Goal: Communication & Community: Answer question/provide support

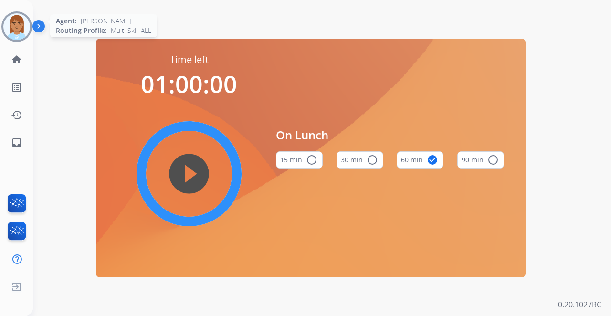
click at [26, 28] on img at bounding box center [16, 26] width 27 height 27
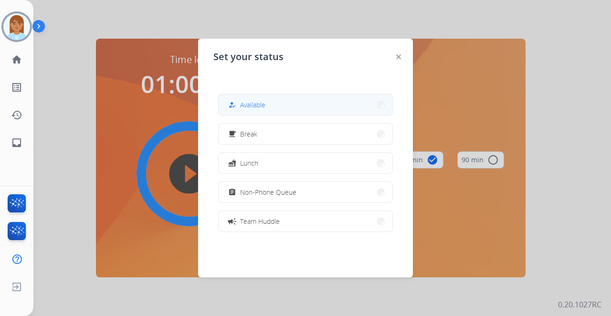
click at [289, 106] on button "how_to_reg Available" at bounding box center [306, 104] width 174 height 21
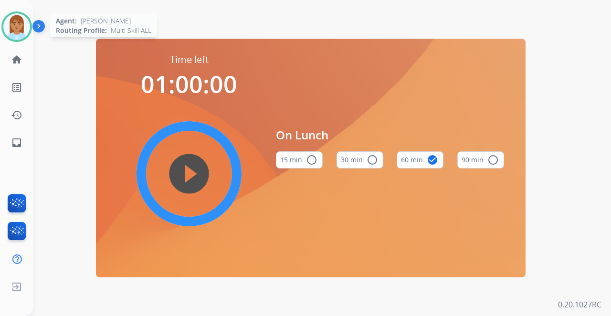
click at [18, 29] on img at bounding box center [16, 26] width 27 height 27
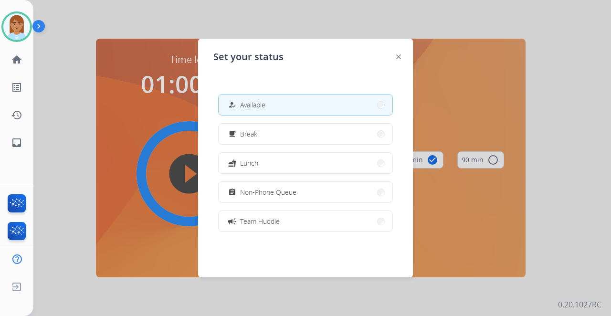
click at [292, 116] on div "how_to_reg Available free_breakfast Break fastfood Lunch assignment Non-Phone Q…" at bounding box center [305, 162] width 184 height 153
click at [290, 106] on button "how_to_reg Available" at bounding box center [306, 104] width 174 height 21
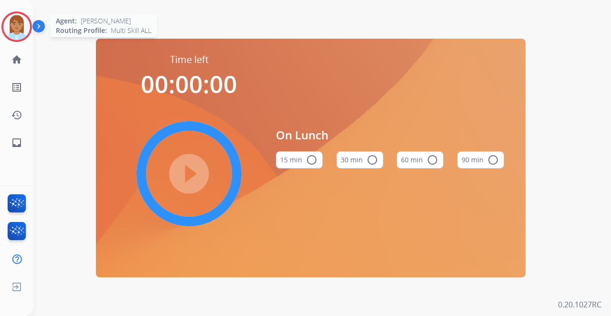
click at [23, 26] on img at bounding box center [16, 26] width 27 height 27
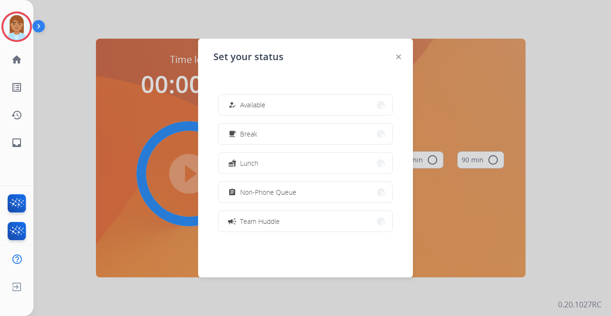
click at [284, 109] on button "how_to_reg Available" at bounding box center [306, 104] width 174 height 21
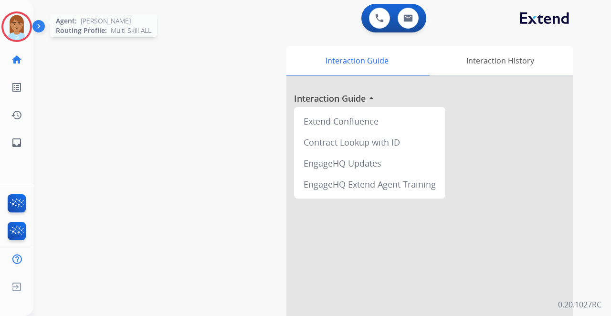
click at [18, 32] on img at bounding box center [16, 26] width 27 height 27
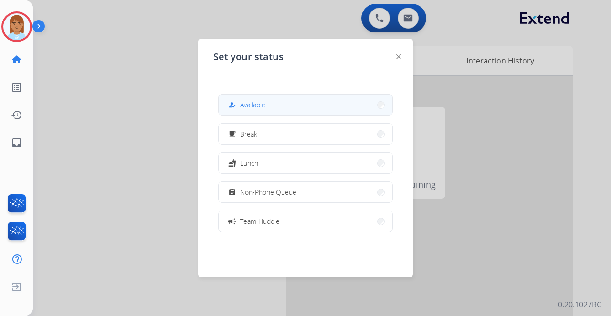
click at [323, 105] on button "how_to_reg Available" at bounding box center [306, 104] width 174 height 21
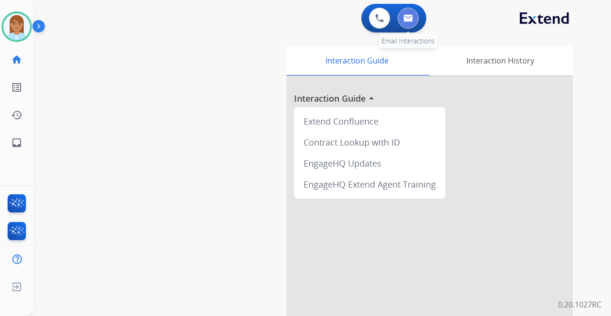
click at [407, 10] on button at bounding box center [407, 18] width 21 height 21
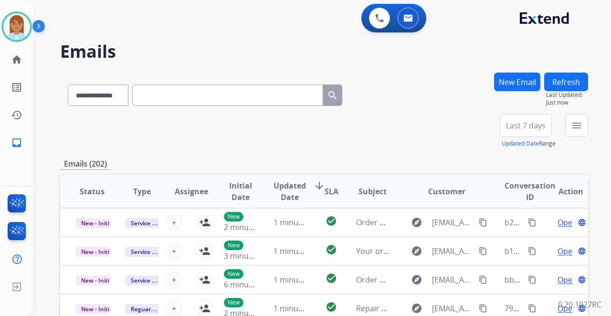
click at [510, 115] on button "Last 7 days" at bounding box center [526, 125] width 52 height 23
click at [502, 240] on div "Last 90 days" at bounding box center [522, 241] width 52 height 14
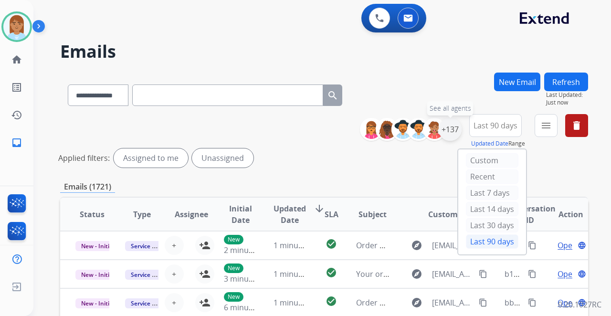
click at [446, 126] on div "+137" at bounding box center [449, 129] width 23 height 23
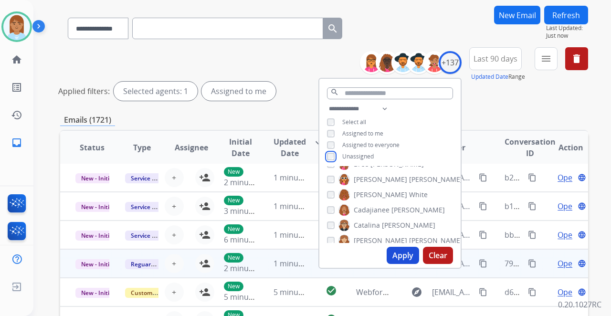
scroll to position [191, 0]
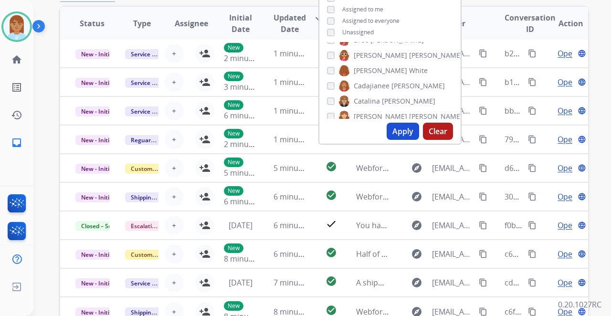
click at [399, 135] on button "Apply" at bounding box center [402, 131] width 32 height 17
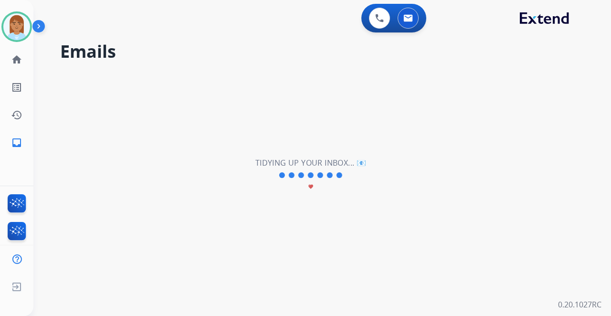
scroll to position [0, 0]
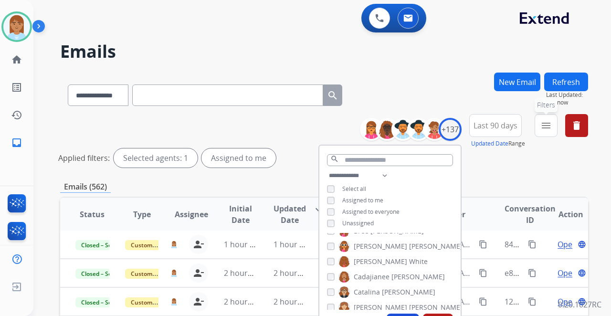
click at [547, 130] on mat-icon "menu" at bounding box center [545, 125] width 11 height 11
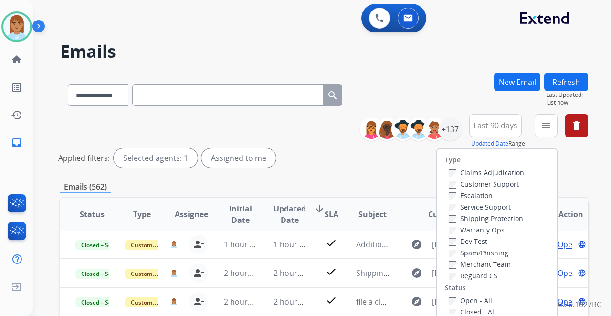
click at [485, 184] on label "Customer Support" at bounding box center [483, 183] width 70 height 9
click at [469, 216] on label "Shipping Protection" at bounding box center [485, 218] width 74 height 9
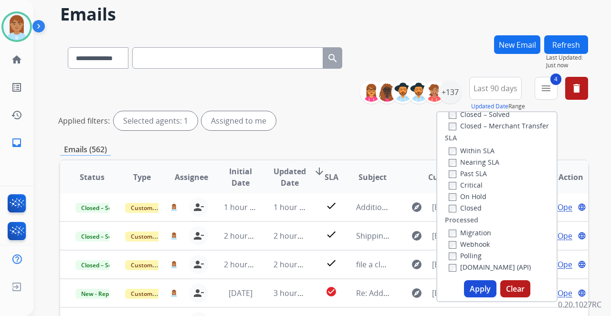
scroll to position [159, 0]
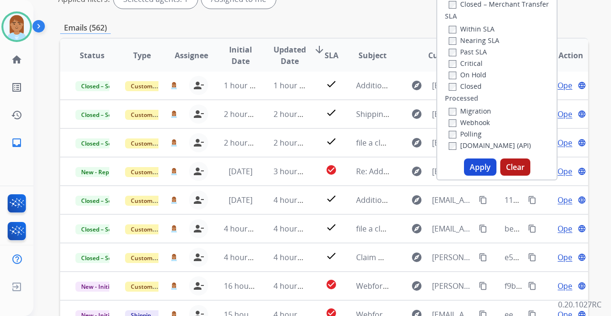
click at [479, 167] on button "Apply" at bounding box center [480, 166] width 32 height 17
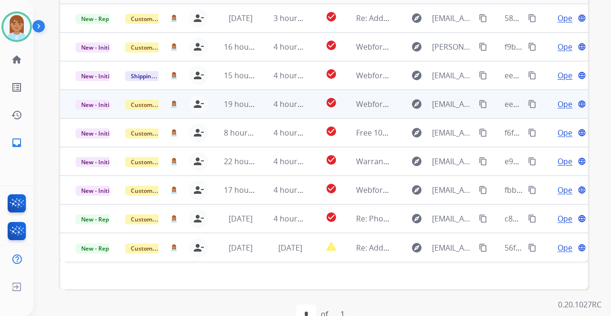
scroll to position [136, 0]
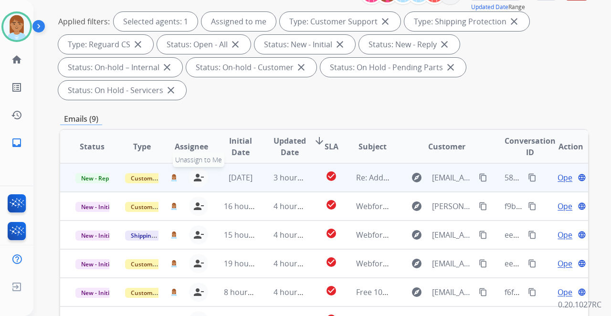
click at [198, 172] on mat-icon "person_remove" at bounding box center [198, 177] width 11 height 11
click at [199, 172] on mat-icon "person_add" at bounding box center [204, 177] width 11 height 11
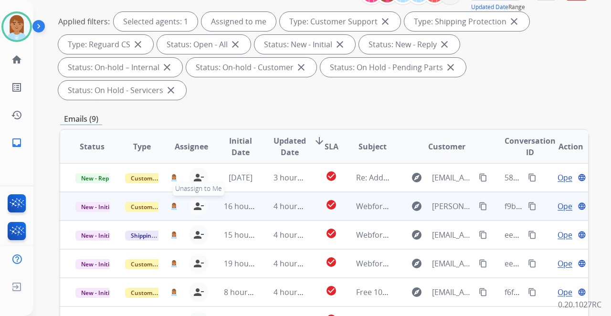
click at [198, 200] on mat-icon "person_remove" at bounding box center [198, 205] width 11 height 11
click at [199, 200] on mat-icon "person_add" at bounding box center [204, 205] width 11 height 11
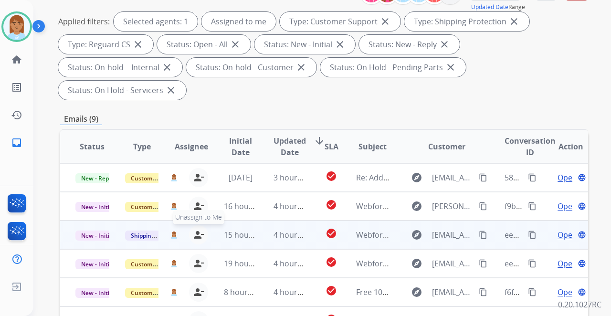
click at [196, 229] on mat-icon "person_remove" at bounding box center [198, 234] width 11 height 11
click at [196, 225] on button "person_add Assign to Me" at bounding box center [204, 234] width 19 height 19
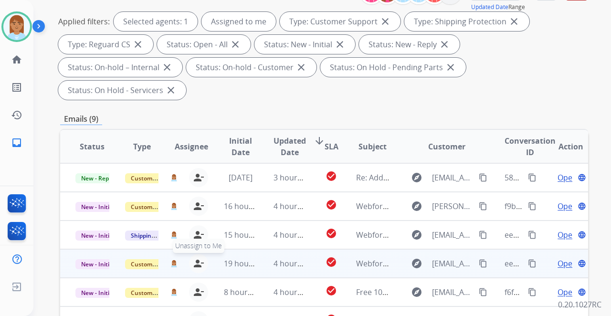
click at [193, 258] on mat-icon "person_remove" at bounding box center [198, 263] width 11 height 11
click at [192, 254] on div "+ Select agent person_add Assign to Me" at bounding box center [183, 263] width 61 height 19
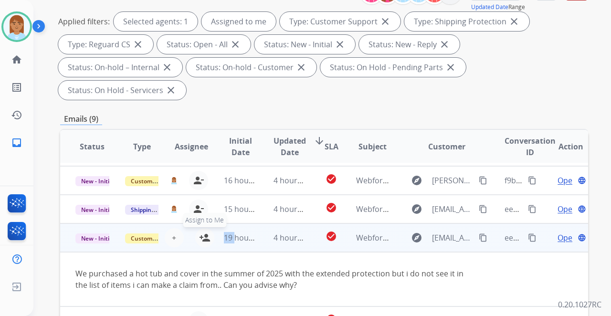
scroll to position [27, 0]
click at [204, 231] on mat-icon "person_add" at bounding box center [204, 236] width 11 height 11
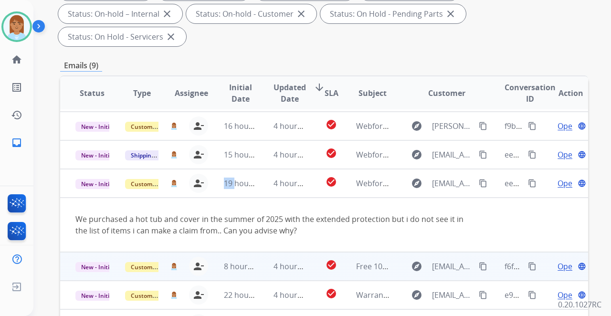
scroll to position [232, 0]
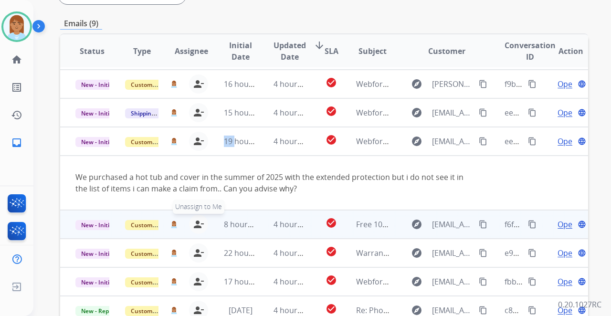
click at [199, 219] on mat-icon "person_remove" at bounding box center [198, 224] width 11 height 11
click at [199, 219] on mat-icon "person_add" at bounding box center [204, 224] width 11 height 11
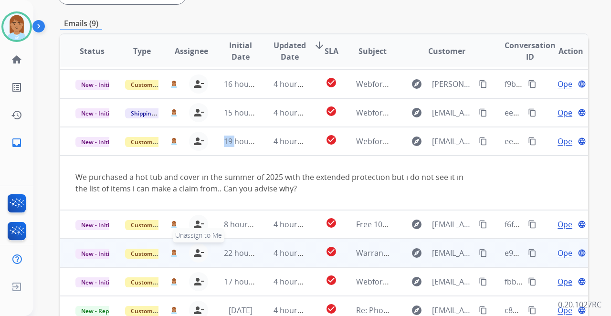
click at [198, 247] on mat-icon "person_remove" at bounding box center [198, 252] width 11 height 11
click at [199, 247] on mat-icon "person_add" at bounding box center [204, 252] width 11 height 11
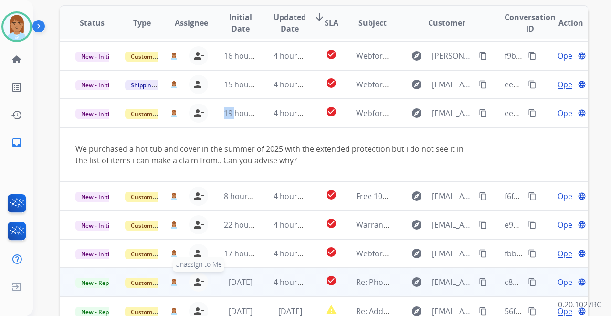
scroll to position [296, 0]
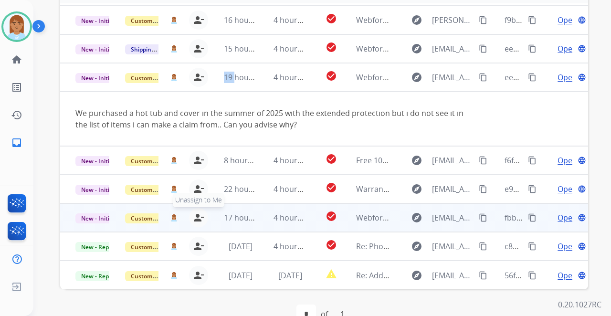
click at [197, 212] on mat-icon "person_remove" at bounding box center [198, 217] width 11 height 11
click at [199, 212] on mat-icon "person_add" at bounding box center [204, 217] width 11 height 11
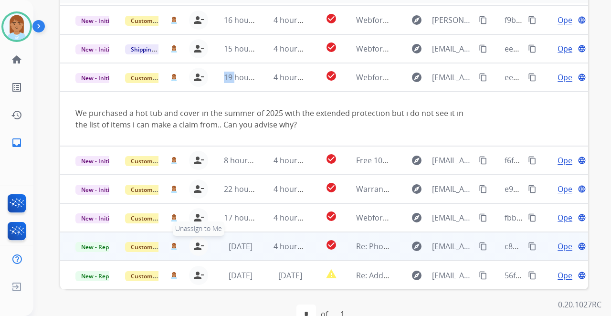
click at [196, 240] on mat-icon "person_remove" at bounding box center [198, 245] width 11 height 11
click at [200, 240] on mat-icon "person_add" at bounding box center [204, 245] width 11 height 11
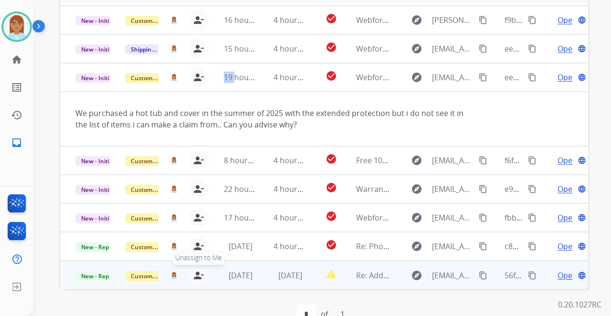
click at [198, 270] on mat-icon "person_remove" at bounding box center [198, 275] width 11 height 11
click at [199, 270] on mat-icon "person_add" at bounding box center [204, 275] width 11 height 11
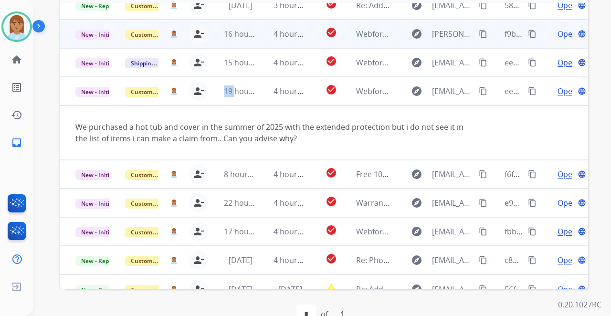
scroll to position [0, 0]
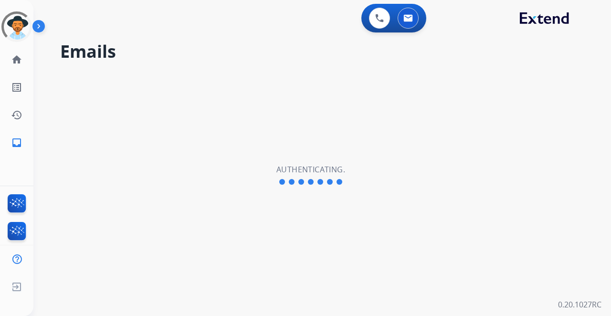
click at [25, 21] on div at bounding box center [16, 26] width 35 height 35
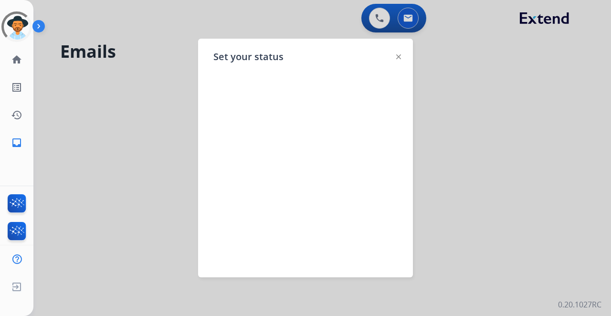
click at [37, 28] on img at bounding box center [40, 28] width 16 height 18
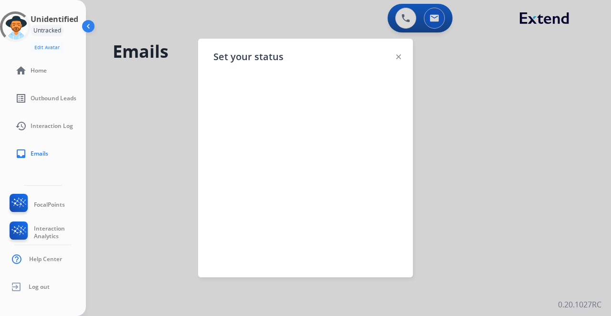
select select "**********"
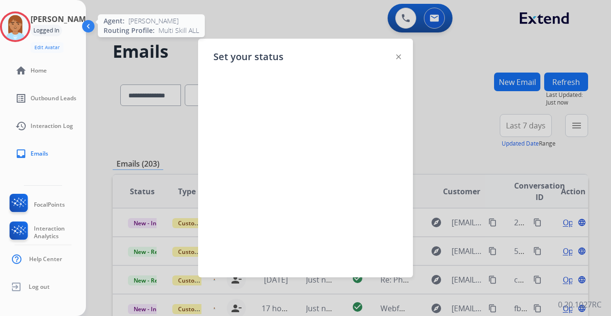
click at [29, 28] on img at bounding box center [15, 26] width 27 height 27
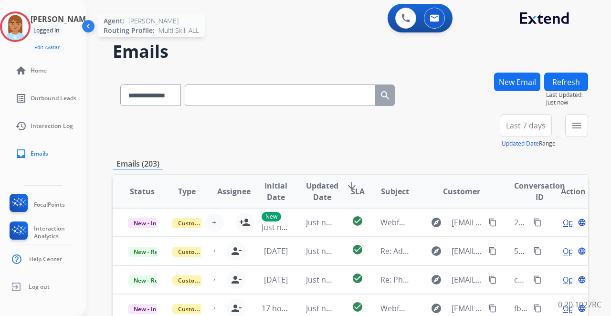
click at [25, 28] on img at bounding box center [15, 26] width 27 height 27
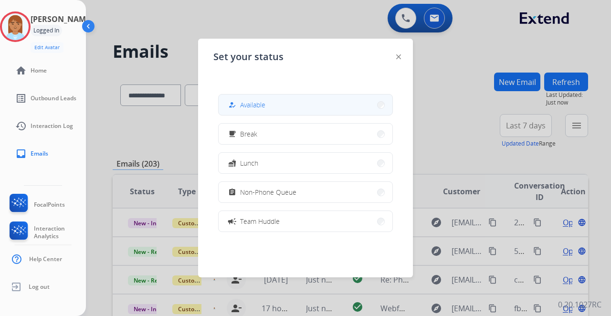
click at [279, 110] on button "how_to_reg Available" at bounding box center [306, 104] width 174 height 21
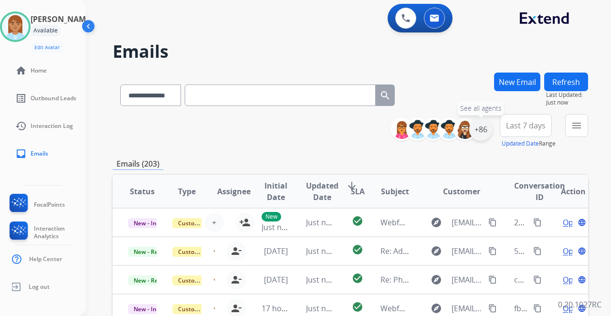
click at [478, 131] on div "+86" at bounding box center [480, 129] width 23 height 23
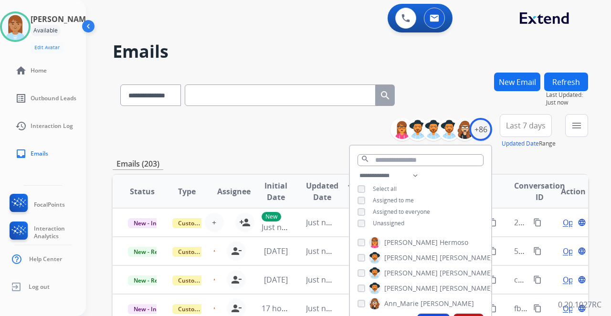
click at [373, 223] on span "Unassigned" at bounding box center [388, 223] width 31 height 8
click at [435, 315] on button "Apply" at bounding box center [433, 321] width 32 height 17
click at [528, 127] on span "Last 7 days" at bounding box center [526, 126] width 40 height 4
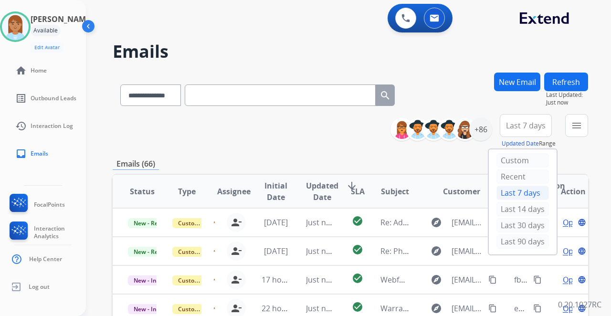
click at [506, 237] on div "Last 90 days" at bounding box center [522, 241] width 52 height 14
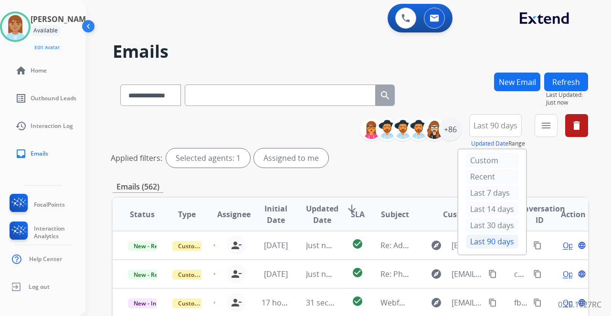
click at [545, 130] on mat-icon "menu" at bounding box center [545, 125] width 11 height 11
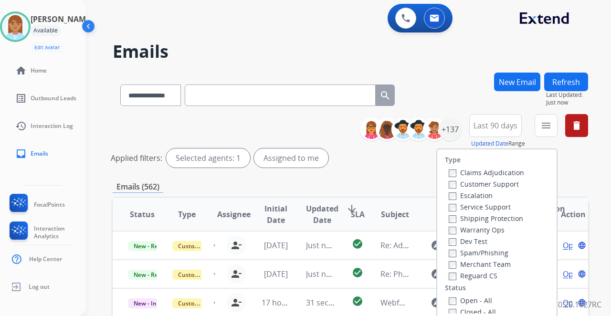
click at [470, 184] on label "Customer Support" at bounding box center [483, 183] width 70 height 9
click at [452, 218] on label "Shipping Protection" at bounding box center [485, 218] width 74 height 9
click at [472, 274] on label "Reguard CS" at bounding box center [472, 275] width 49 height 9
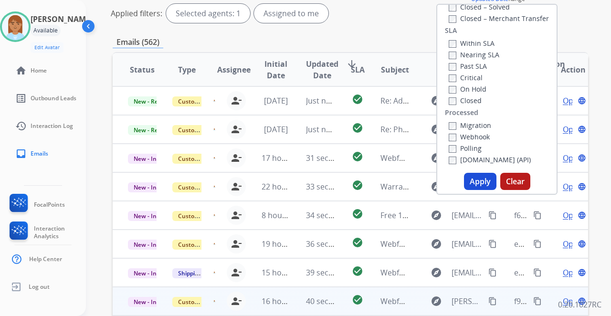
scroll to position [191, 0]
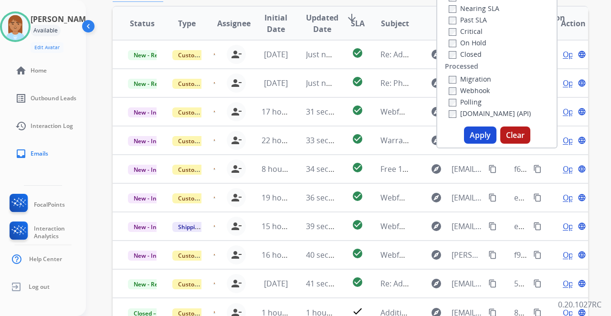
click at [471, 142] on button "Apply" at bounding box center [480, 134] width 32 height 17
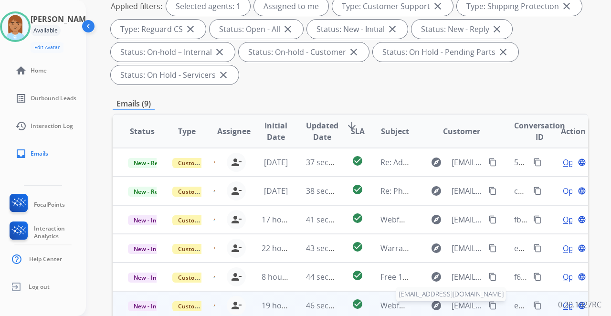
scroll to position [64, 0]
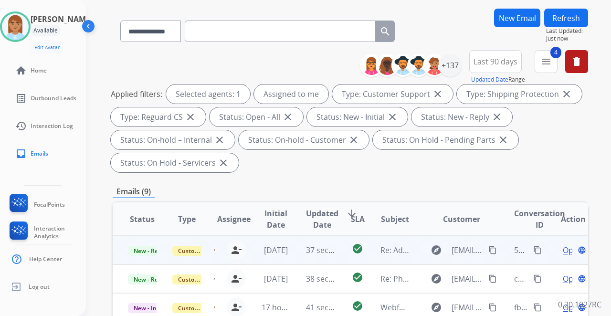
click at [562, 250] on span "Open" at bounding box center [572, 249] width 20 height 11
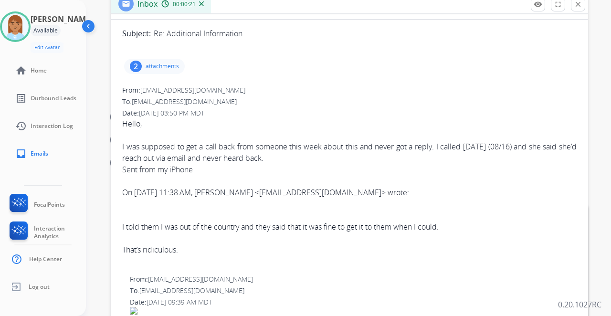
scroll to position [63, 0]
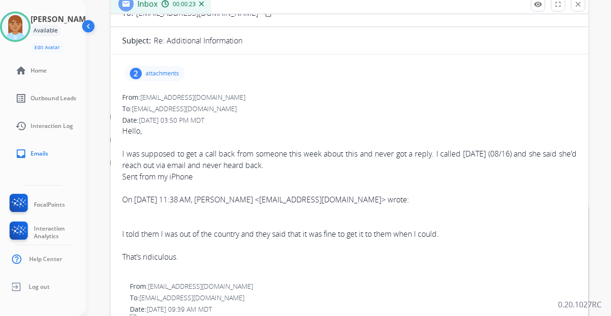
click at [157, 76] on div "2 attachments" at bounding box center [154, 73] width 61 height 15
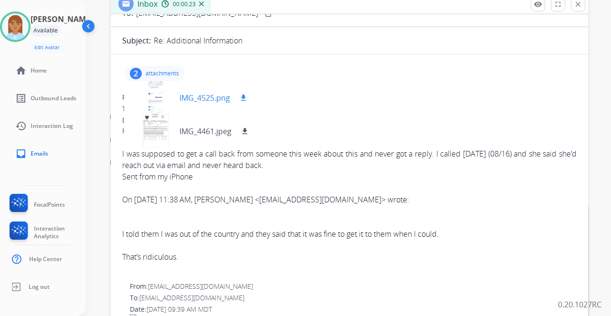
click at [157, 96] on div at bounding box center [156, 97] width 48 height 33
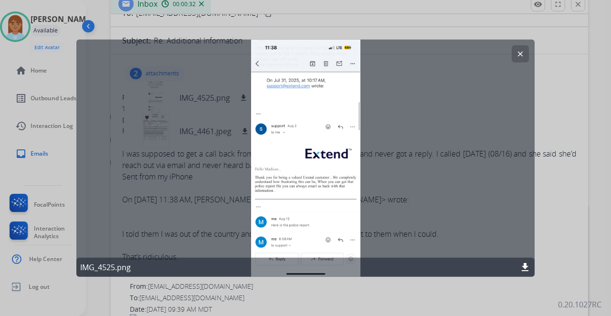
click at [517, 53] on mat-icon "clear" at bounding box center [520, 54] width 9 height 9
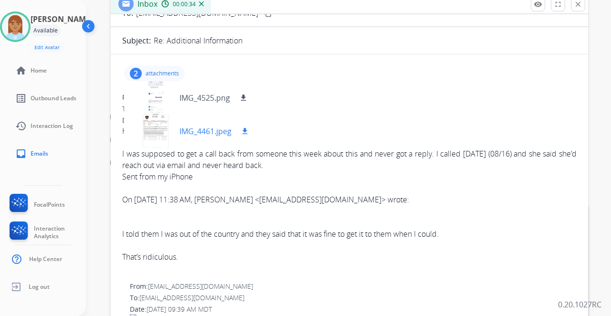
click at [153, 135] on div at bounding box center [156, 130] width 48 height 33
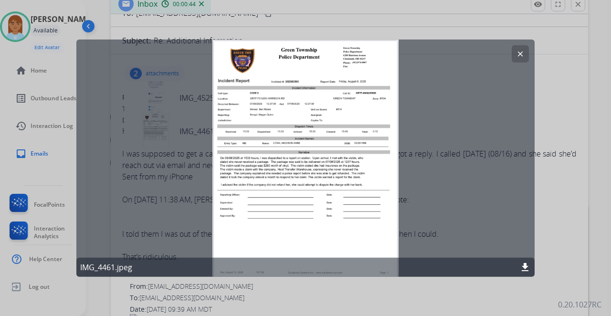
click at [521, 58] on mat-icon "clear" at bounding box center [520, 54] width 9 height 9
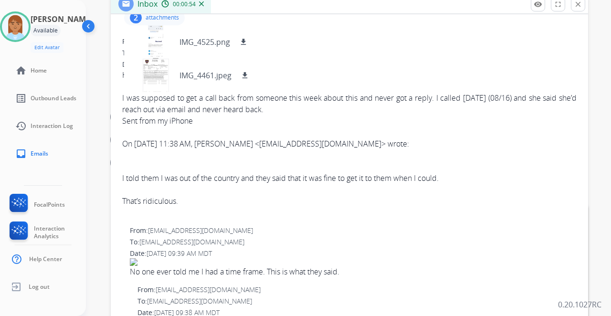
scroll to position [0, 0]
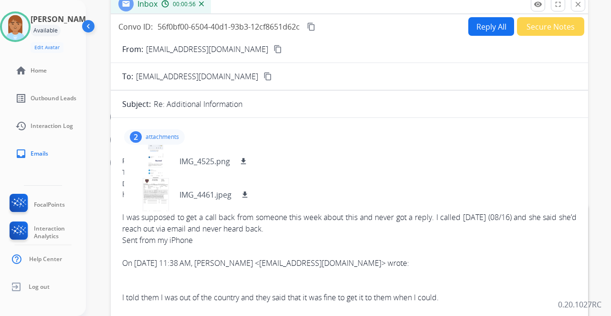
click at [273, 50] on mat-icon "content_copy" at bounding box center [277, 49] width 9 height 9
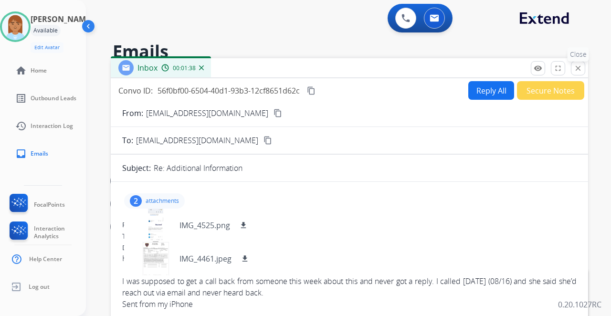
click at [577, 63] on button "close Close" at bounding box center [578, 68] width 14 height 14
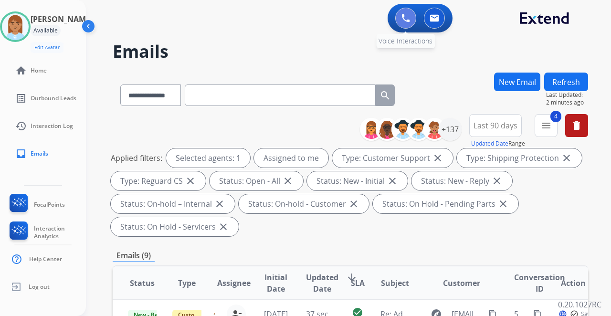
click at [406, 19] on img at bounding box center [405, 18] width 9 height 9
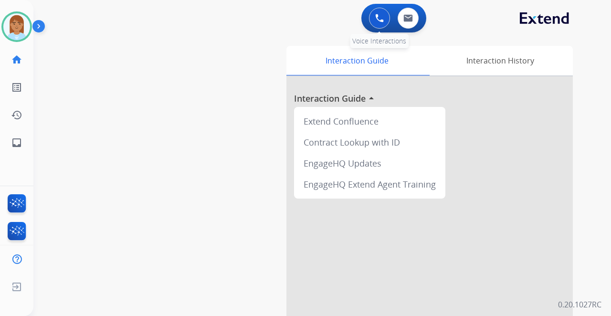
click at [375, 18] on img at bounding box center [379, 18] width 9 height 9
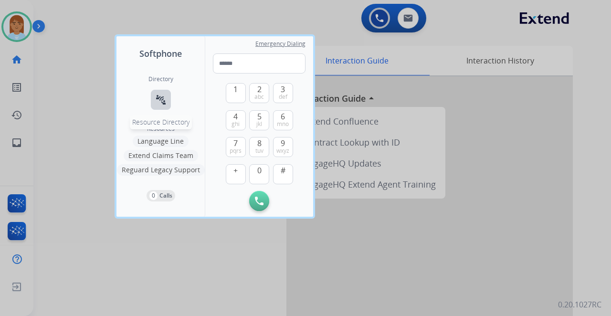
click at [159, 100] on mat-icon "connect_without_contact" at bounding box center [160, 99] width 11 height 11
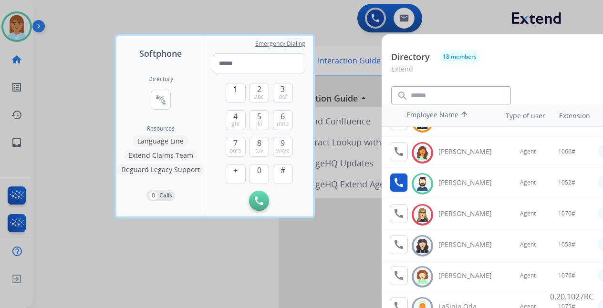
scroll to position [127, 0]
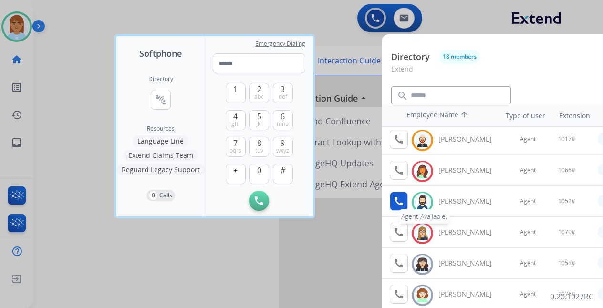
click at [403, 192] on button "call Agent Available." at bounding box center [399, 201] width 18 height 19
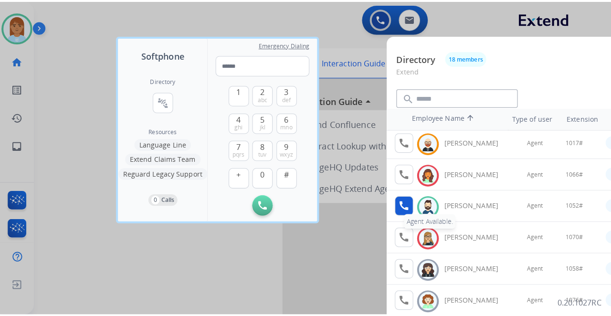
scroll to position [0, 0]
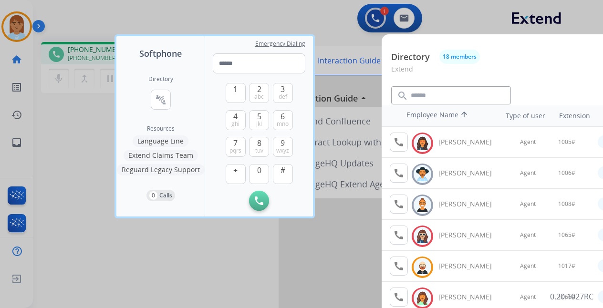
click at [65, 115] on div at bounding box center [301, 154] width 603 height 308
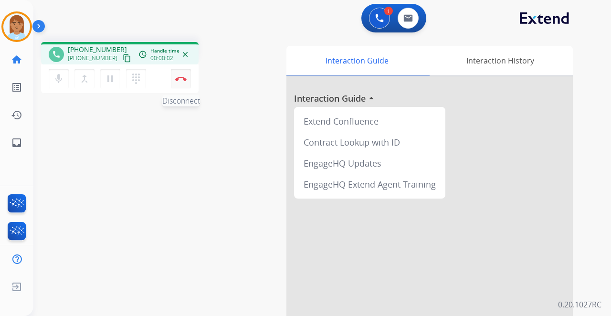
click at [186, 78] on button "Disconnect" at bounding box center [181, 79] width 20 height 20
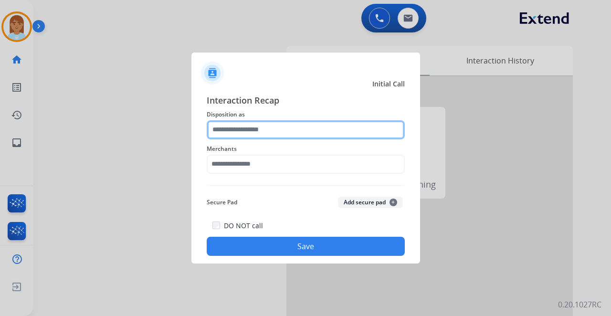
click at [278, 132] on input "text" at bounding box center [306, 129] width 198 height 19
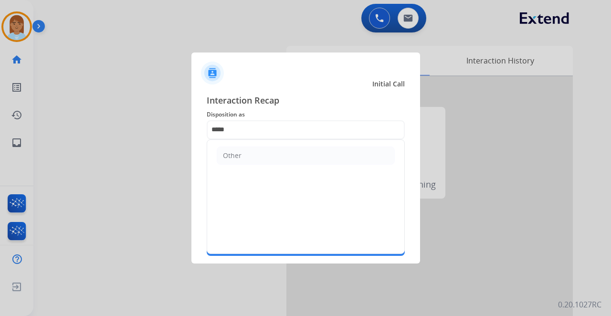
click at [258, 158] on li "Other" at bounding box center [306, 155] width 178 height 18
type input "*****"
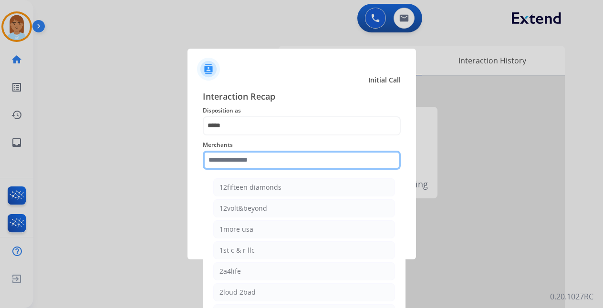
click at [254, 168] on input "text" at bounding box center [302, 160] width 198 height 19
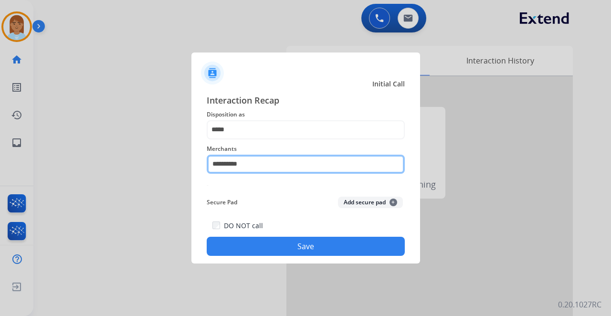
type input "*********"
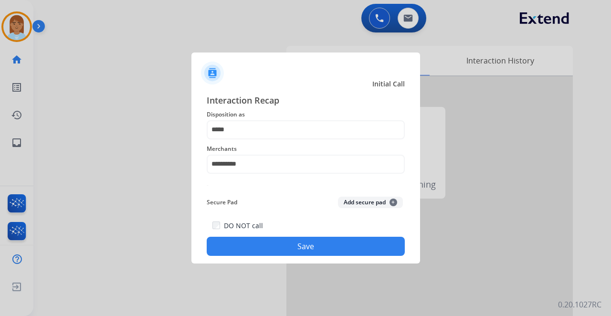
click at [290, 246] on button "Save" at bounding box center [306, 246] width 198 height 19
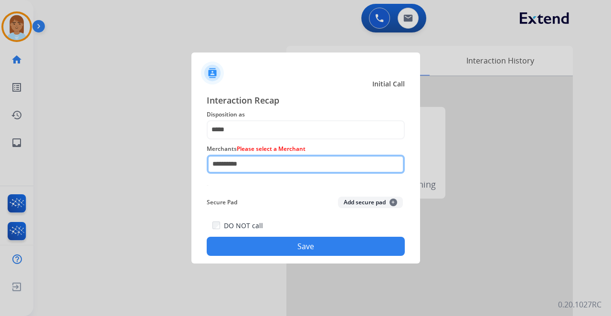
drag, startPoint x: 276, startPoint y: 167, endPoint x: -100, endPoint y: 165, distance: 375.9
click at [0, 165] on html "Outbound call Quit Outbound call Quit Initial Call Interaction Recap Dispositio…" at bounding box center [305, 158] width 611 height 316
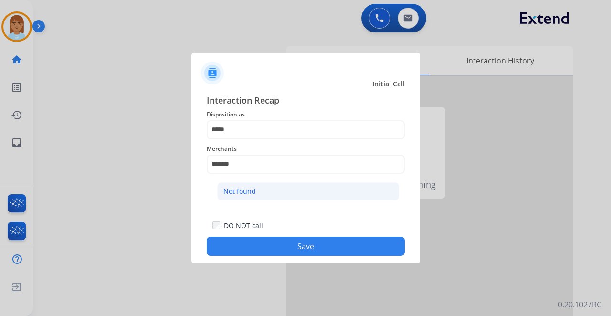
click at [264, 195] on li "Not found" at bounding box center [308, 191] width 182 height 18
type input "*********"
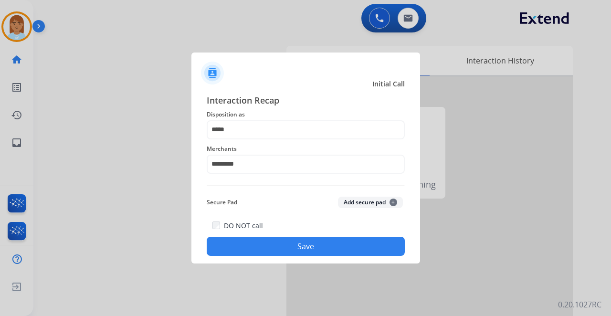
click at [255, 246] on button "Save" at bounding box center [306, 246] width 198 height 19
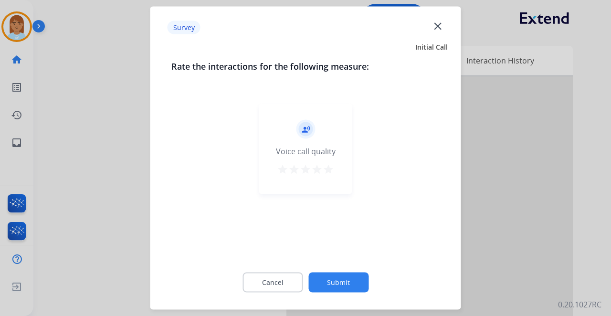
click at [329, 164] on mat-icon "star" at bounding box center [328, 169] width 11 height 11
click at [340, 278] on button "Submit" at bounding box center [338, 282] width 60 height 20
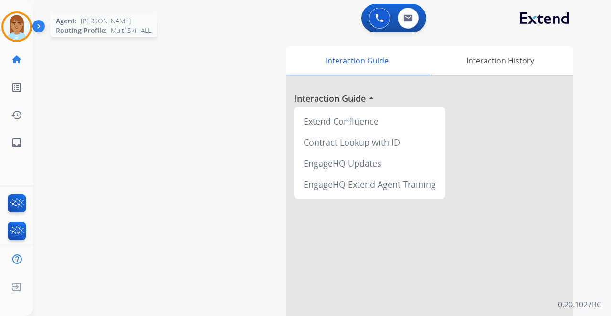
click at [20, 30] on img at bounding box center [16, 26] width 27 height 27
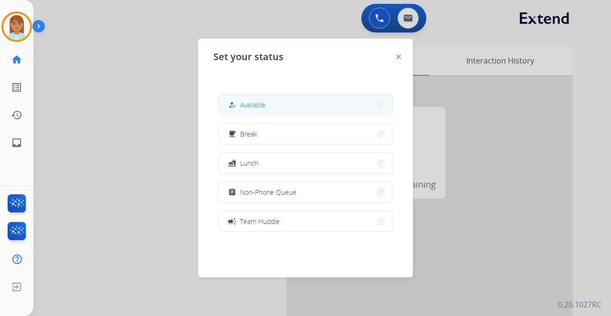
click at [248, 103] on span "Available" at bounding box center [252, 105] width 25 height 10
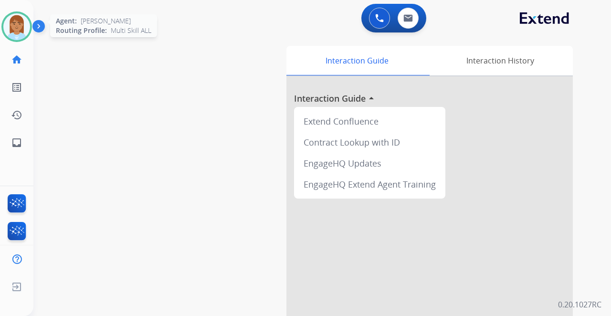
click at [19, 21] on img at bounding box center [16, 26] width 27 height 27
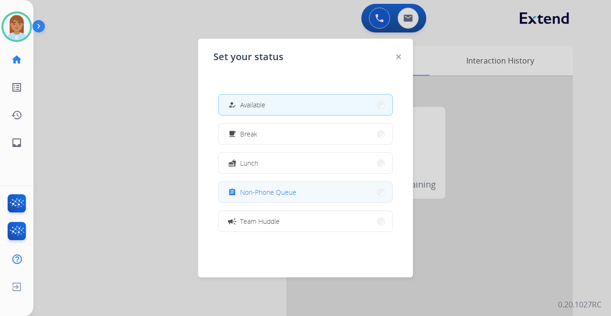
click at [276, 190] on span "Non-Phone Queue" at bounding box center [268, 192] width 56 height 10
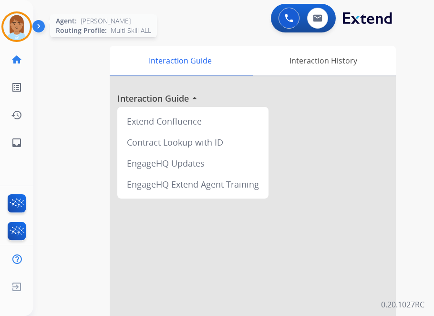
click at [17, 28] on img at bounding box center [16, 26] width 27 height 27
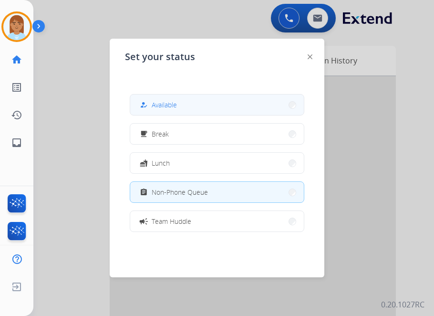
click at [219, 98] on button "how_to_reg Available" at bounding box center [217, 104] width 174 height 21
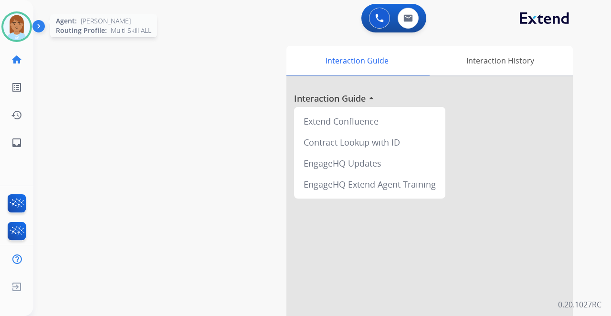
click at [26, 30] on img at bounding box center [16, 26] width 27 height 27
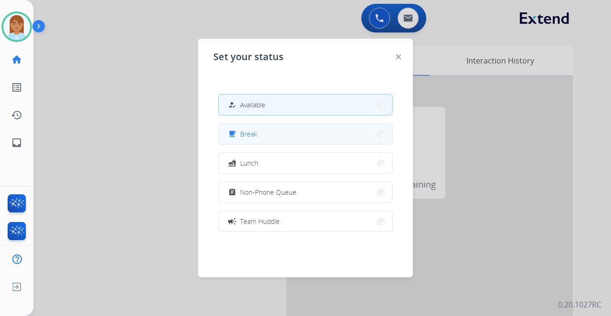
click at [268, 129] on button "free_breakfast Break" at bounding box center [306, 134] width 174 height 21
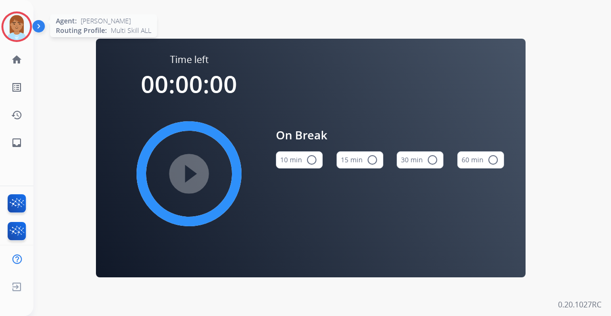
click at [19, 23] on img at bounding box center [16, 26] width 27 height 27
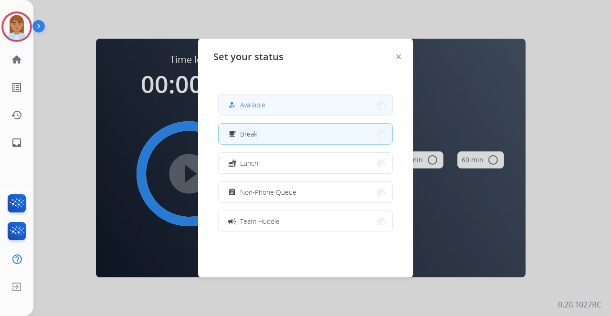
click at [272, 103] on button "how_to_reg Available" at bounding box center [306, 104] width 174 height 21
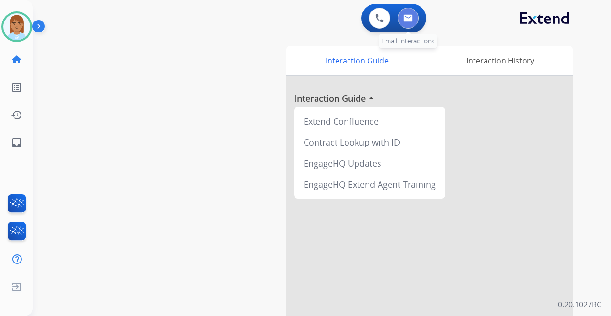
click at [405, 16] on img at bounding box center [408, 18] width 10 height 8
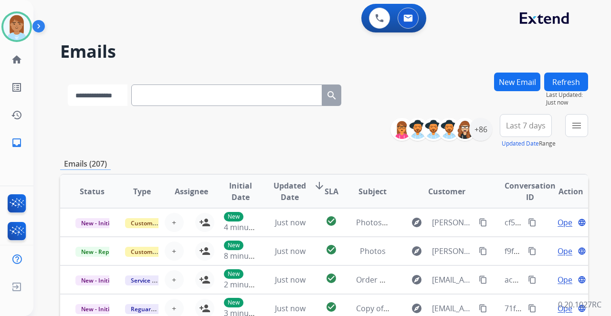
drag, startPoint x: 104, startPoint y: 93, endPoint x: 107, endPoint y: 98, distance: 6.2
click at [104, 93] on select "**********" at bounding box center [98, 94] width 60 height 21
select select "**********"
click at [68, 84] on select "**********" at bounding box center [98, 94] width 60 height 21
click at [181, 94] on input "text" at bounding box center [227, 94] width 191 height 21
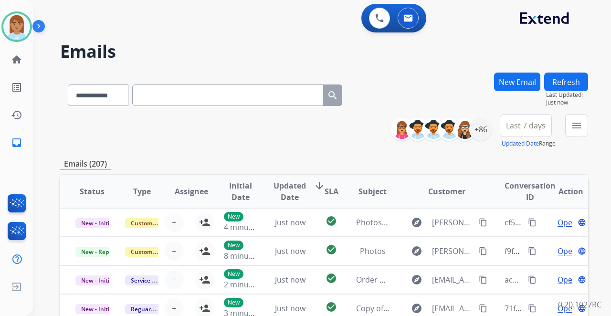
paste input "**********"
type input "**********"
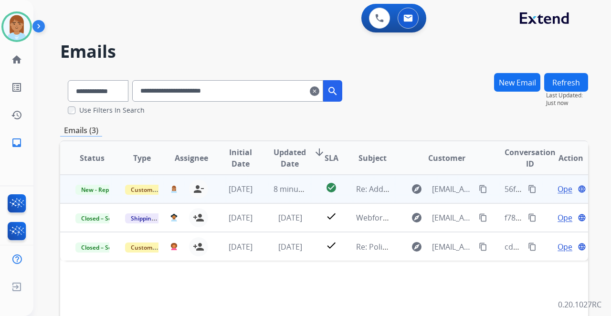
click at [561, 193] on span "Open" at bounding box center [567, 188] width 20 height 11
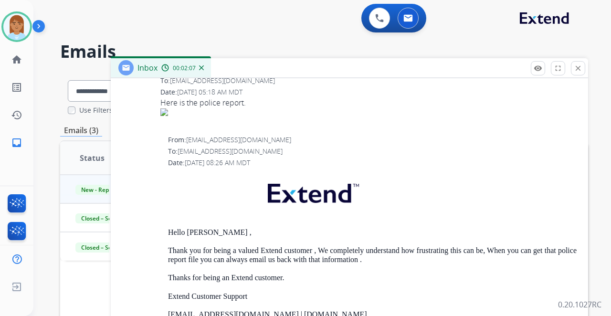
scroll to position [986, 0]
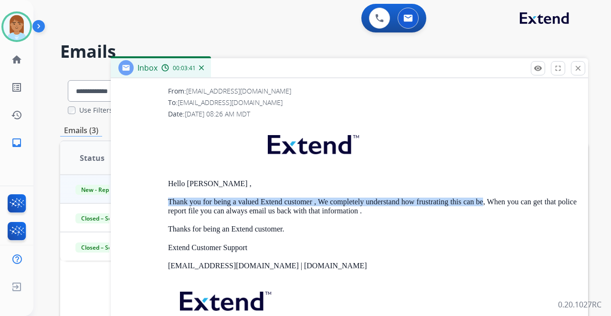
drag, startPoint x: 167, startPoint y: 199, endPoint x: 492, endPoint y: 201, distance: 325.4
click at [492, 201] on div "From: support@extend.com To: madisonanneconn@gmail.com Date: 08/02/2025 - 08:26…" at bounding box center [349, 227] width 454 height 282
copy p "Thank you for being a valued Extend customer , We completely understand how fru…"
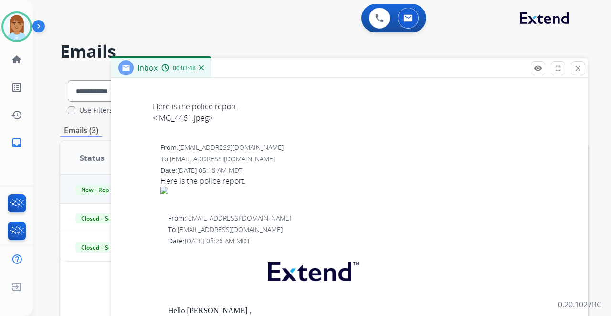
scroll to position [954, 0]
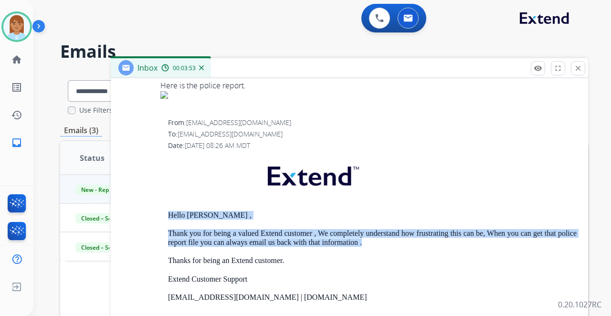
drag, startPoint x: 167, startPoint y: 213, endPoint x: 396, endPoint y: 239, distance: 229.9
click at [396, 239] on div "From: support@extend.com To: madisonanneconn@gmail.com Date: 08/02/2025 - 08:26…" at bounding box center [349, 259] width 454 height 282
copy div "Hello Madison , Thank you for being a valued Extend customer , We completely un…"
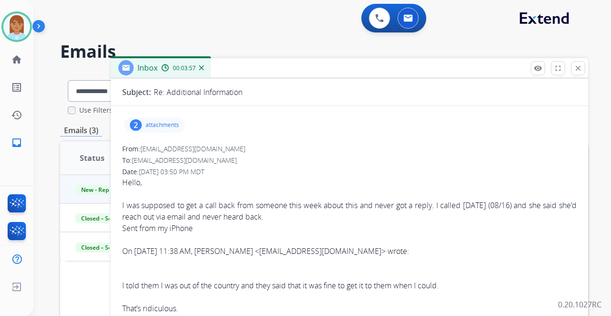
scroll to position [0, 0]
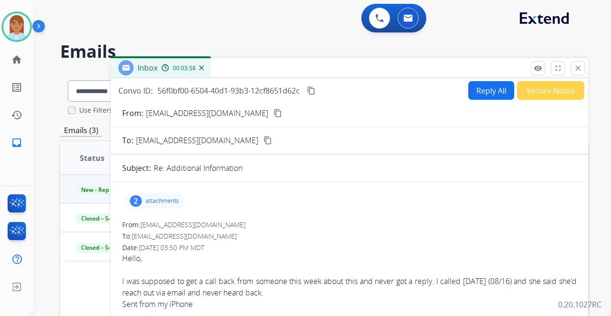
click at [484, 96] on button "Reply All" at bounding box center [491, 90] width 46 height 19
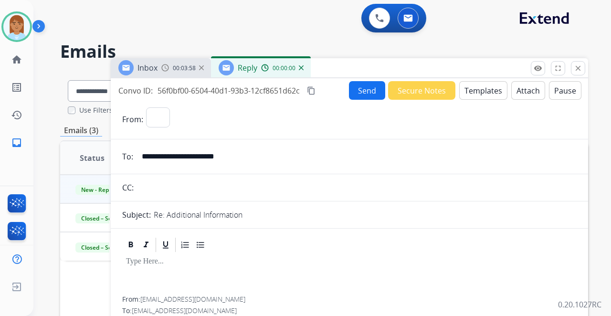
select select "**********"
click at [483, 95] on button "Templates" at bounding box center [483, 90] width 48 height 19
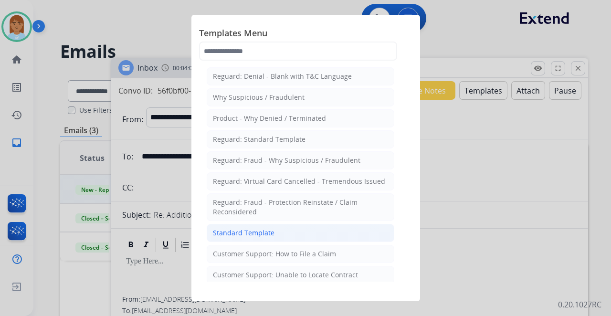
click at [247, 232] on div "Standard Template" at bounding box center [244, 233] width 62 height 10
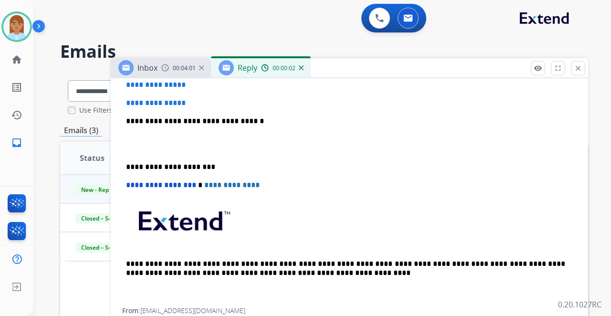
scroll to position [191, 0]
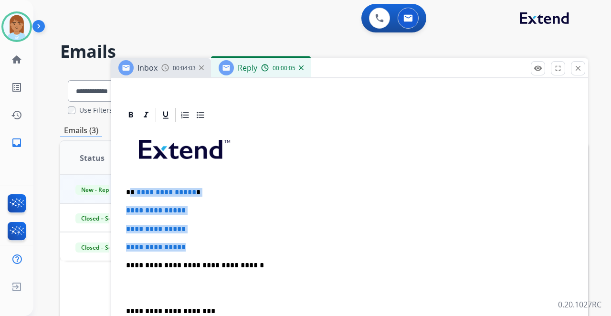
drag, startPoint x: 131, startPoint y: 189, endPoint x: 205, endPoint y: 239, distance: 89.7
click at [205, 239] on div "**********" at bounding box center [349, 288] width 454 height 328
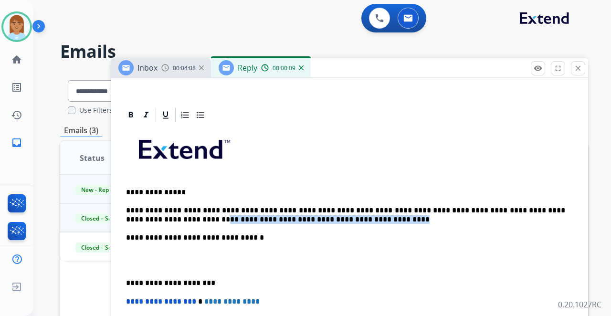
drag, startPoint x: 290, startPoint y: 219, endPoint x: 105, endPoint y: 215, distance: 184.7
click at [106, 215] on div "**********" at bounding box center [324, 291] width 528 height 437
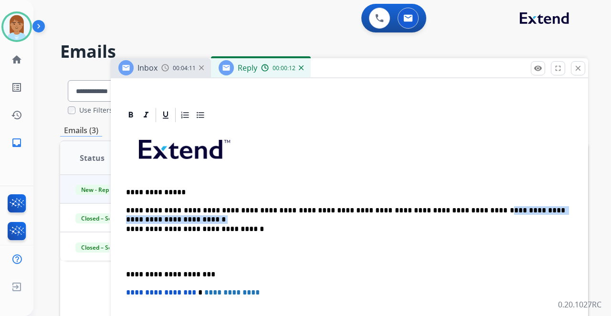
drag, startPoint x: 570, startPoint y: 209, endPoint x: 444, endPoint y: 213, distance: 126.5
click at [438, 209] on p "**********" at bounding box center [345, 210] width 439 height 9
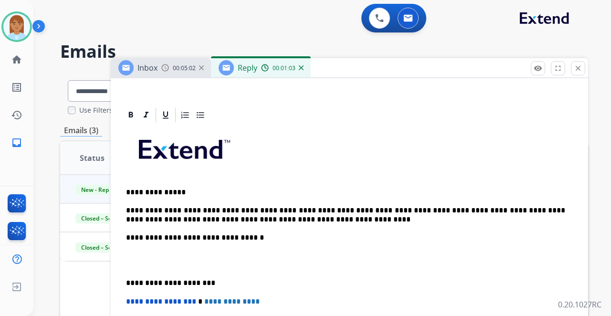
click at [313, 218] on p "**********" at bounding box center [345, 215] width 439 height 18
click at [329, 220] on p "**********" at bounding box center [345, 215] width 439 height 18
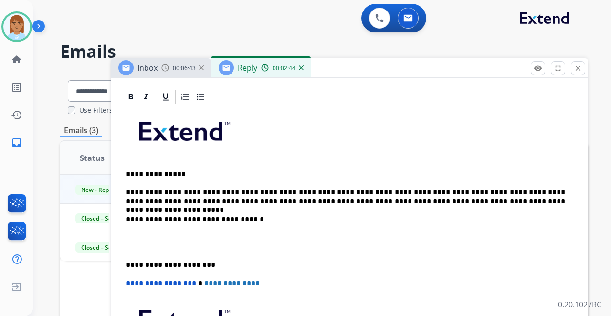
scroll to position [286, 0]
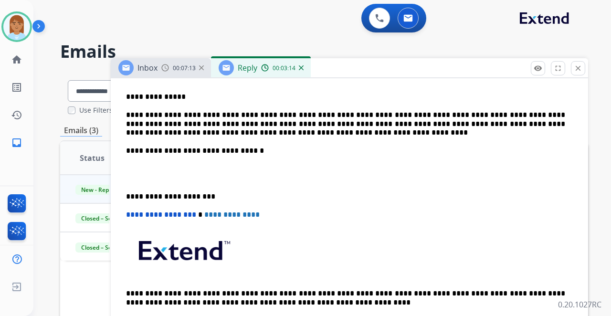
click at [160, 166] on p at bounding box center [349, 174] width 447 height 18
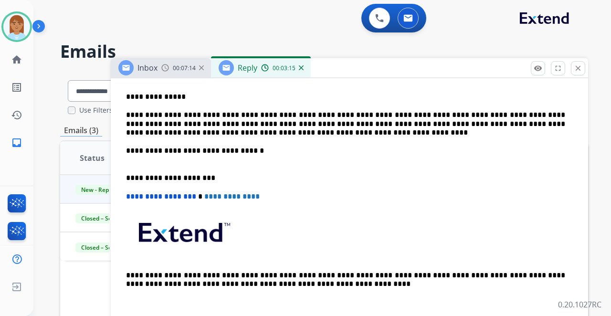
click at [165, 163] on div "**********" at bounding box center [349, 173] width 454 height 291
click at [177, 160] on p "**********" at bounding box center [345, 155] width 439 height 18
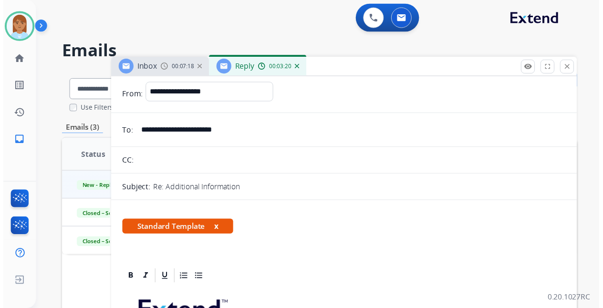
scroll to position [0, 0]
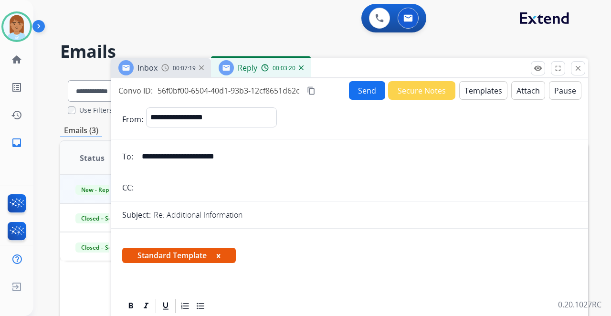
click at [367, 87] on button "Send" at bounding box center [367, 90] width 36 height 19
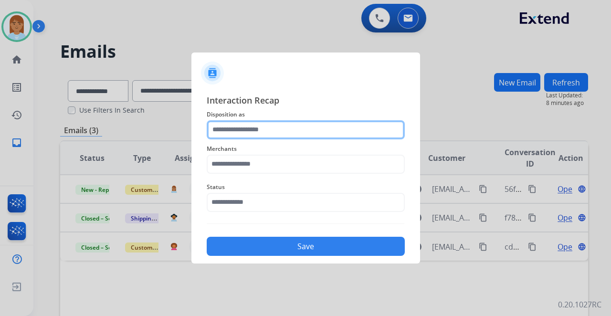
click at [229, 134] on input "text" at bounding box center [306, 129] width 198 height 19
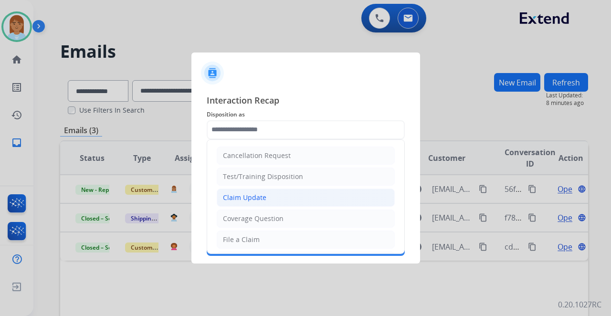
click at [258, 198] on div "Claim Update" at bounding box center [244, 198] width 43 height 10
type input "**********"
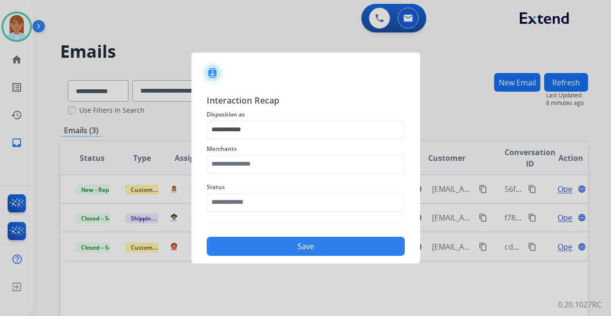
click at [252, 153] on span "Merchants" at bounding box center [306, 148] width 198 height 11
click at [252, 159] on input "text" at bounding box center [306, 164] width 198 height 19
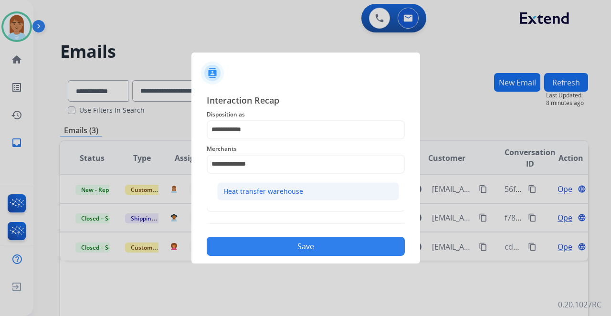
click at [285, 198] on li "Heat transfer warehouse" at bounding box center [308, 191] width 182 height 18
type input "**********"
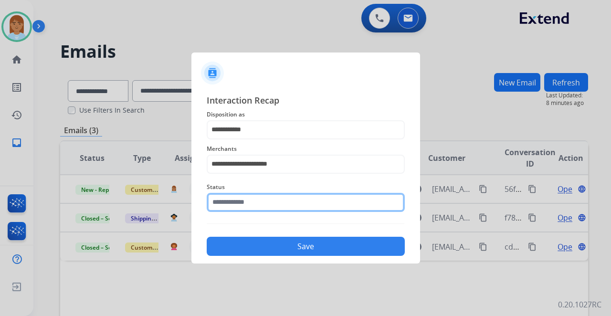
click at [282, 210] on div "Status" at bounding box center [306, 196] width 198 height 38
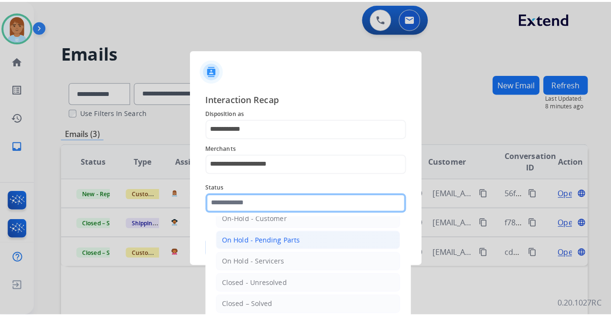
scroll to position [54, 0]
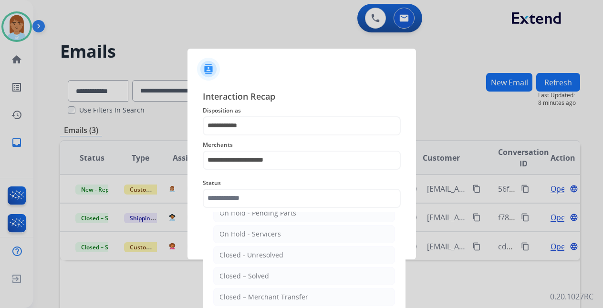
click at [271, 263] on ul "On-Hold – Internal On-Hold - Customer On Hold - Pending Parts On Hold - Service…" at bounding box center [303, 257] width 187 height 200
click at [278, 273] on li "Closed – Solved" at bounding box center [304, 276] width 182 height 18
type input "**********"
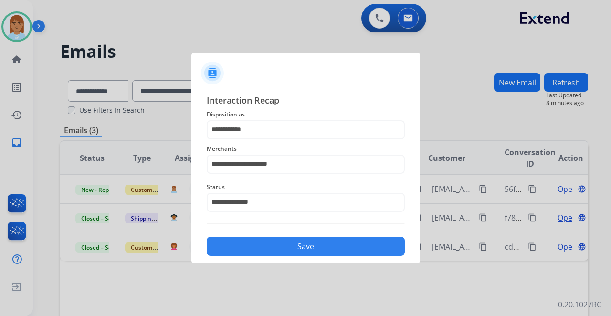
click at [275, 251] on button "Save" at bounding box center [306, 246] width 198 height 19
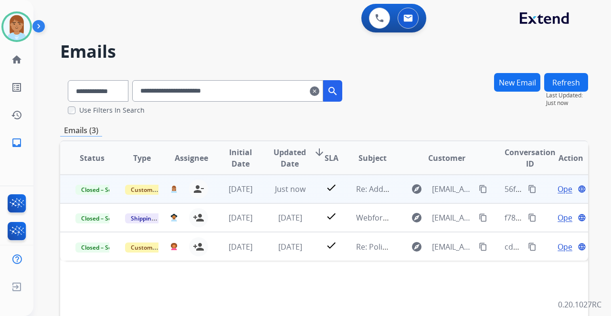
click at [557, 186] on span "Open" at bounding box center [567, 188] width 20 height 11
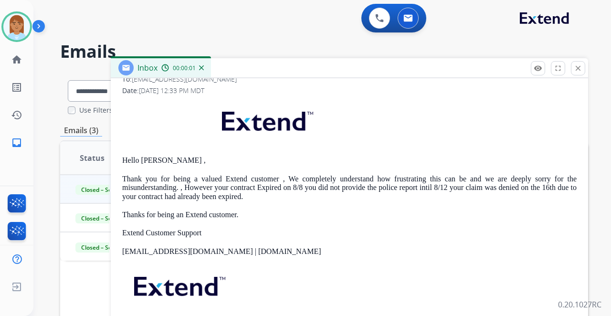
scroll to position [159, 0]
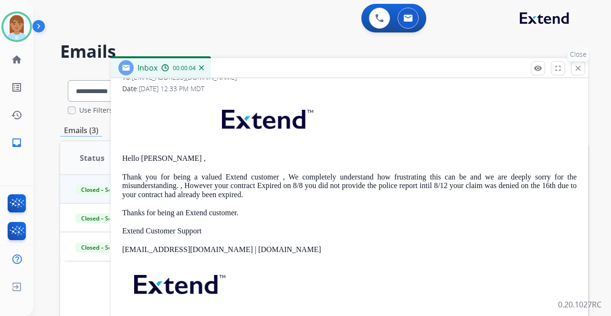
click at [583, 67] on button "close Close" at bounding box center [578, 68] width 14 height 14
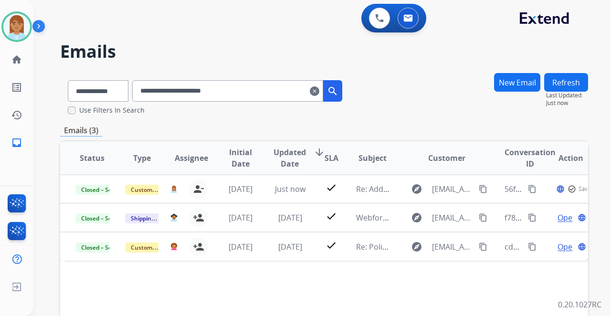
click at [319, 87] on mat-icon "clear" at bounding box center [315, 90] width 10 height 11
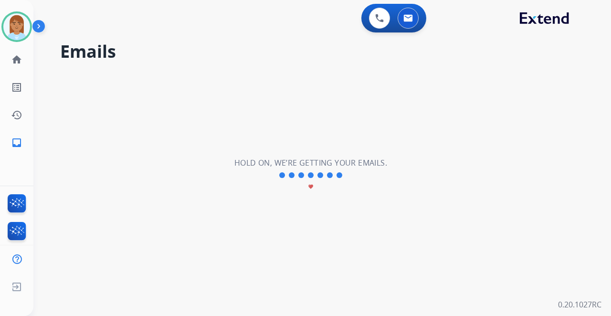
select select "**********"
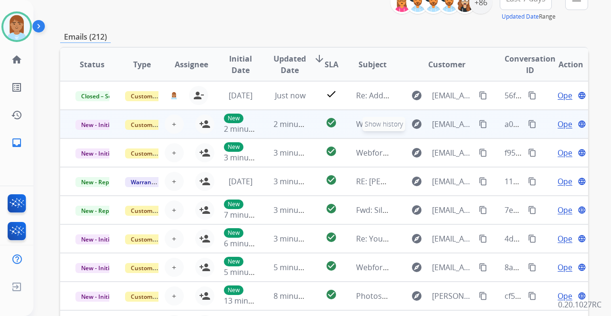
scroll to position [0, 0]
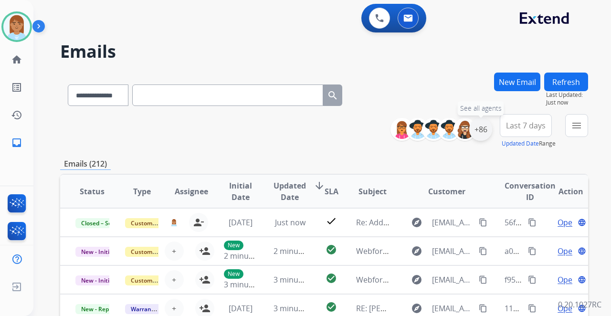
click at [479, 129] on div "+86" at bounding box center [480, 129] width 23 height 23
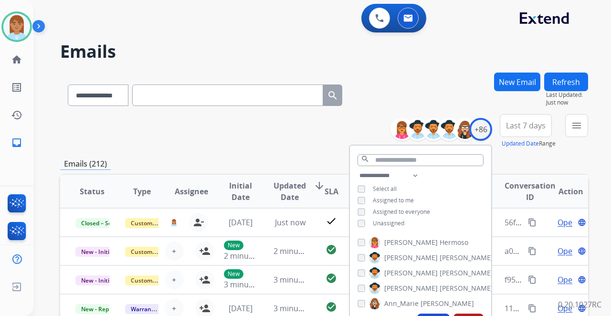
click at [428, 314] on button "Apply" at bounding box center [433, 321] width 32 height 17
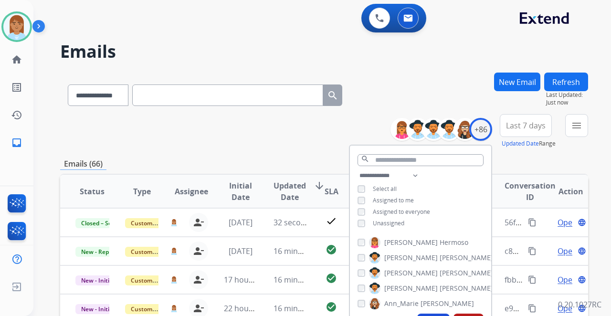
scroll to position [95, 0]
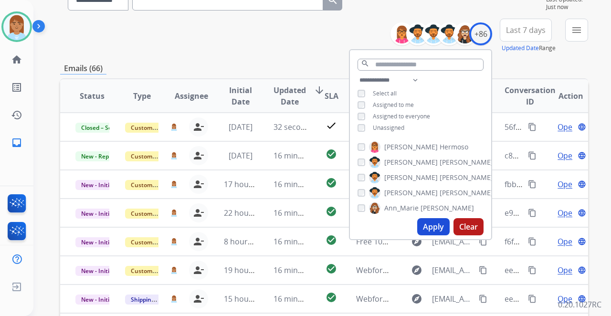
click at [510, 31] on span "Last 7 days" at bounding box center [526, 30] width 40 height 4
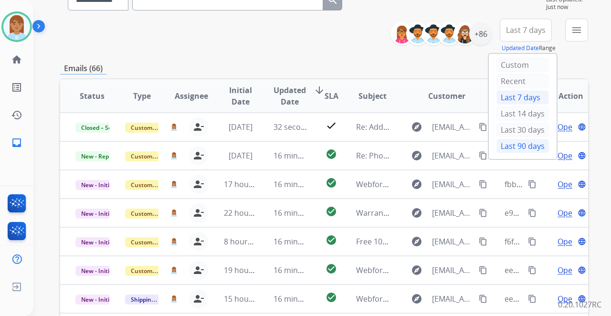
click at [510, 144] on div "Last 90 days" at bounding box center [522, 146] width 52 height 14
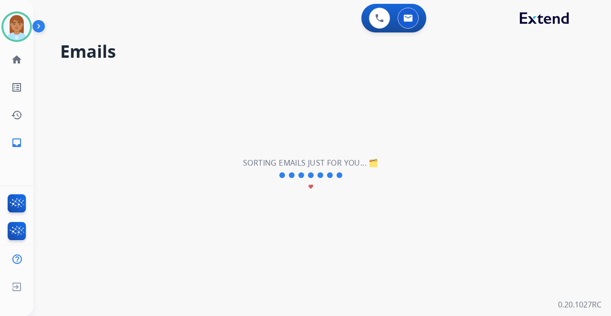
scroll to position [0, 0]
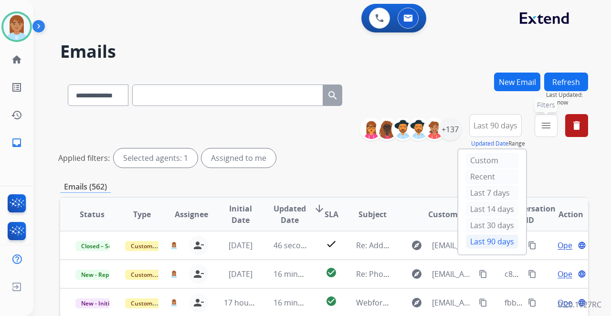
click at [541, 117] on button "menu Filters" at bounding box center [545, 125] width 23 height 23
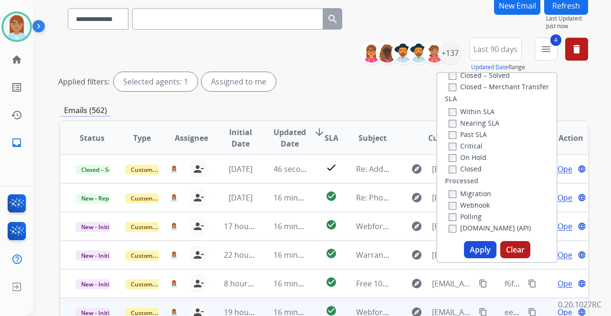
scroll to position [159, 0]
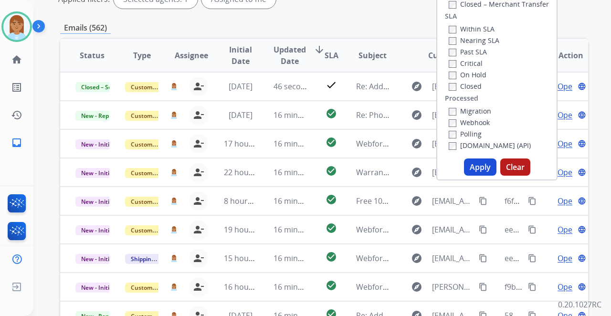
click at [479, 168] on button "Apply" at bounding box center [480, 166] width 32 height 17
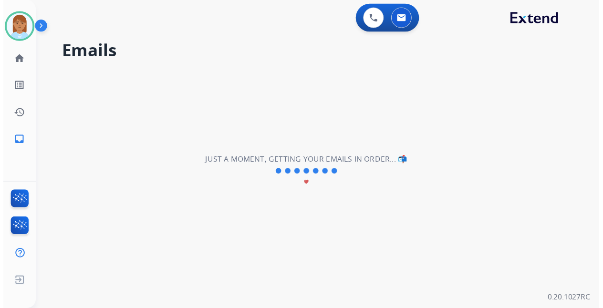
scroll to position [0, 0]
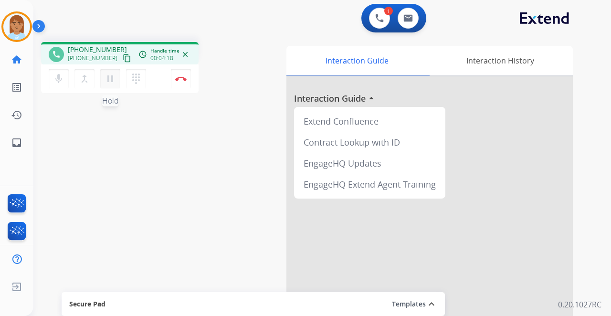
click at [104, 76] on button "pause Hold" at bounding box center [110, 79] width 20 height 20
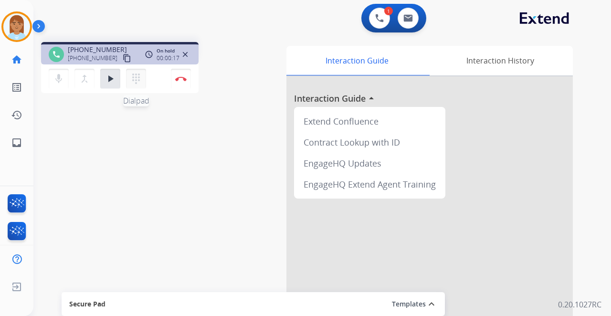
click at [143, 76] on button "dialpad Dialpad" at bounding box center [136, 79] width 20 height 20
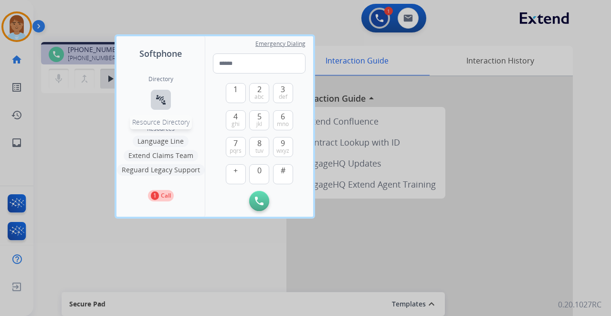
click at [162, 92] on button "connect_without_contact Resource Directory" at bounding box center [161, 100] width 20 height 20
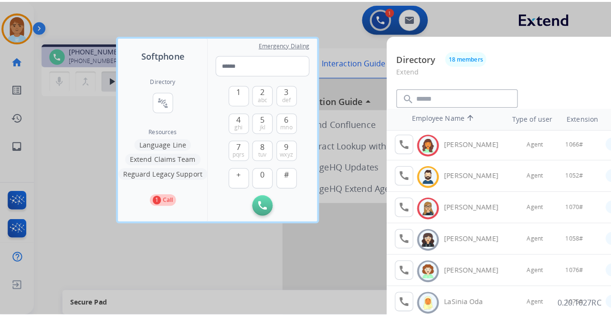
scroll to position [63, 0]
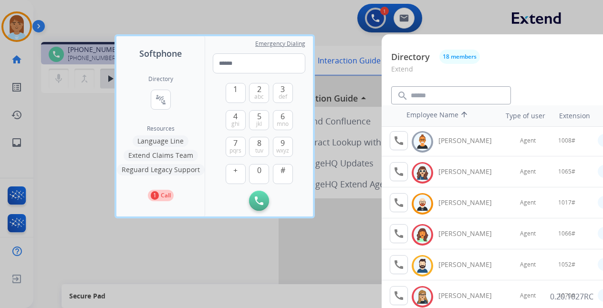
click at [317, 14] on div at bounding box center [301, 154] width 603 height 308
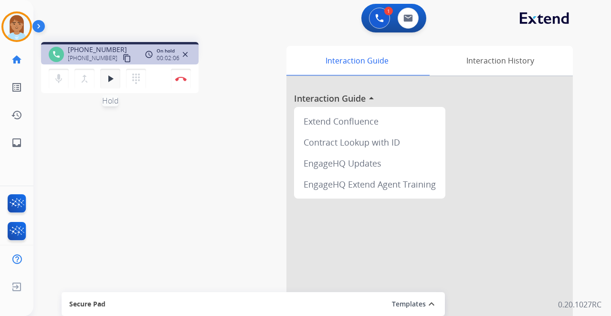
click at [106, 79] on mat-icon "play_arrow" at bounding box center [109, 78] width 11 height 11
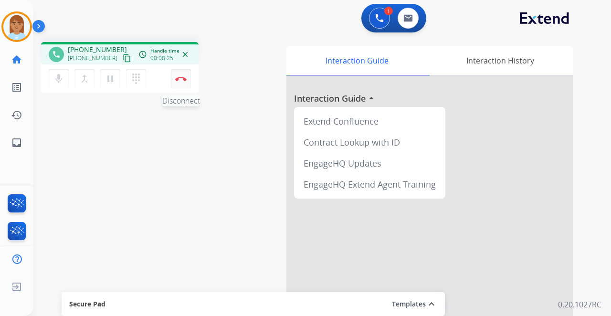
click at [183, 80] on img at bounding box center [180, 78] width 11 height 5
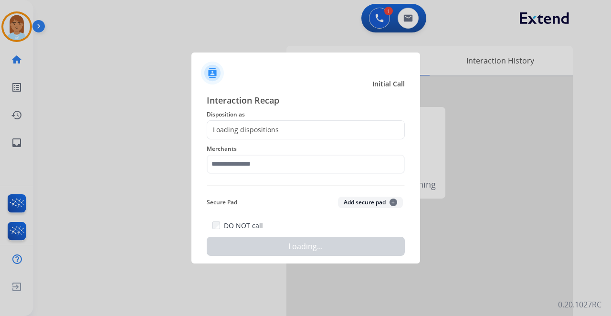
click at [213, 124] on div "Loading dispositions..." at bounding box center [306, 129] width 198 height 19
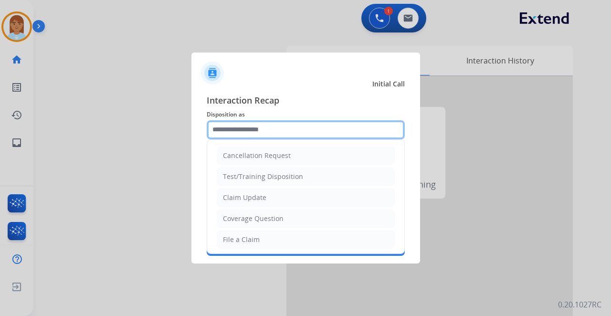
drag, startPoint x: 222, startPoint y: 132, endPoint x: 211, endPoint y: 158, distance: 28.9
click at [222, 133] on input "text" at bounding box center [306, 129] width 198 height 19
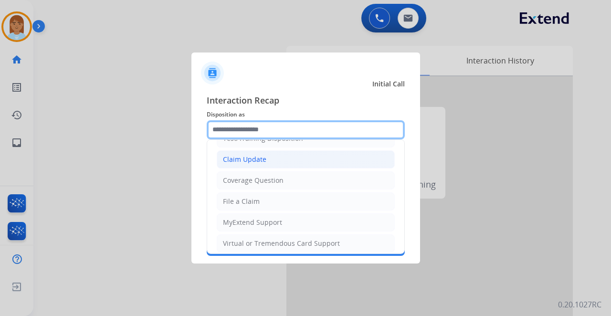
scroll to position [0, 0]
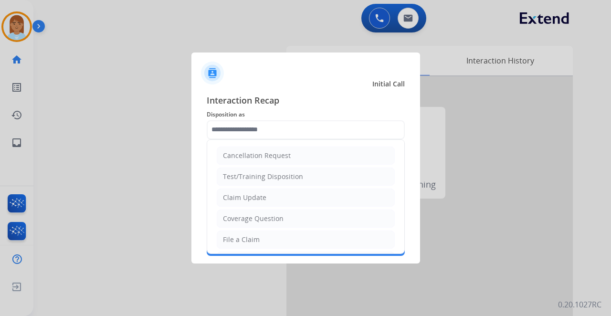
click at [259, 195] on div "Claim Update" at bounding box center [244, 198] width 43 height 10
type input "**********"
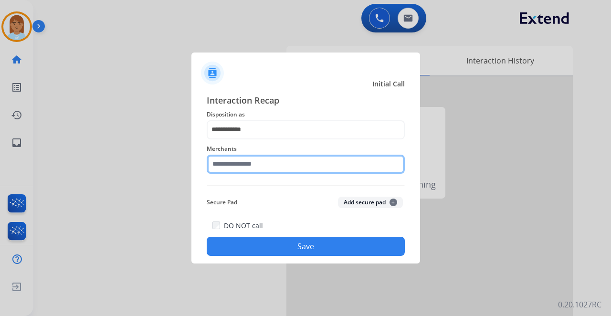
click at [262, 157] on input "text" at bounding box center [306, 164] width 198 height 19
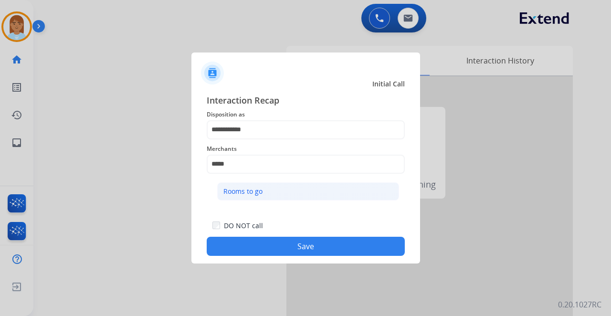
click at [264, 190] on li "Rooms to go" at bounding box center [308, 191] width 182 height 18
type input "**********"
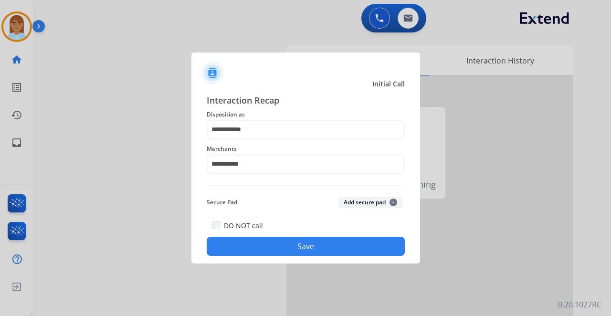
click at [277, 245] on button "Save" at bounding box center [306, 246] width 198 height 19
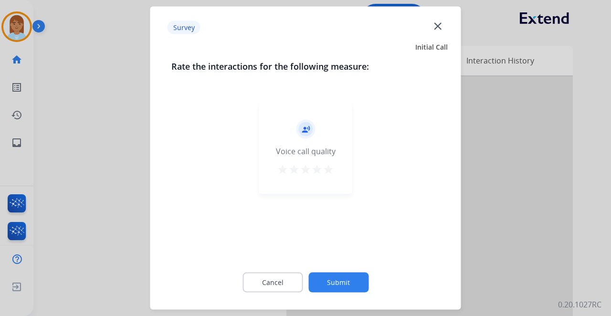
click at [321, 161] on div "record_voice_over Voice call quality star star star star star" at bounding box center [305, 149] width 93 height 91
click at [326, 166] on mat-icon "star" at bounding box center [328, 169] width 11 height 11
click at [351, 281] on button "Submit" at bounding box center [338, 282] width 60 height 20
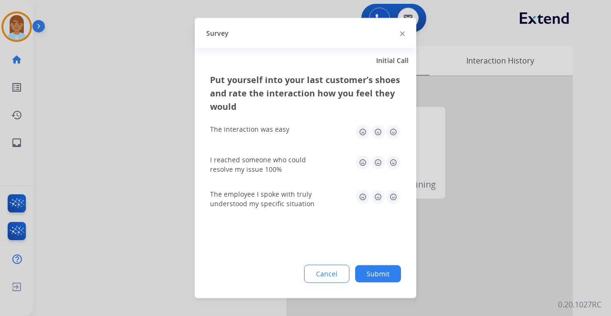
click at [394, 135] on img at bounding box center [392, 132] width 15 height 15
click at [394, 160] on img at bounding box center [392, 162] width 15 height 15
click at [394, 198] on img at bounding box center [392, 196] width 15 height 15
click at [395, 265] on div "Put yourself into your last customer’s shoes and rate the interaction how you f…" at bounding box center [305, 185] width 221 height 225
click at [392, 271] on button "Submit" at bounding box center [378, 273] width 46 height 17
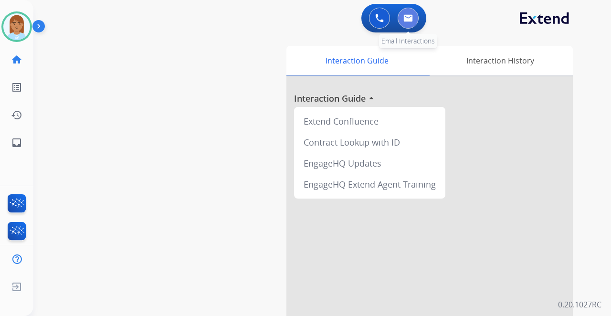
click at [409, 12] on button at bounding box center [407, 18] width 21 height 21
click at [412, 25] on button at bounding box center [407, 18] width 21 height 21
select select "**********"
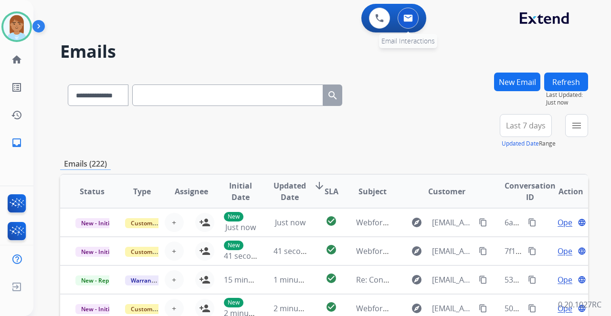
click at [409, 22] on button at bounding box center [407, 18] width 21 height 21
click at [479, 128] on div "+86" at bounding box center [480, 129] width 23 height 23
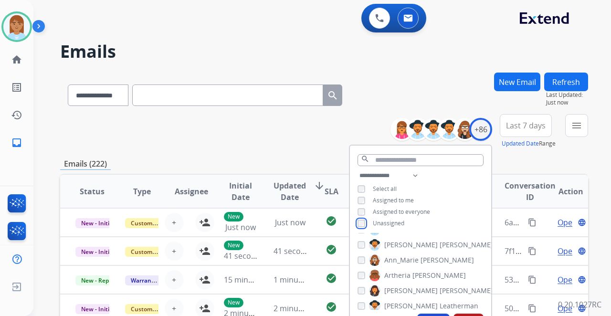
scroll to position [63, 0]
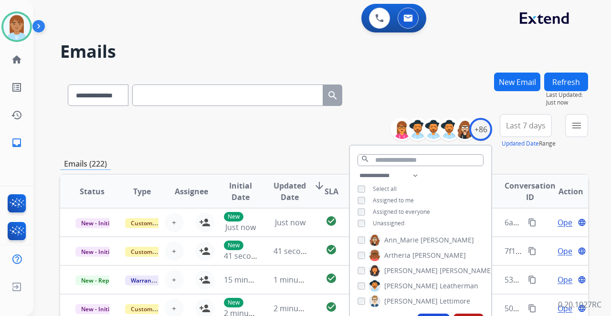
click at [426, 315] on button "Apply" at bounding box center [433, 321] width 32 height 17
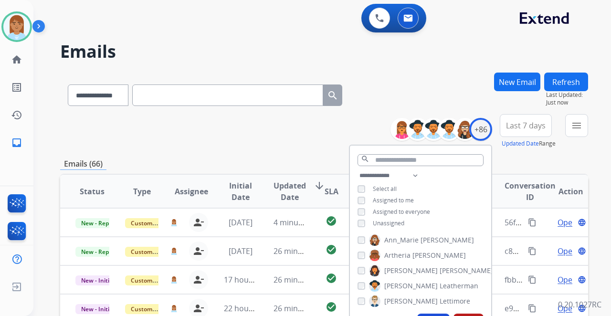
click at [510, 127] on span "Last 7 days" at bounding box center [526, 126] width 40 height 4
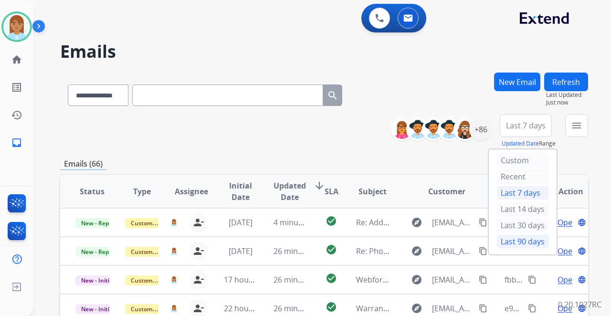
click at [505, 240] on div "Last 90 days" at bounding box center [522, 241] width 52 height 14
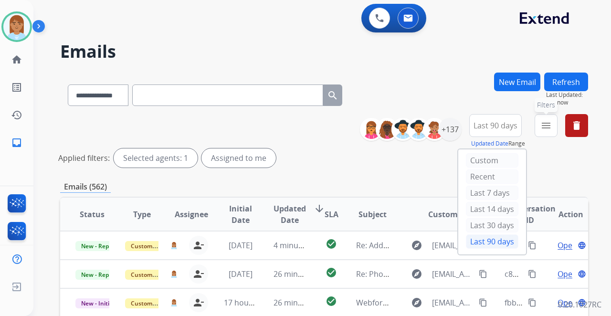
click at [545, 132] on button "menu Filters" at bounding box center [545, 125] width 23 height 23
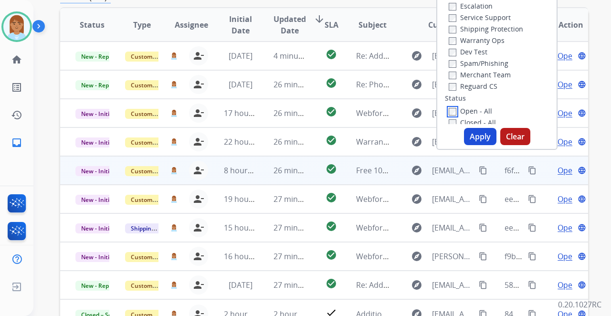
scroll to position [191, 0]
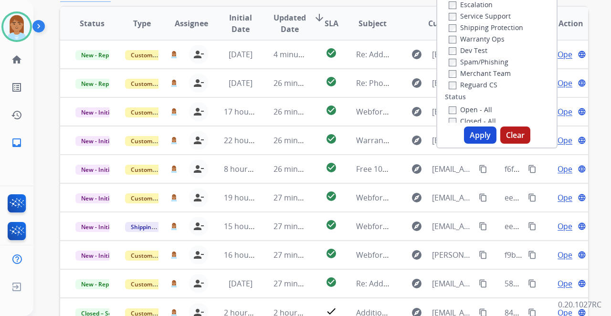
click at [476, 135] on button "Apply" at bounding box center [480, 134] width 32 height 17
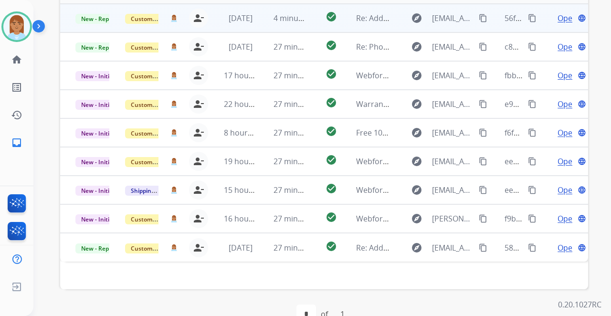
scroll to position [168, 0]
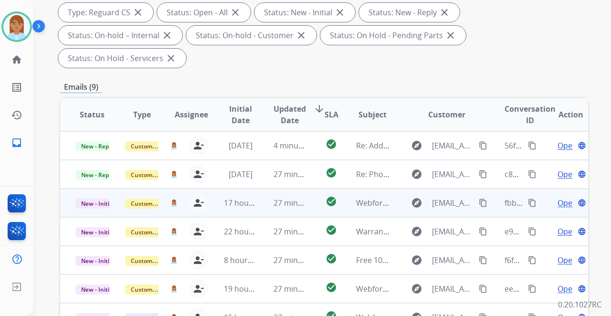
click at [557, 197] on span "Open" at bounding box center [567, 202] width 20 height 11
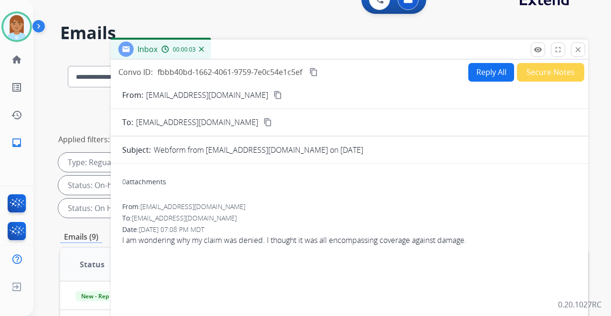
scroll to position [10, 0]
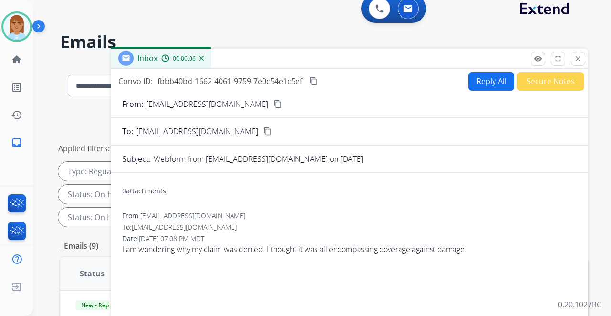
click at [273, 105] on mat-icon "content_copy" at bounding box center [277, 104] width 9 height 9
click at [487, 84] on button "Reply All" at bounding box center [491, 81] width 46 height 19
select select "**********"
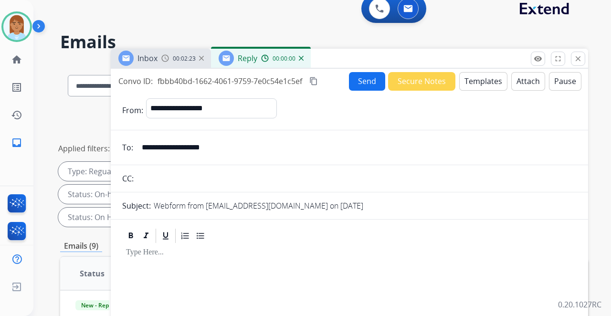
click at [472, 82] on button "Templates" at bounding box center [483, 81] width 48 height 19
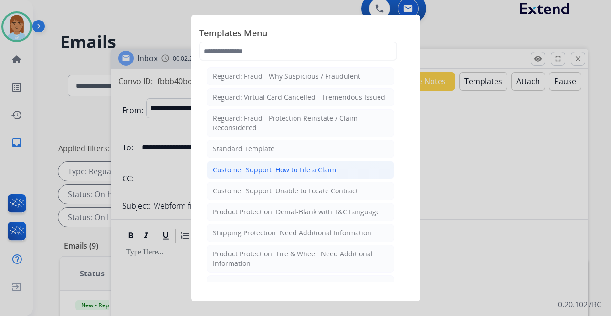
scroll to position [95, 0]
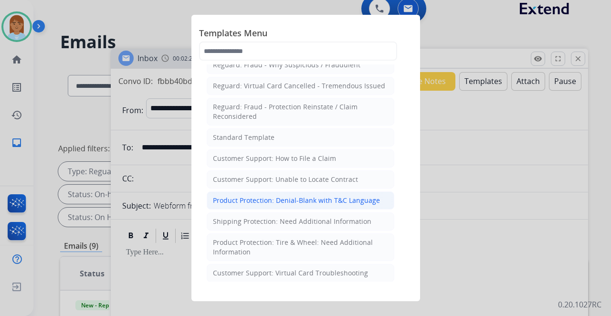
click at [304, 191] on li "Product Protection: Denial-Blank with T&C Language" at bounding box center [300, 200] width 187 height 18
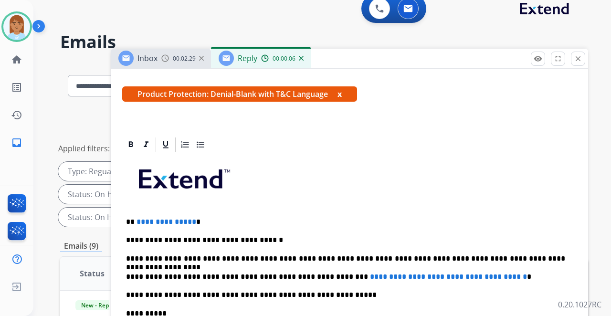
scroll to position [199, 0]
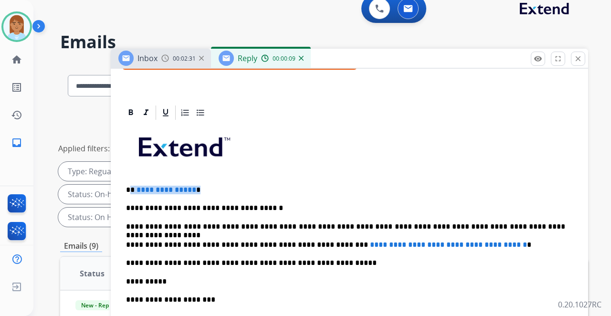
drag, startPoint x: 131, startPoint y: 173, endPoint x: 203, endPoint y: 170, distance: 72.6
click at [203, 186] on p "**********" at bounding box center [345, 190] width 439 height 9
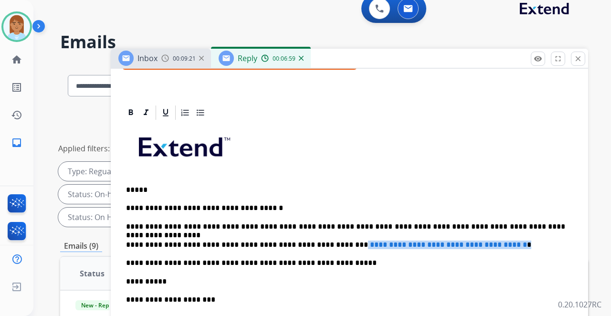
drag, startPoint x: 320, startPoint y: 227, endPoint x: 529, endPoint y: 227, distance: 209.4
click at [529, 240] on p "**********" at bounding box center [345, 244] width 439 height 9
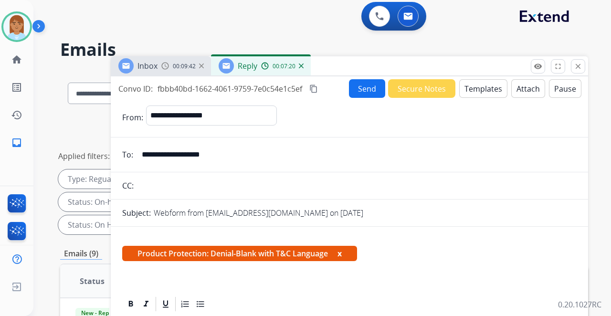
scroll to position [0, 0]
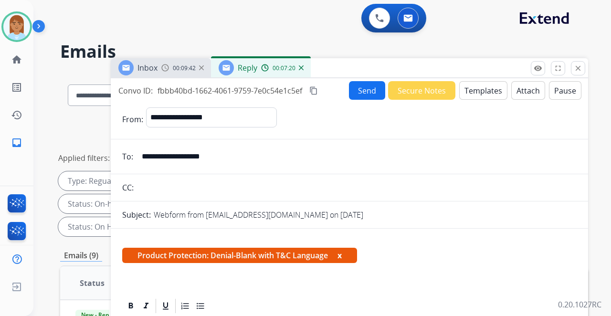
click at [514, 92] on button "Attach" at bounding box center [528, 90] width 34 height 19
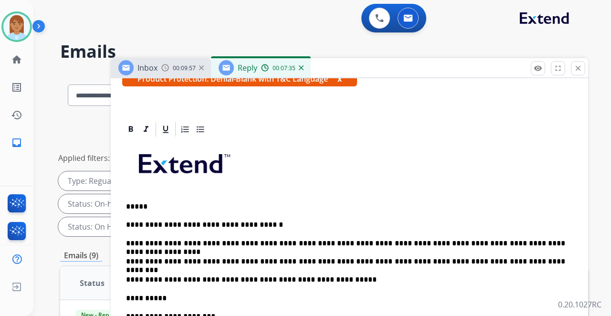
scroll to position [222, 0]
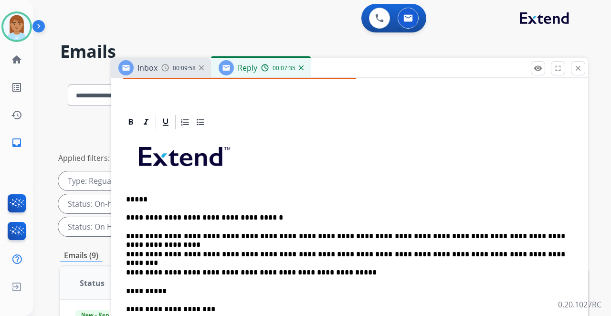
click at [156, 195] on p "*****" at bounding box center [345, 199] width 439 height 9
click at [200, 173] on div "**********" at bounding box center [349, 291] width 454 height 320
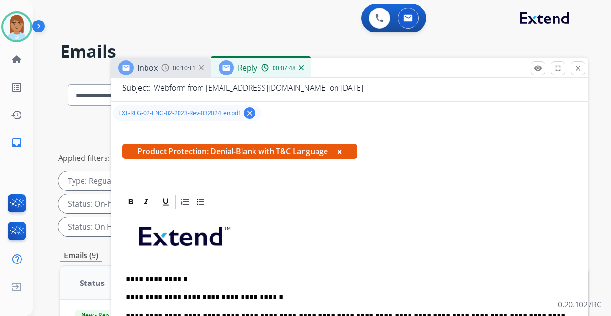
scroll to position [0, 0]
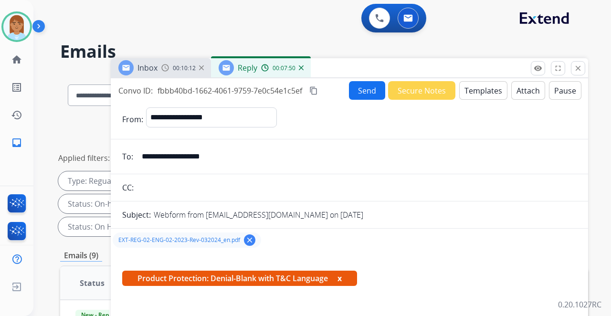
click at [356, 85] on button "Send" at bounding box center [367, 90] width 36 height 19
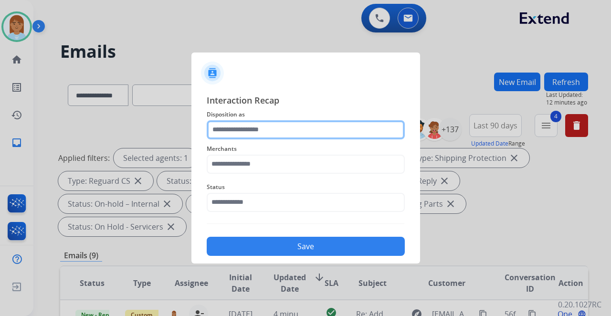
click at [264, 136] on input "text" at bounding box center [306, 129] width 198 height 19
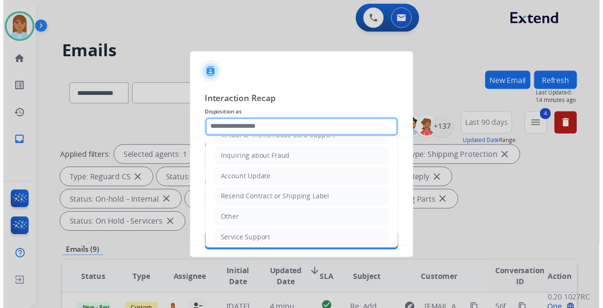
scroll to position [145, 0]
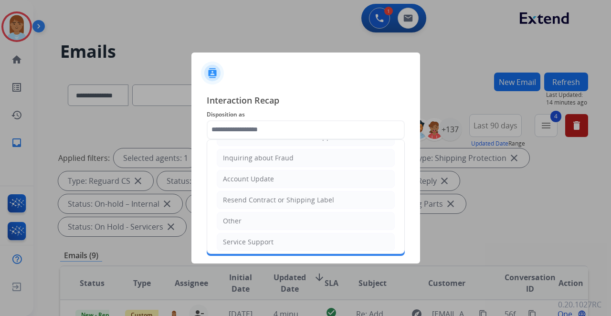
click at [126, 114] on div at bounding box center [305, 158] width 611 height 316
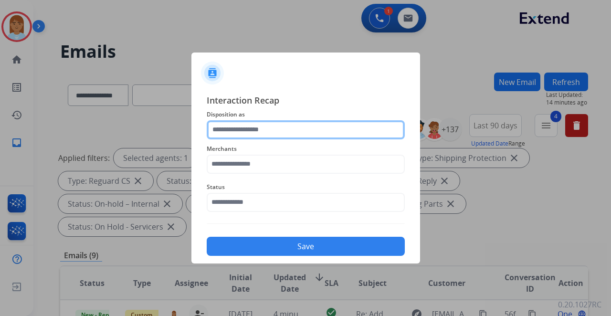
click at [277, 129] on input "text" at bounding box center [306, 129] width 198 height 19
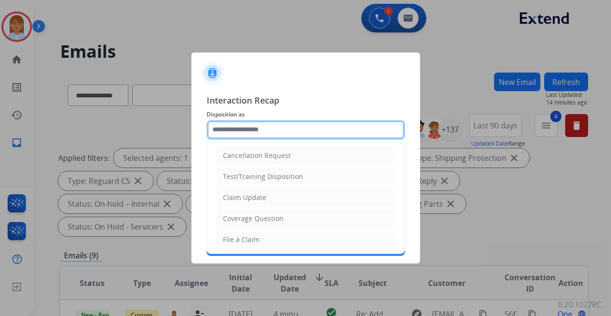
type input "*"
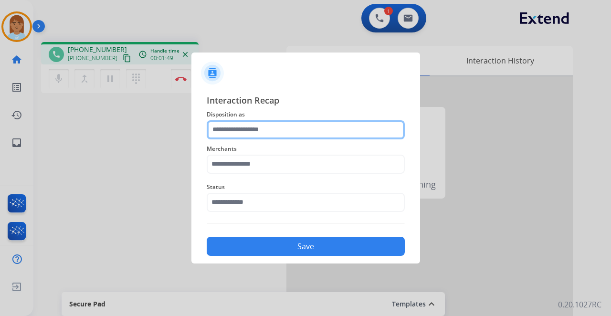
click at [246, 129] on input "text" at bounding box center [306, 129] width 198 height 19
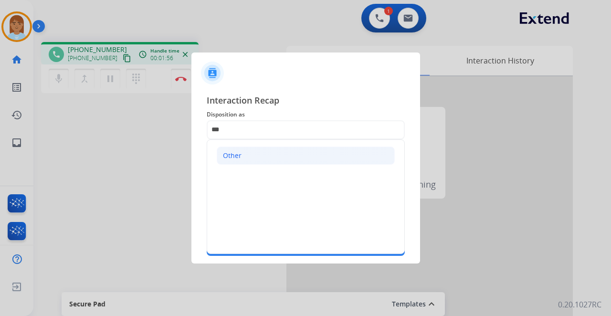
click at [239, 160] on li "Other" at bounding box center [306, 155] width 178 height 18
type input "*****"
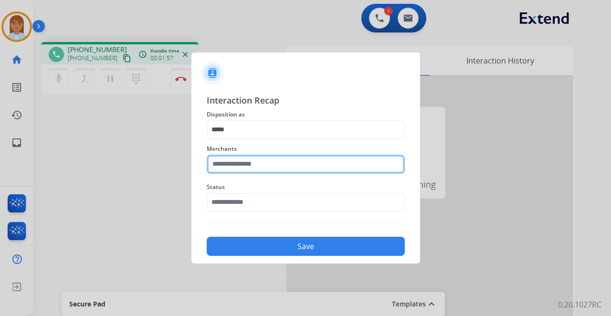
click at [231, 167] on input "text" at bounding box center [306, 164] width 198 height 19
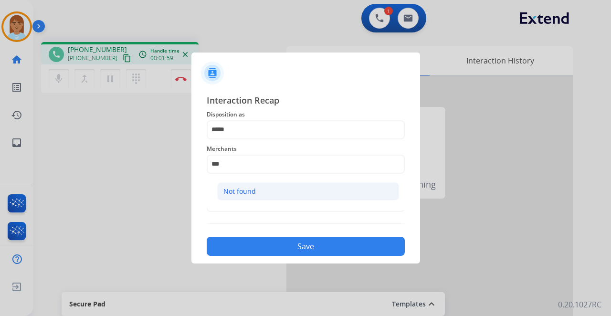
click at [239, 185] on li "Not found" at bounding box center [308, 191] width 182 height 18
type input "*********"
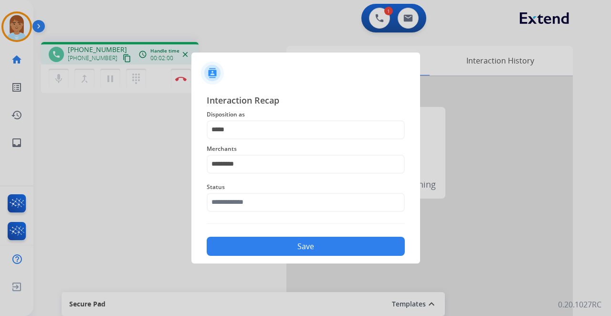
click at [239, 185] on span "Status" at bounding box center [306, 186] width 198 height 11
click at [243, 199] on input "text" at bounding box center [306, 202] width 198 height 19
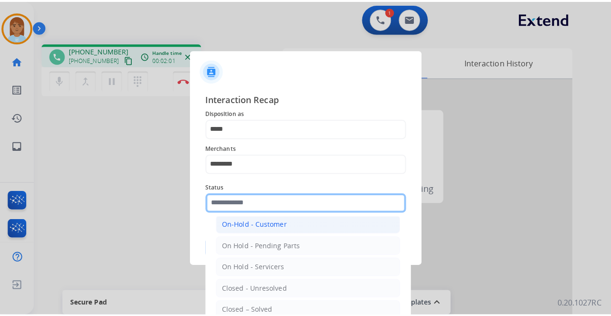
scroll to position [54, 0]
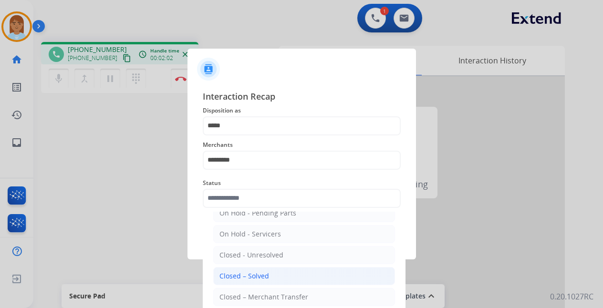
click at [248, 276] on div "Closed – Solved" at bounding box center [244, 276] width 50 height 10
type input "**********"
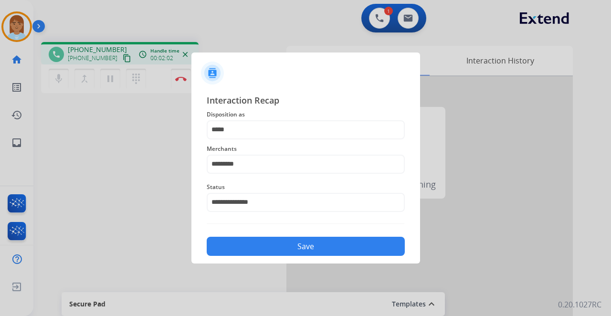
click at [258, 245] on button "Save" at bounding box center [306, 246] width 198 height 19
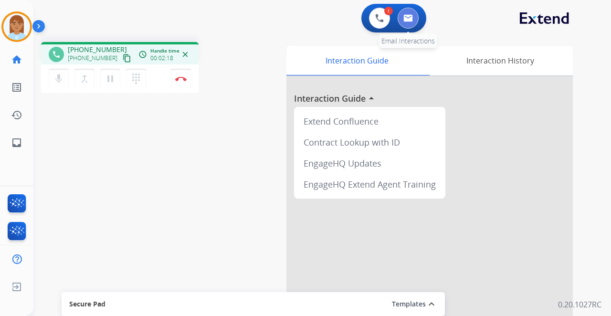
click at [411, 14] on button at bounding box center [407, 18] width 21 height 21
select select "**********"
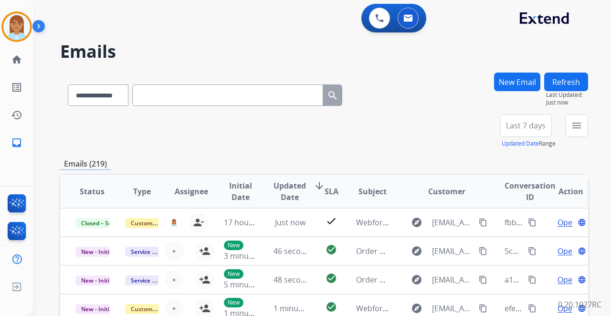
click at [236, 91] on input "text" at bounding box center [227, 94] width 191 height 21
click at [526, 124] on span "Last 7 days" at bounding box center [526, 126] width 40 height 4
click at [499, 79] on button "New Email" at bounding box center [517, 82] width 46 height 19
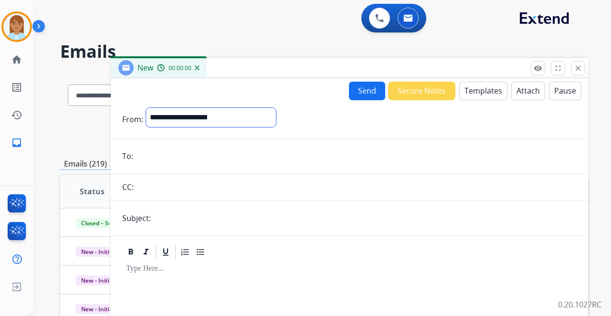
click at [201, 110] on select "**********" at bounding box center [211, 117] width 130 height 19
select select "**********"
click at [146, 108] on select "**********" at bounding box center [211, 117] width 130 height 19
click at [201, 155] on input "email" at bounding box center [356, 156] width 440 height 19
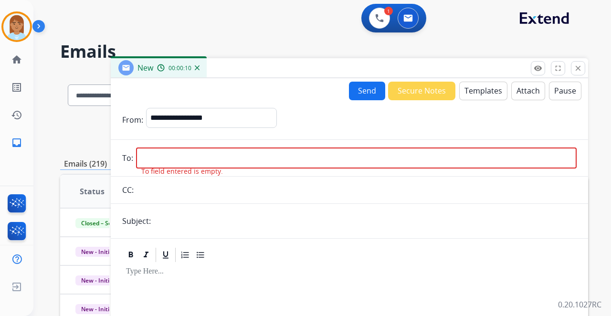
click at [175, 160] on input "email" at bounding box center [356, 157] width 440 height 21
paste input "**********"
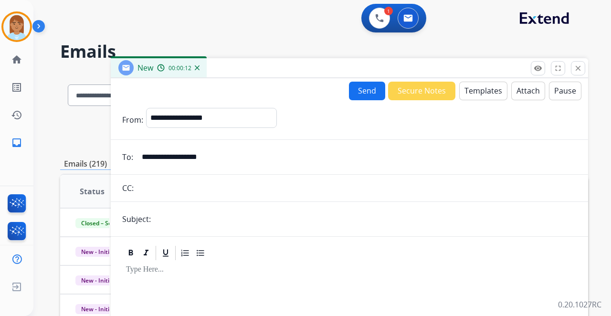
type input "**********"
click at [184, 221] on input "text" at bounding box center [365, 218] width 423 height 19
type input "**********"
click at [469, 97] on button "Templates" at bounding box center [483, 91] width 48 height 19
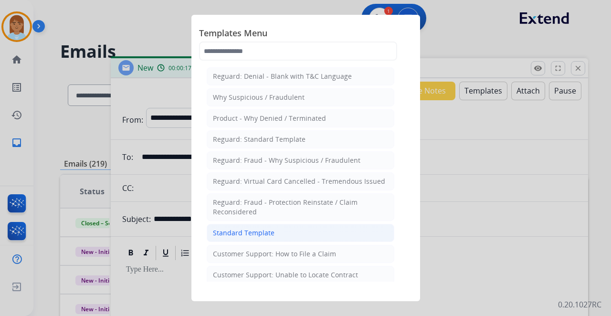
click at [292, 235] on li "Standard Template" at bounding box center [300, 233] width 187 height 18
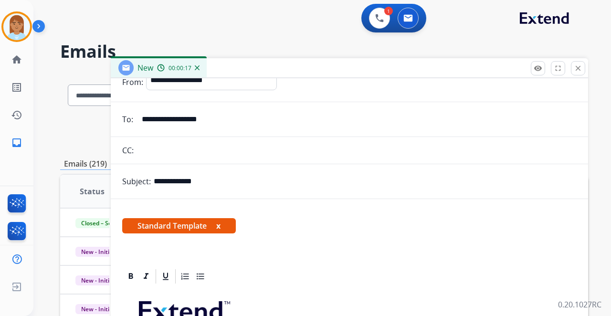
scroll to position [159, 0]
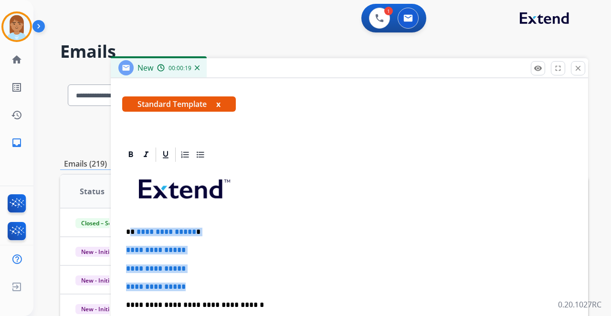
drag, startPoint x: 132, startPoint y: 227, endPoint x: 212, endPoint y: 271, distance: 92.3
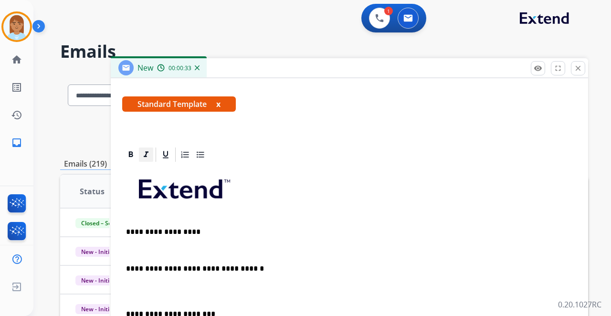
scroll to position [0, 0]
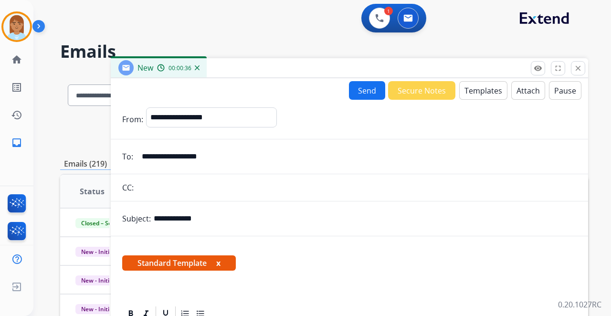
click at [491, 93] on button "Templates" at bounding box center [483, 90] width 48 height 19
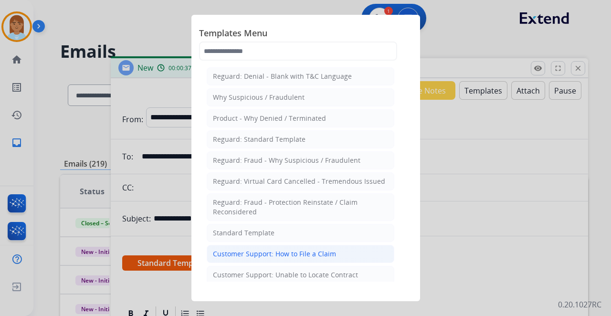
click at [316, 250] on div "Customer Support: How to File a Claim" at bounding box center [274, 254] width 123 height 10
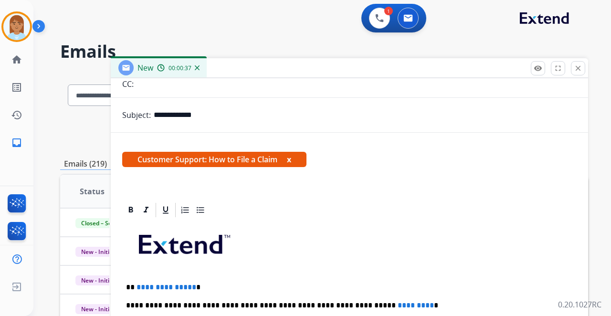
scroll to position [127, 0]
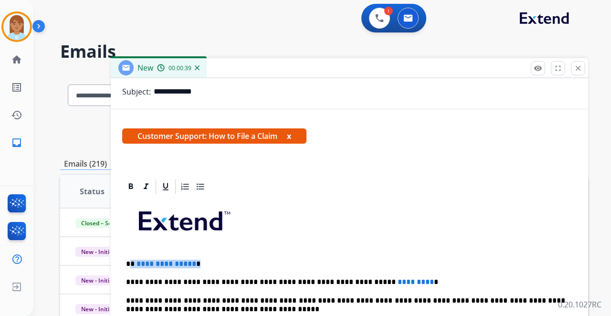
drag, startPoint x: 131, startPoint y: 260, endPoint x: 214, endPoint y: 260, distance: 83.0
click at [213, 260] on p "**********" at bounding box center [345, 264] width 439 height 9
drag, startPoint x: 343, startPoint y: 279, endPoint x: 408, endPoint y: 269, distance: 65.6
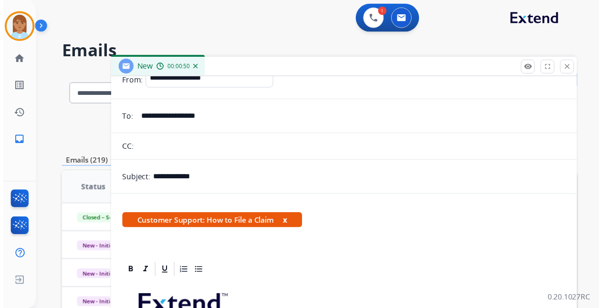
scroll to position [0, 0]
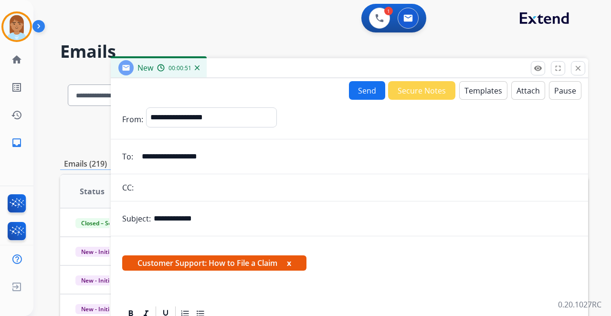
click at [360, 91] on button "Send" at bounding box center [367, 90] width 36 height 19
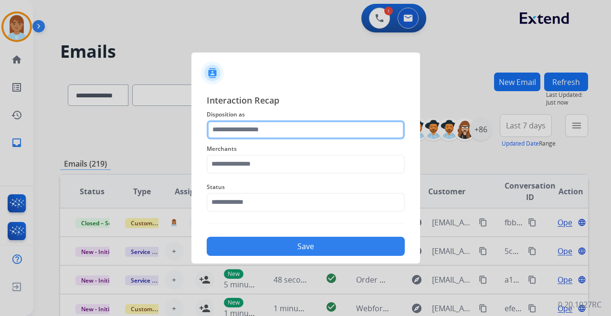
click at [291, 130] on input "text" at bounding box center [306, 129] width 198 height 19
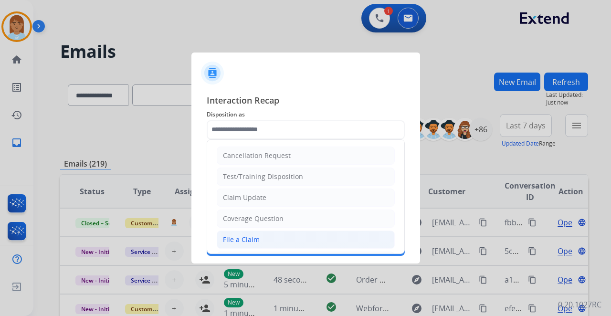
click at [242, 235] on div "File a Claim" at bounding box center [241, 240] width 37 height 10
type input "**********"
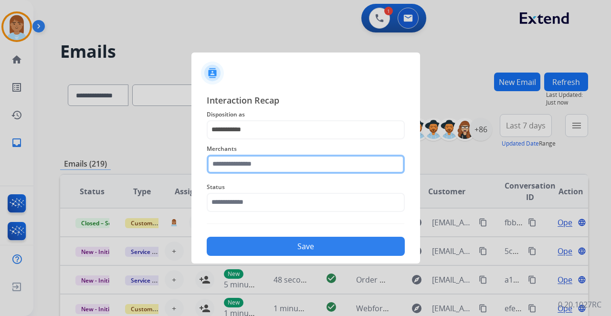
click at [240, 166] on input "text" at bounding box center [306, 164] width 198 height 19
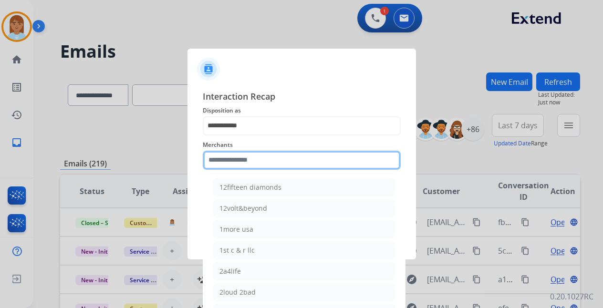
click at [232, 162] on input "text" at bounding box center [302, 160] width 198 height 19
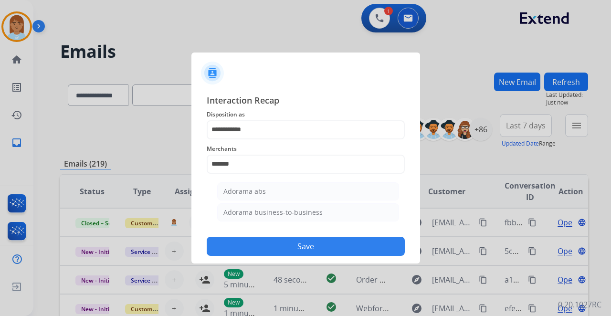
click at [248, 208] on div "Adorama business-to-business" at bounding box center [272, 213] width 99 height 10
type input "**********"
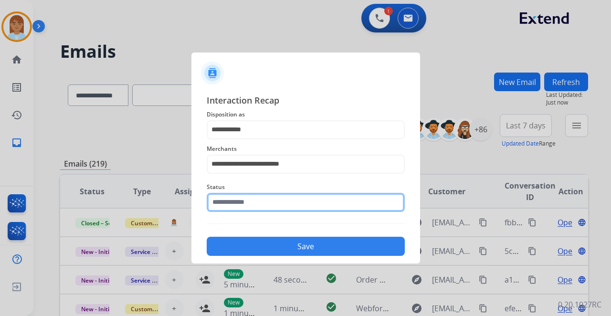
click at [249, 200] on input "text" at bounding box center [306, 202] width 198 height 19
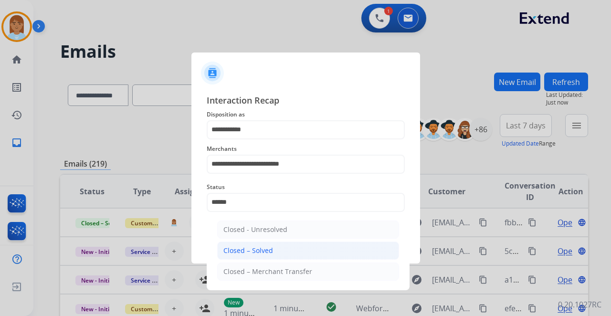
click at [281, 248] on li "Closed – Solved" at bounding box center [308, 250] width 182 height 18
type input "**********"
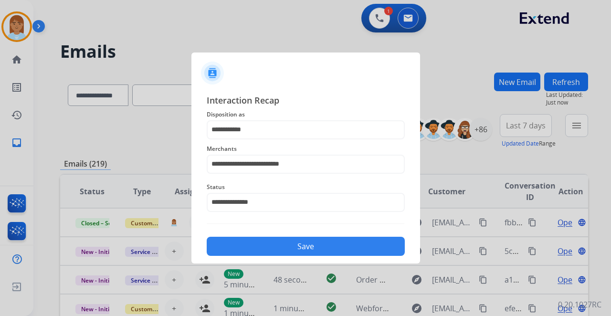
click at [289, 246] on button "Save" at bounding box center [306, 246] width 198 height 19
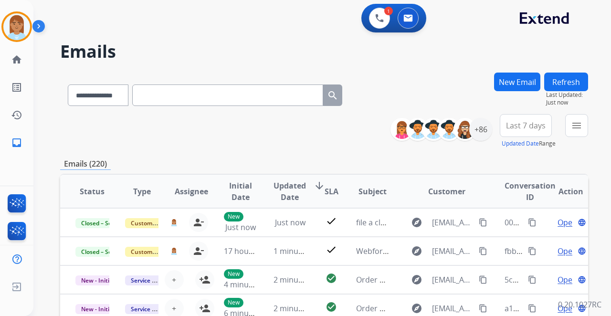
scroll to position [1, 0]
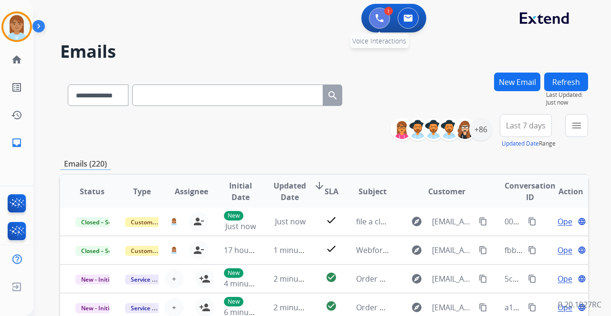
click at [377, 21] on img at bounding box center [379, 18] width 9 height 9
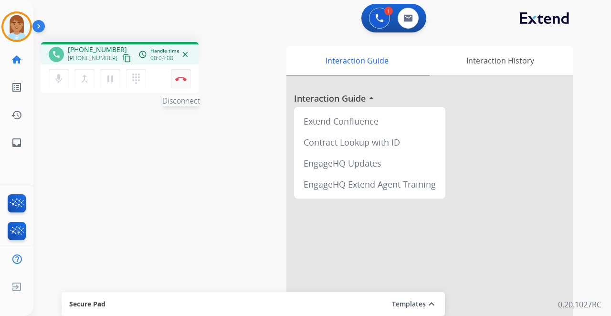
click at [181, 83] on button "Disconnect" at bounding box center [181, 79] width 20 height 20
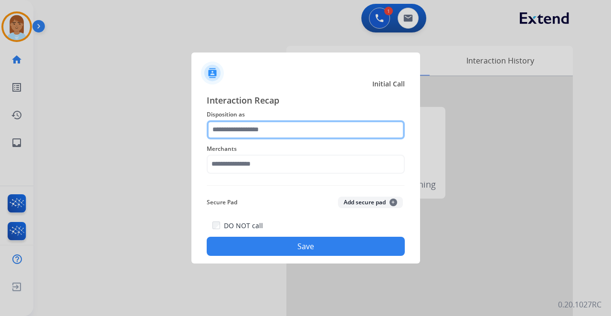
click at [213, 126] on input "text" at bounding box center [306, 129] width 198 height 19
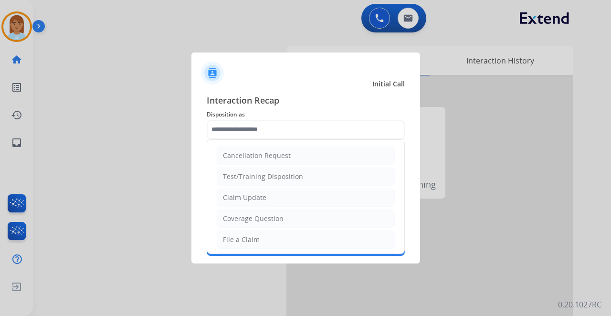
click at [283, 238] on li "File a Claim" at bounding box center [306, 239] width 178 height 18
type input "**********"
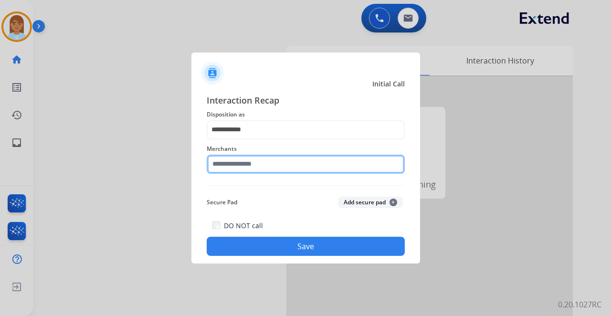
click at [272, 165] on input "text" at bounding box center [306, 164] width 198 height 19
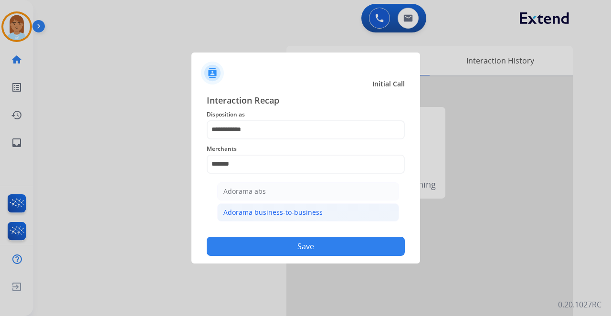
click at [297, 211] on div "Adorama business-to-business" at bounding box center [272, 213] width 99 height 10
type input "**********"
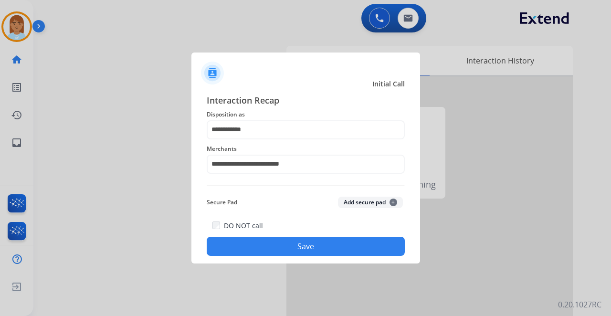
click at [291, 255] on button "Save" at bounding box center [306, 246] width 198 height 19
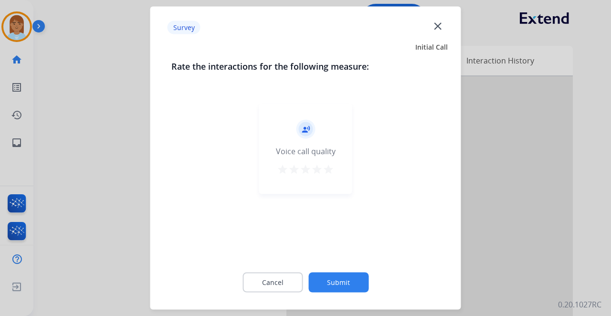
click at [333, 201] on div "record_voice_over Voice call quality star star star star star" at bounding box center [305, 178] width 269 height 165
drag, startPoint x: 329, startPoint y: 182, endPoint x: 320, endPoint y: 160, distance: 23.3
click at [321, 164] on div "record_voice_over Voice call quality star star star star star" at bounding box center [305, 149] width 93 height 91
click at [323, 170] on mat-icon "star" at bounding box center [328, 169] width 11 height 11
click at [329, 268] on div "Cancel Submit" at bounding box center [305, 282] width 269 height 43
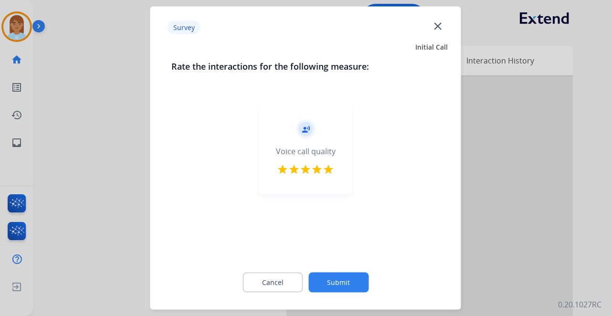
click at [326, 286] on button "Submit" at bounding box center [338, 282] width 60 height 20
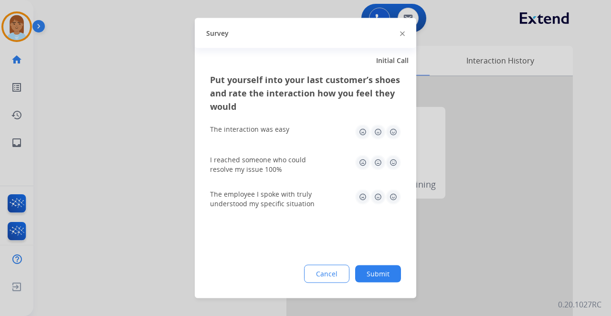
click at [393, 130] on img at bounding box center [392, 132] width 15 height 15
drag, startPoint x: 396, startPoint y: 158, endPoint x: 392, endPoint y: 167, distance: 10.3
click at [396, 158] on img at bounding box center [392, 162] width 15 height 15
click at [391, 197] on img at bounding box center [392, 196] width 15 height 15
click at [383, 272] on button "Submit" at bounding box center [378, 273] width 46 height 17
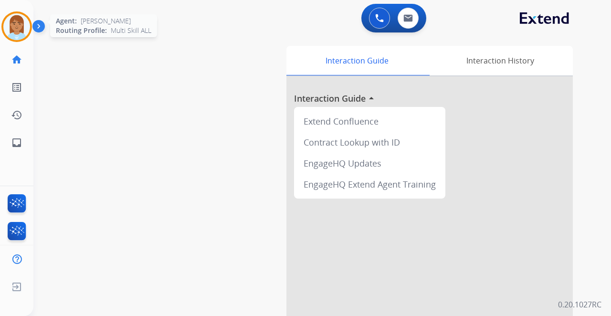
click at [25, 30] on img at bounding box center [16, 26] width 27 height 27
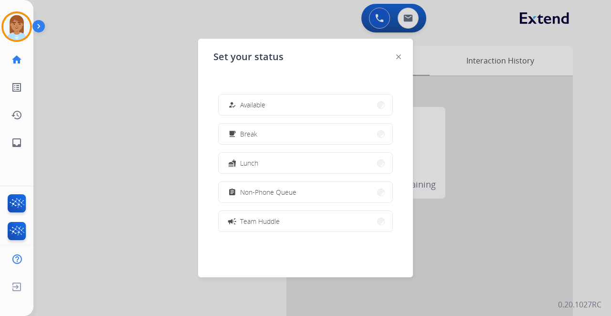
click at [158, 33] on div at bounding box center [305, 158] width 611 height 316
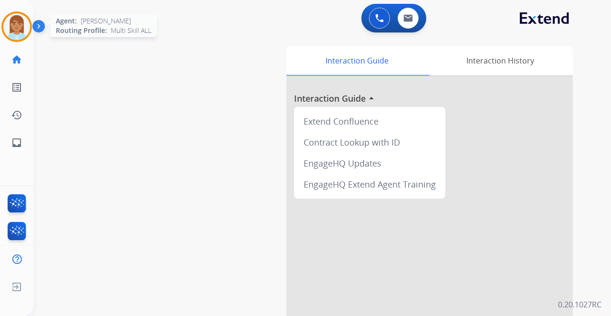
click at [31, 23] on div at bounding box center [16, 26] width 31 height 31
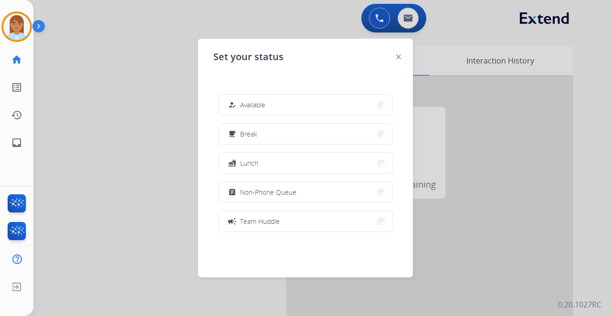
click at [243, 107] on span "Available" at bounding box center [252, 105] width 25 height 10
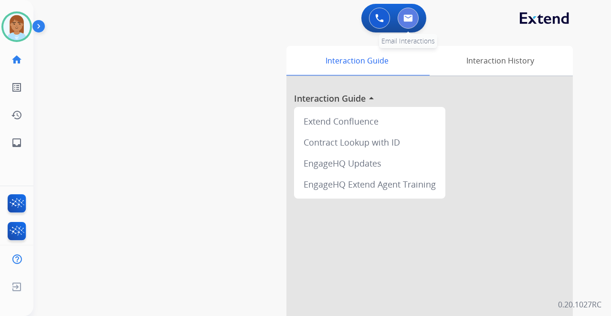
click at [411, 14] on img at bounding box center [408, 18] width 10 height 8
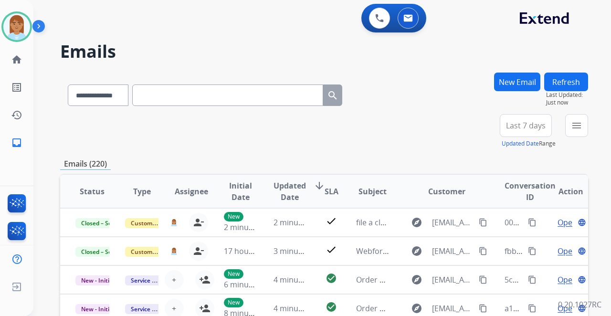
click at [515, 124] on span "Last 7 days" at bounding box center [526, 126] width 40 height 4
click at [528, 239] on div "Last 90 days" at bounding box center [522, 241] width 52 height 14
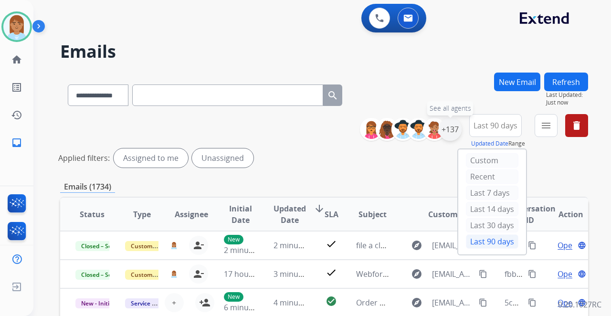
click at [452, 134] on div "+137" at bounding box center [449, 129] width 23 height 23
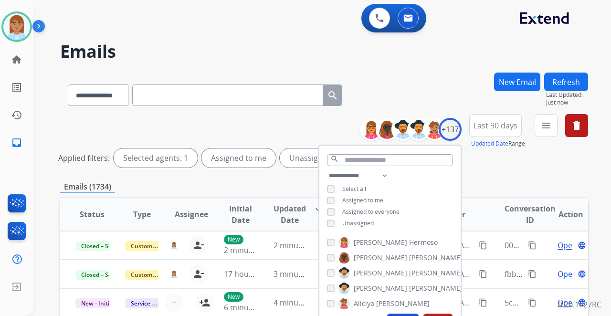
click at [329, 217] on div "**********" at bounding box center [389, 200] width 141 height 61
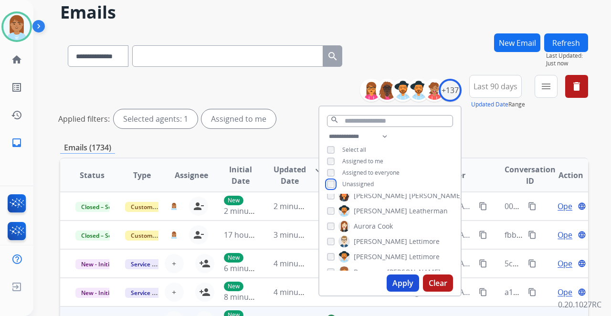
scroll to position [63, 0]
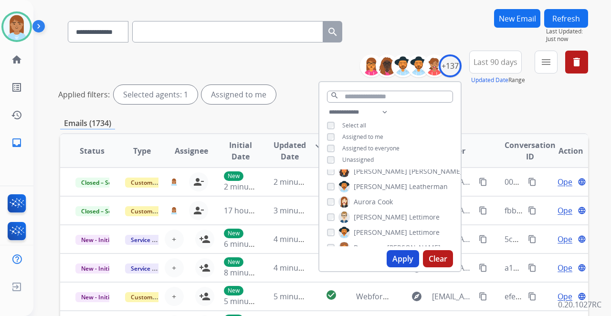
click at [394, 255] on button "Apply" at bounding box center [402, 258] width 32 height 17
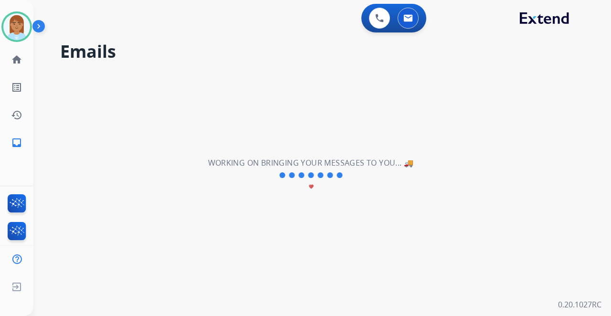
scroll to position [0, 0]
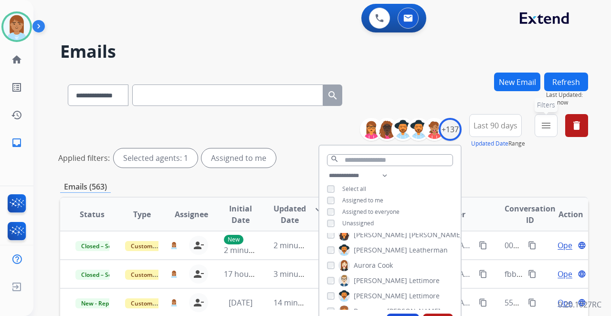
click at [553, 126] on button "menu Filters" at bounding box center [545, 125] width 23 height 23
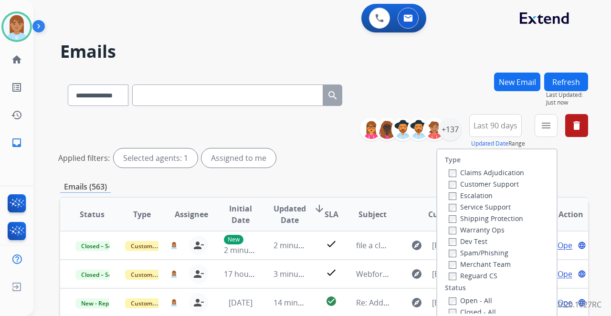
click at [474, 184] on label "Customer Support" at bounding box center [483, 183] width 70 height 9
click at [465, 218] on label "Shipping Protection" at bounding box center [485, 218] width 74 height 9
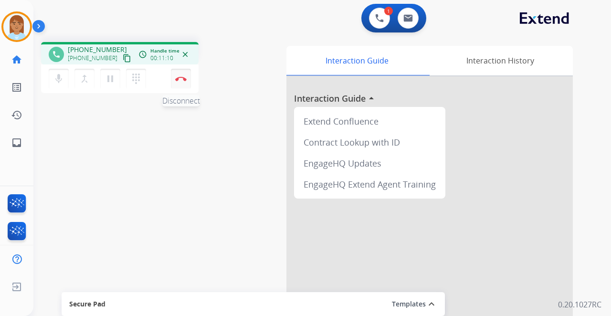
click at [178, 80] on img at bounding box center [180, 78] width 11 height 5
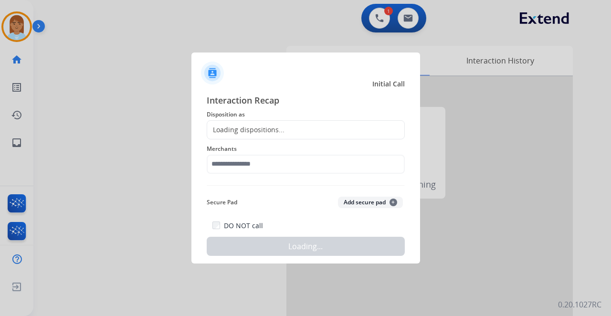
click at [223, 128] on div "Loading dispositions..." at bounding box center [245, 130] width 77 height 10
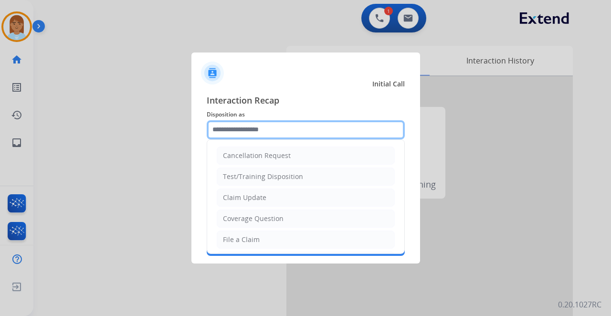
click at [226, 129] on input "text" at bounding box center [306, 129] width 198 height 19
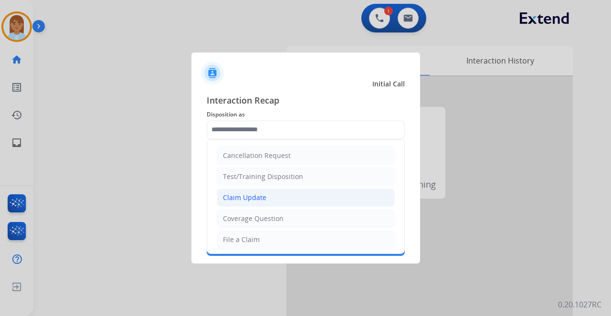
click at [250, 198] on div "Claim Update" at bounding box center [244, 198] width 43 height 10
type input "**********"
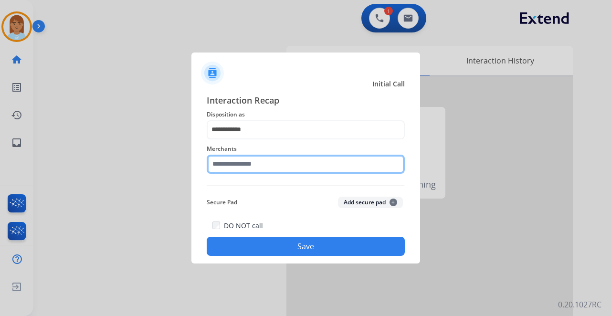
click at [247, 163] on input "text" at bounding box center [306, 164] width 198 height 19
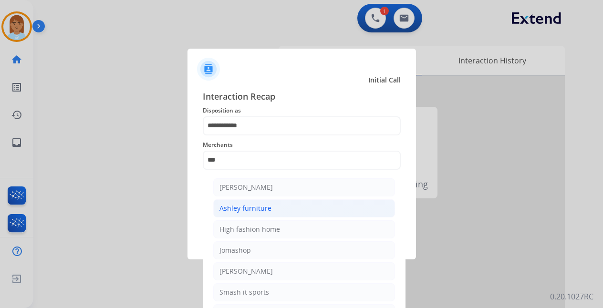
click at [294, 213] on li "Ashley furniture" at bounding box center [304, 208] width 182 height 18
type input "**********"
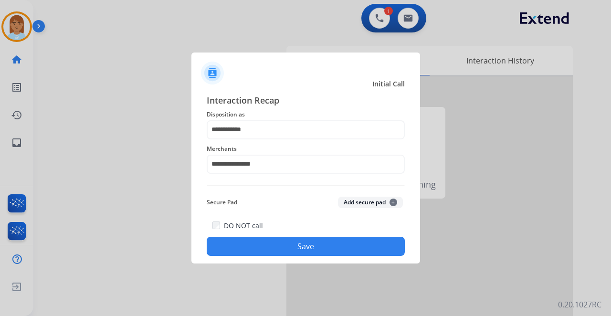
click at [269, 244] on button "Save" at bounding box center [306, 246] width 198 height 19
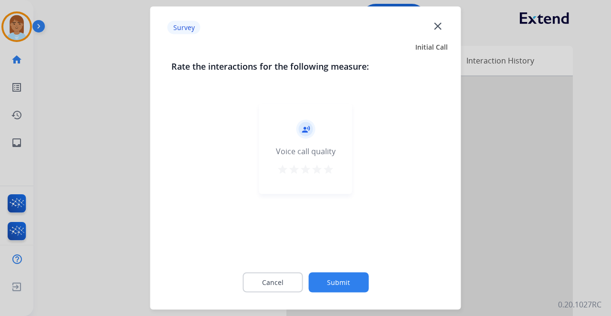
click at [325, 175] on button "star" at bounding box center [328, 171] width 11 height 14
click at [331, 281] on button "Submit" at bounding box center [338, 282] width 60 height 20
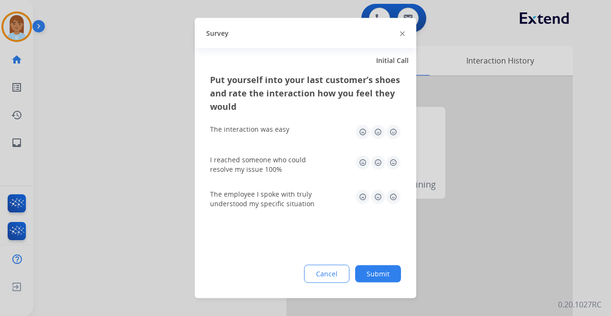
click at [391, 132] on img at bounding box center [392, 132] width 15 height 15
click at [392, 146] on div "The interaction was easy" at bounding box center [305, 132] width 191 height 31
click at [384, 187] on div "The employee I spoke with truly understood my specific situation" at bounding box center [305, 199] width 191 height 34
click at [392, 158] on img at bounding box center [392, 162] width 15 height 15
click at [379, 270] on div "Put yourself into your last customer’s shoes and rate the interaction how you f…" at bounding box center [305, 185] width 221 height 225
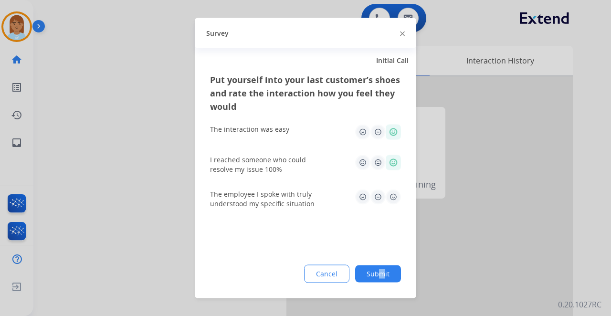
click at [369, 275] on button "Submit" at bounding box center [378, 273] width 46 height 17
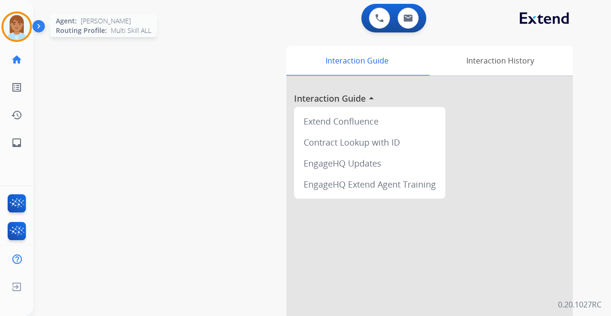
click at [26, 22] on img at bounding box center [16, 26] width 27 height 27
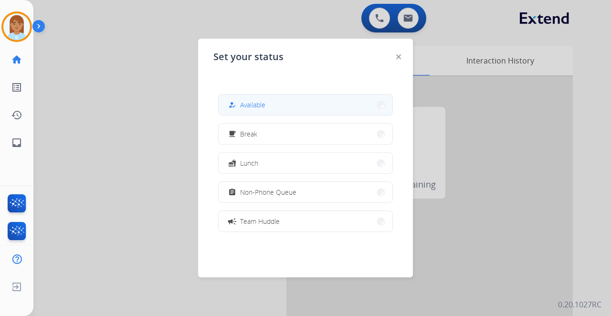
click at [271, 110] on button "how_to_reg Available" at bounding box center [306, 104] width 174 height 21
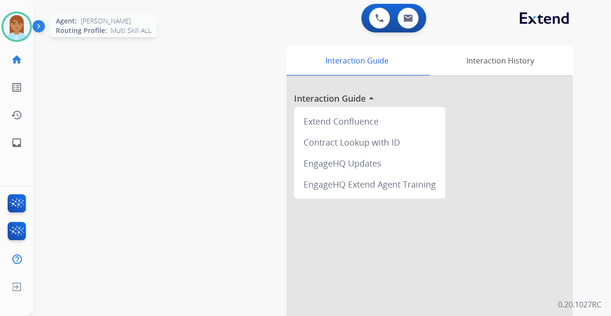
click at [25, 31] on img at bounding box center [16, 26] width 27 height 27
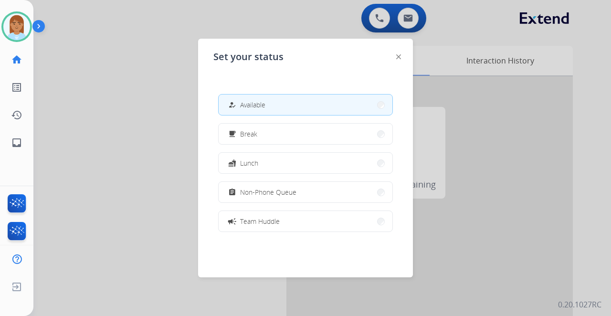
click at [101, 51] on div at bounding box center [305, 158] width 611 height 316
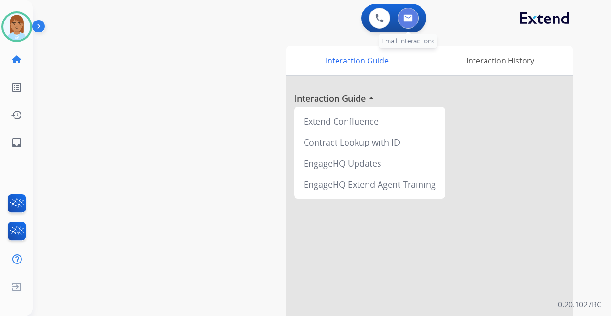
click at [410, 18] on img at bounding box center [408, 18] width 10 height 8
select select "**********"
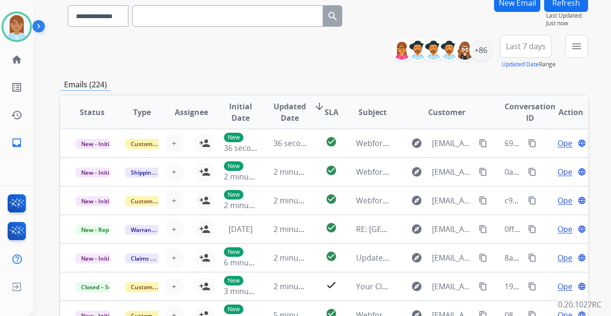
scroll to position [63, 0]
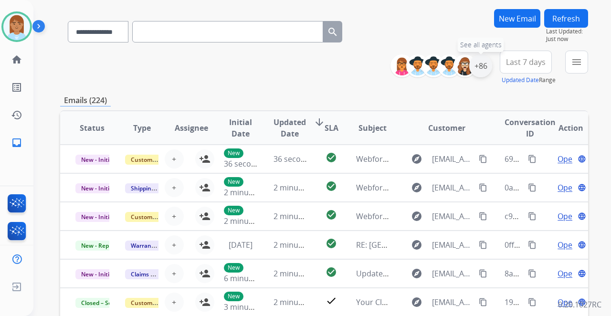
click at [479, 71] on div "+86" at bounding box center [480, 65] width 23 height 23
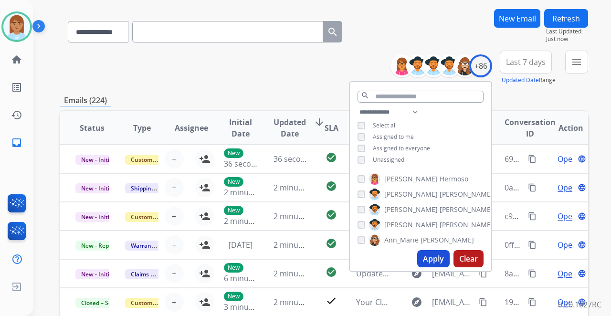
click at [429, 255] on button "Apply" at bounding box center [433, 258] width 32 height 17
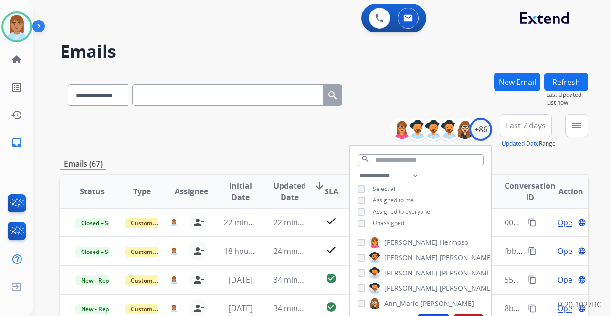
click at [524, 127] on span "Last 7 days" at bounding box center [526, 126] width 40 height 4
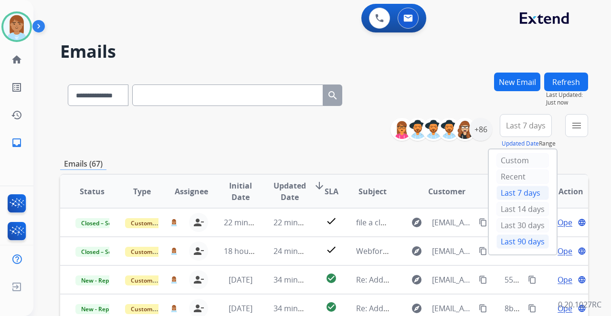
click at [534, 240] on div "Last 90 days" at bounding box center [522, 241] width 52 height 14
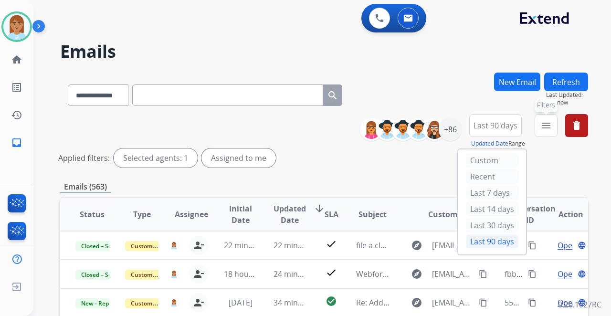
click at [549, 126] on mat-icon "menu" at bounding box center [545, 125] width 11 height 11
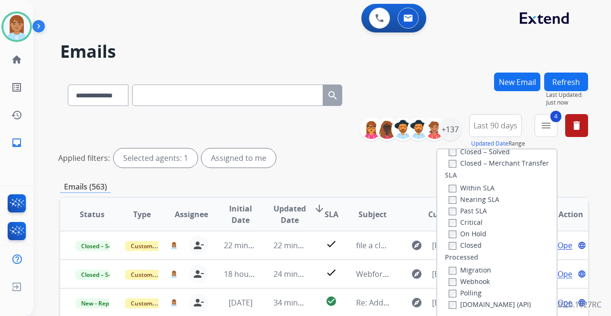
scroll to position [222, 0]
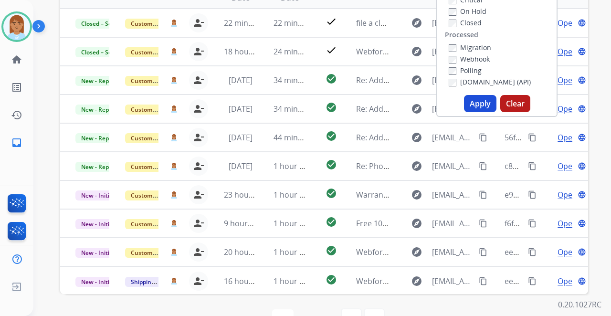
click at [470, 106] on button "Apply" at bounding box center [480, 103] width 32 height 17
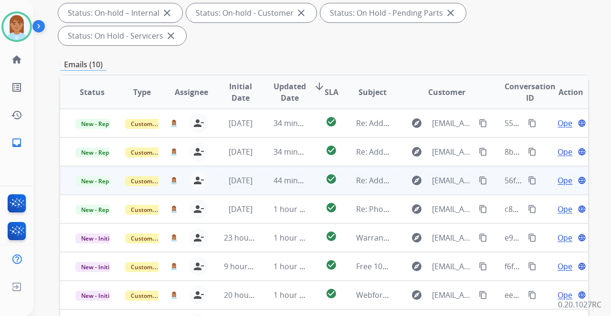
scroll to position [296, 0]
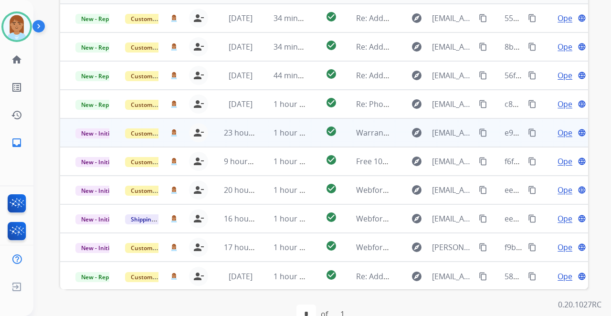
click at [557, 127] on span "Open" at bounding box center [567, 132] width 20 height 11
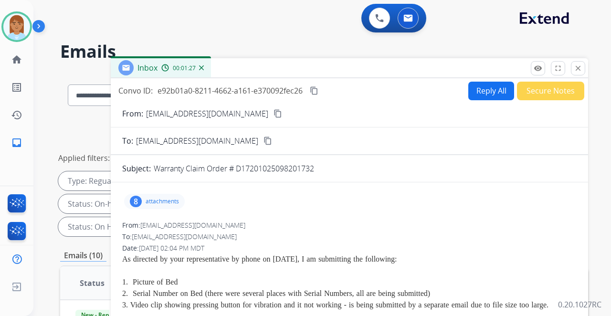
scroll to position [0, 0]
click at [578, 69] on mat-icon "close" at bounding box center [577, 68] width 9 height 9
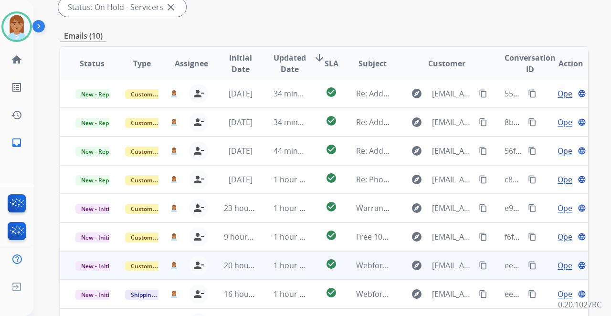
scroll to position [254, 0]
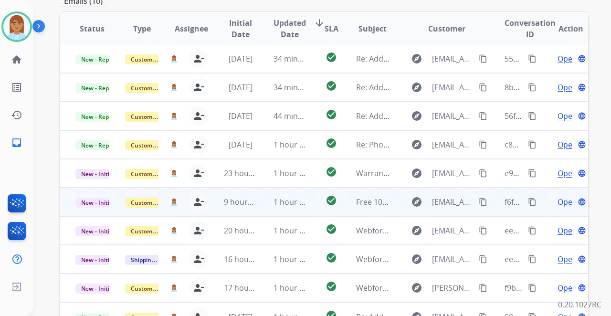
click at [557, 196] on span "Open" at bounding box center [567, 201] width 20 height 11
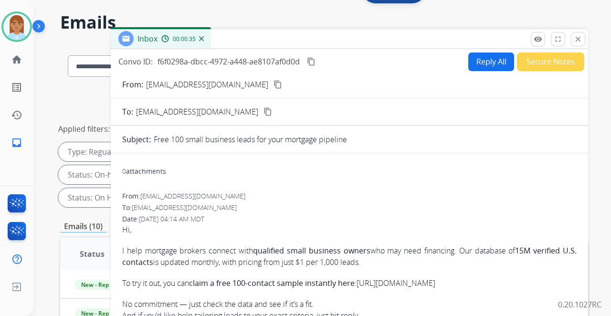
scroll to position [0, 0]
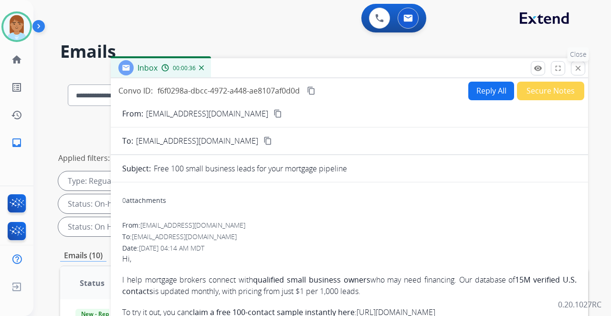
click at [583, 63] on button "close Close" at bounding box center [578, 68] width 14 height 14
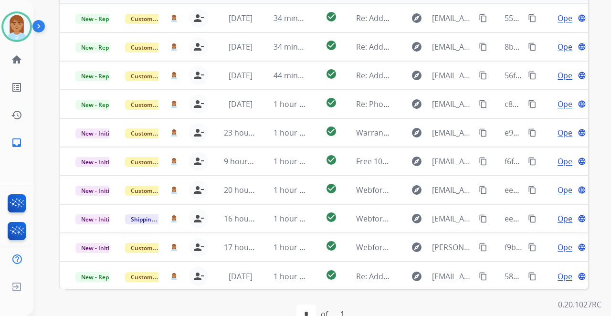
scroll to position [136, 0]
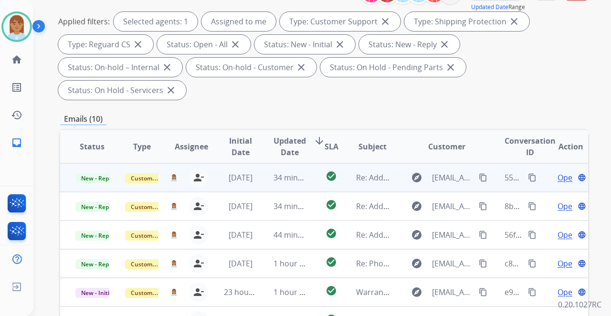
click at [557, 172] on span "Open" at bounding box center [567, 177] width 20 height 11
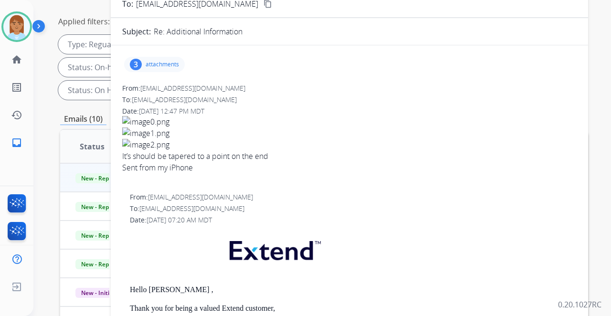
click at [135, 62] on div "3" at bounding box center [136, 64] width 12 height 11
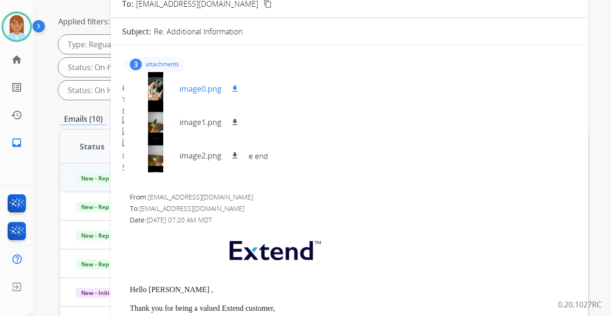
click at [150, 94] on div at bounding box center [156, 88] width 48 height 33
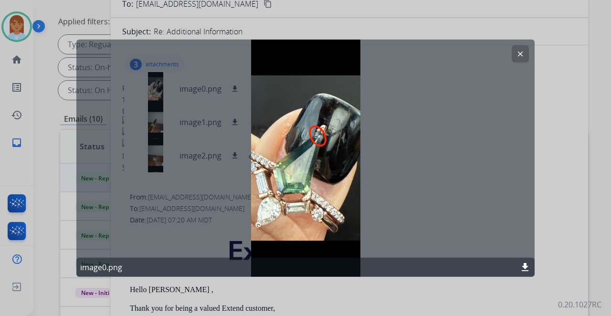
click at [520, 54] on mat-icon "clear" at bounding box center [520, 54] width 9 height 9
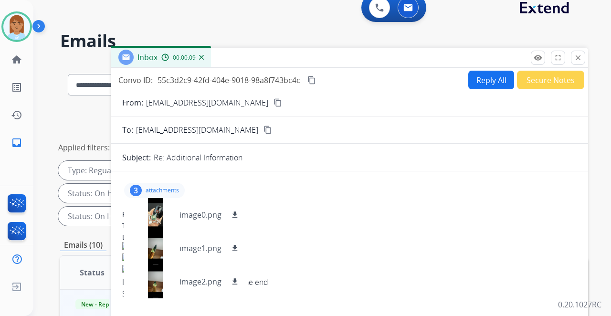
scroll to position [0, 0]
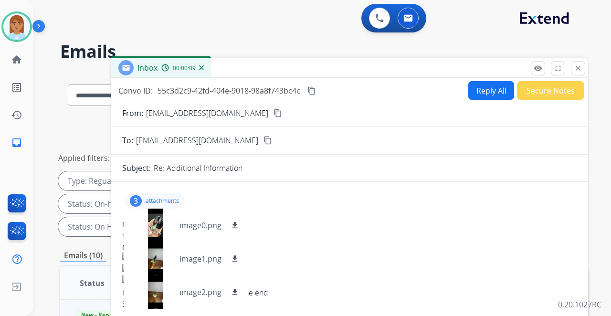
click at [484, 92] on button "Reply All" at bounding box center [491, 90] width 46 height 19
select select "**********"
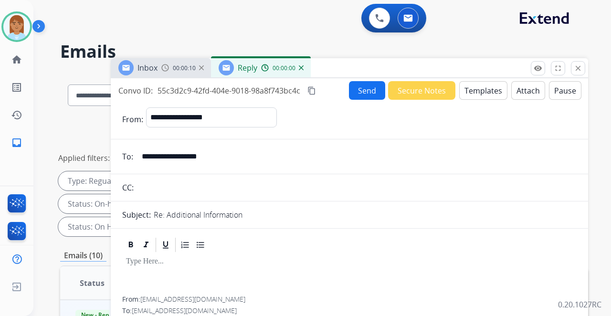
click at [472, 94] on button "Templates" at bounding box center [483, 90] width 48 height 19
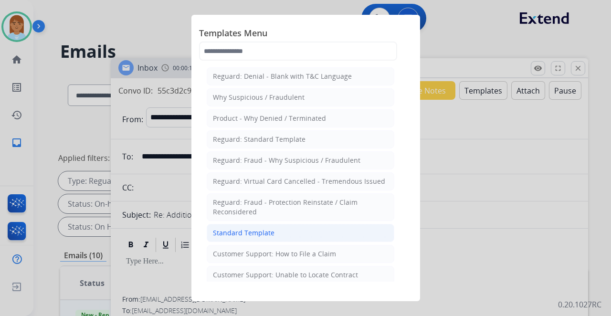
click at [257, 228] on div "Standard Template" at bounding box center [244, 233] width 62 height 10
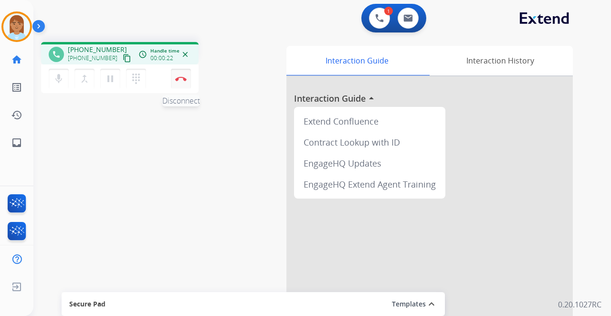
click at [180, 76] on img at bounding box center [180, 78] width 11 height 5
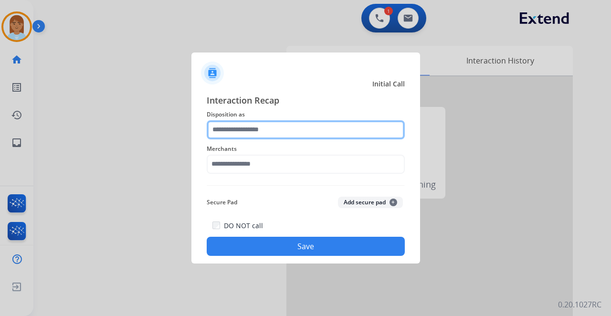
click at [244, 130] on input "text" at bounding box center [306, 129] width 198 height 19
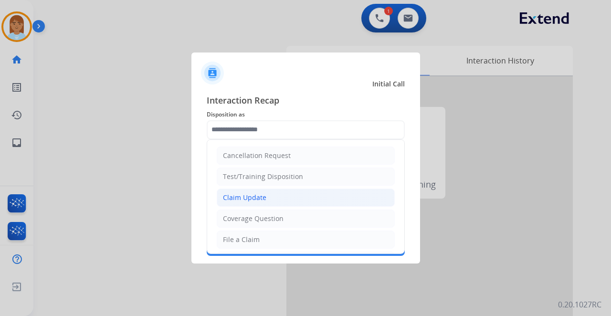
click at [260, 193] on div "Claim Update" at bounding box center [244, 198] width 43 height 10
type input "**********"
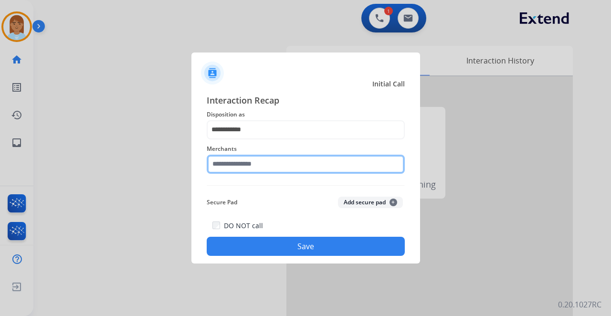
click at [248, 166] on input "text" at bounding box center [306, 164] width 198 height 19
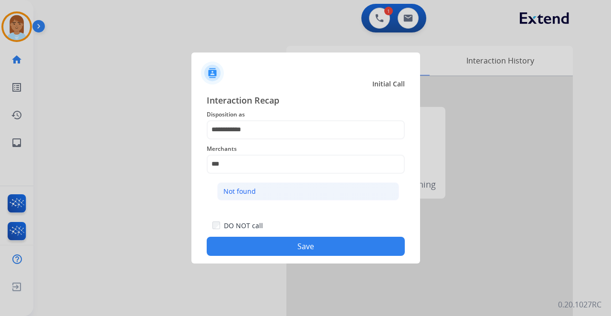
click at [248, 198] on li "Not found" at bounding box center [308, 191] width 182 height 18
type input "*********"
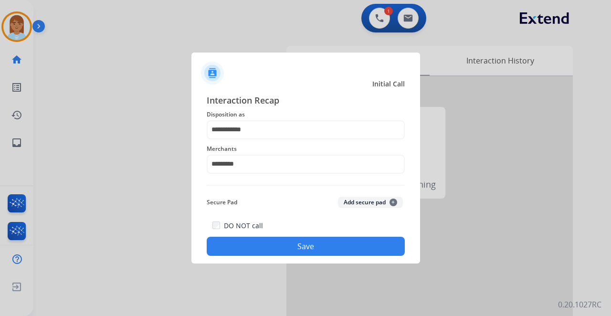
click at [249, 251] on button "Save" at bounding box center [306, 246] width 198 height 19
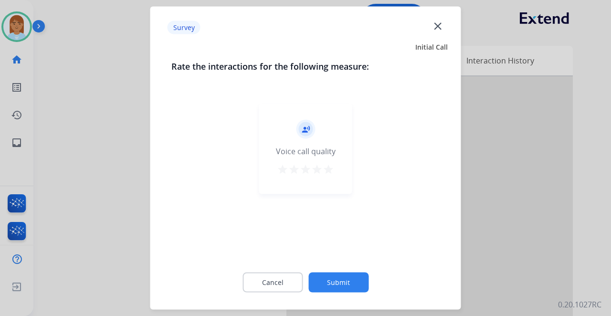
click at [321, 164] on mat-icon "star" at bounding box center [316, 169] width 11 height 11
click at [330, 170] on mat-icon "star" at bounding box center [328, 169] width 11 height 11
click at [336, 281] on button "Submit" at bounding box center [338, 282] width 60 height 20
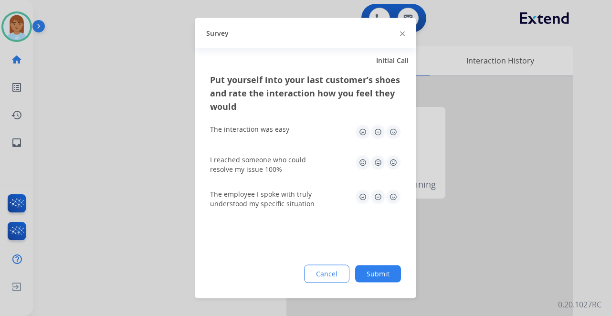
click at [391, 133] on img at bounding box center [392, 132] width 15 height 15
click at [391, 166] on img at bounding box center [392, 162] width 15 height 15
click at [393, 200] on img at bounding box center [392, 196] width 15 height 15
click at [377, 275] on button "Submit" at bounding box center [378, 273] width 46 height 17
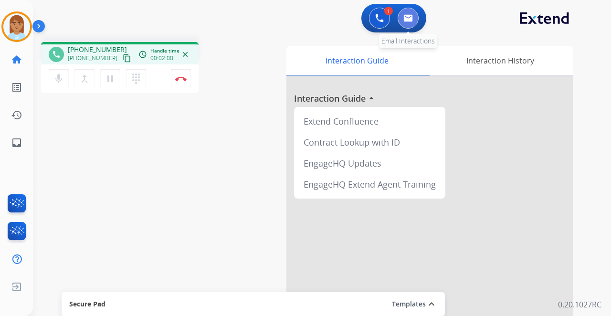
click at [408, 11] on button at bounding box center [407, 18] width 21 height 21
select select "**********"
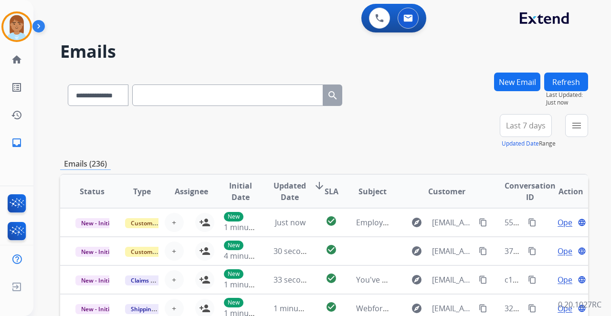
click at [511, 74] on button "New Email" at bounding box center [517, 82] width 46 height 19
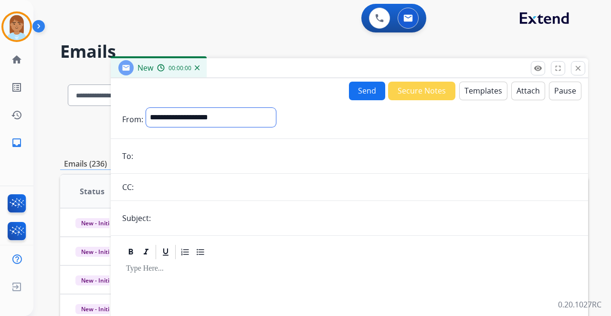
click at [250, 122] on select "**********" at bounding box center [211, 117] width 130 height 19
select select "**********"
click at [146, 108] on select "**********" at bounding box center [211, 117] width 130 height 19
click at [180, 148] on input "email" at bounding box center [356, 156] width 440 height 19
paste input "**********"
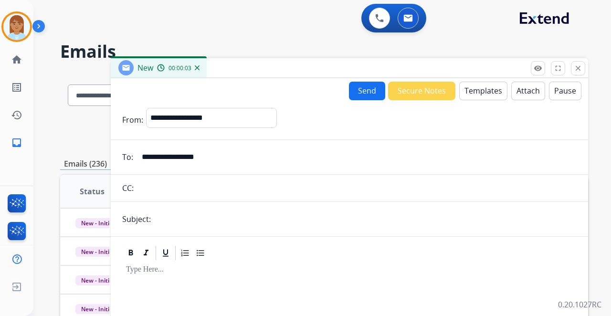
type input "**********"
click at [196, 211] on input "text" at bounding box center [365, 218] width 423 height 19
type input "**********"
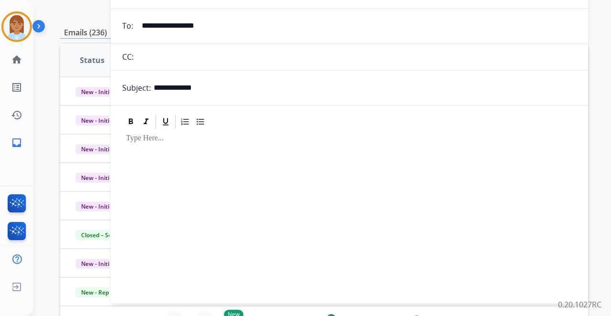
scroll to position [31, 0]
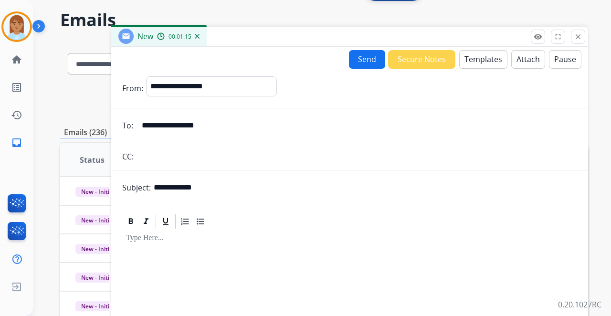
click at [485, 57] on button "Templates" at bounding box center [483, 59] width 48 height 19
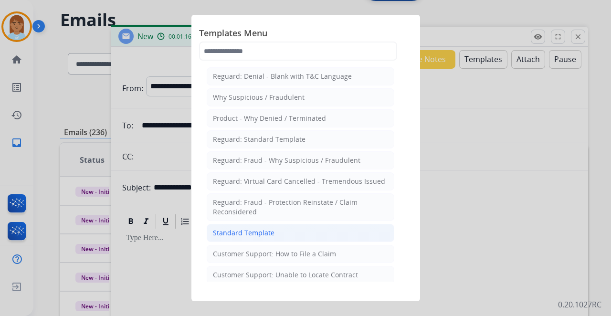
click at [252, 228] on div "Standard Template" at bounding box center [244, 233] width 62 height 10
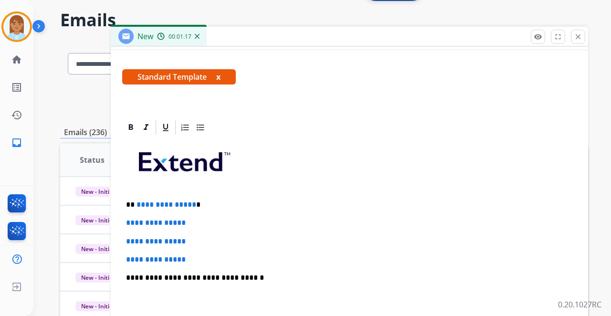
scroll to position [219, 0]
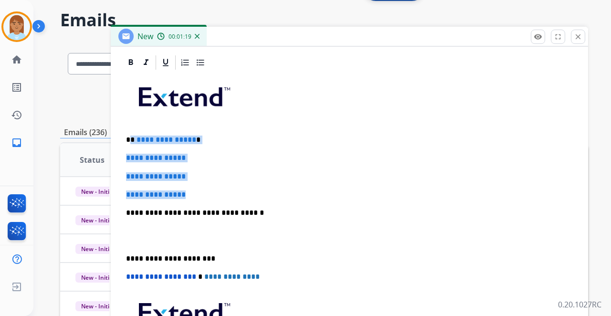
drag, startPoint x: 130, startPoint y: 138, endPoint x: 207, endPoint y: 187, distance: 91.1
click at [207, 187] on div "**********" at bounding box center [349, 235] width 454 height 328
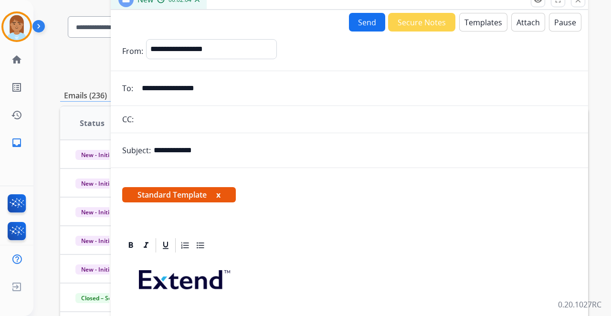
scroll to position [0, 0]
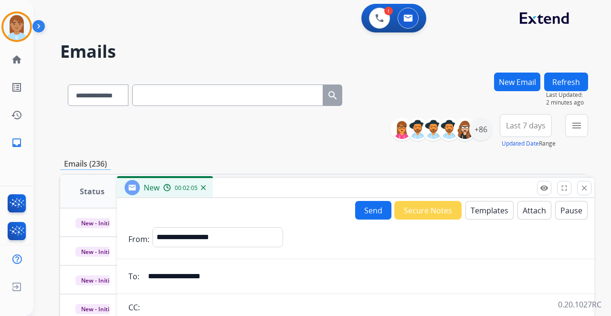
drag, startPoint x: 324, startPoint y: 64, endPoint x: 366, endPoint y: 93, distance: 50.2
click at [331, 184] on div "New 00:02:05" at bounding box center [355, 188] width 477 height 20
click at [374, 20] on button at bounding box center [379, 18] width 21 height 21
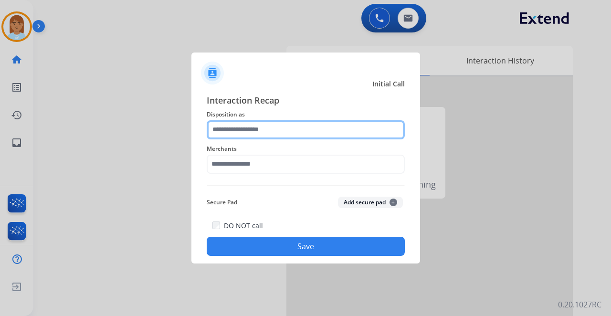
click at [250, 134] on input "text" at bounding box center [306, 129] width 198 height 19
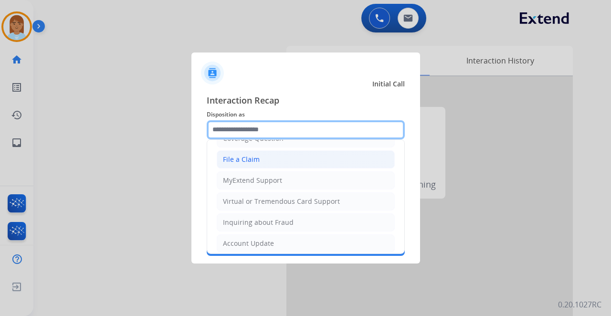
scroll to position [145, 0]
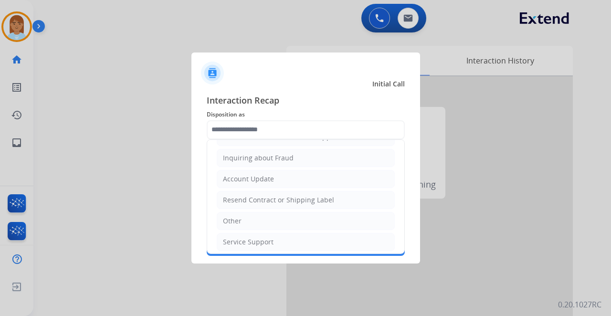
click at [247, 218] on li "Other" at bounding box center [306, 221] width 178 height 18
type input "*****"
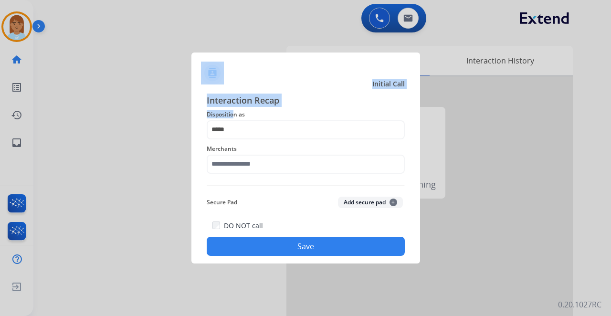
drag, startPoint x: 234, startPoint y: 117, endPoint x: 142, endPoint y: 148, distance: 97.0
click at [0, 156] on app-contact-recap-modal "Initial Call Interaction Recap Disposition as ***** Merchants Secure Pad Add se…" at bounding box center [0, 158] width 0 height 316
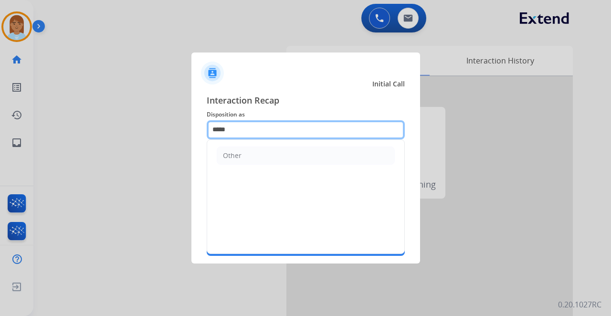
click at [240, 136] on input "*****" at bounding box center [306, 129] width 198 height 19
drag, startPoint x: 239, startPoint y: 133, endPoint x: 5, endPoint y: 172, distance: 237.5
click at [0, 172] on app-contact-recap-modal "Initial Call Interaction Recap Disposition as ***** Other Merchants Secure Pad …" at bounding box center [0, 158] width 0 height 316
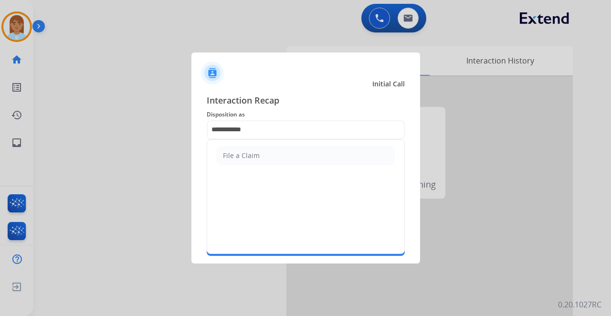
click at [236, 143] on ul "File a Claim" at bounding box center [305, 155] width 197 height 31
click at [236, 156] on div "File a Claim" at bounding box center [241, 156] width 37 height 10
type input "**********"
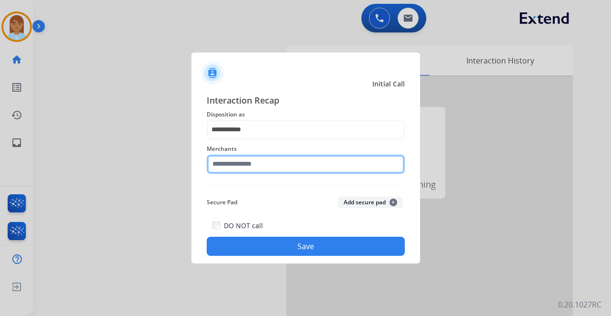
click at [237, 165] on input "text" at bounding box center [306, 164] width 198 height 19
type input "********"
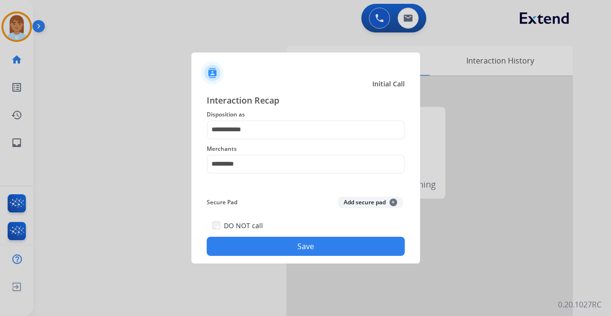
click at [303, 242] on button "Save" at bounding box center [306, 246] width 198 height 19
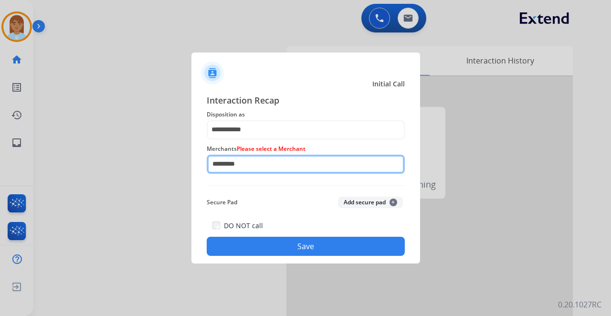
drag, startPoint x: 262, startPoint y: 171, endPoint x: 98, endPoint y: 168, distance: 164.2
click at [0, 168] on app-contact-recap-modal "**********" at bounding box center [0, 158] width 0 height 316
type input "*"
type input "********"
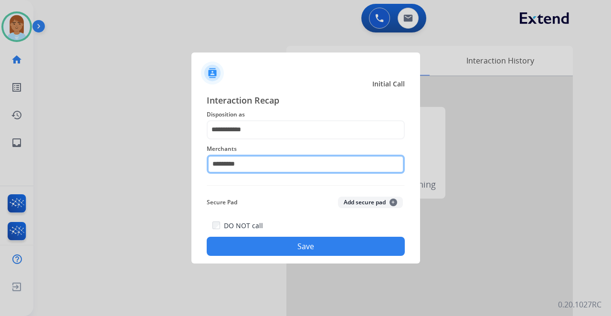
drag, startPoint x: 309, startPoint y: 175, endPoint x: 229, endPoint y: 175, distance: 79.7
click at [236, 175] on div "Merchants ********" at bounding box center [306, 158] width 198 height 38
click at [237, 161] on input "********" at bounding box center [306, 164] width 198 height 19
drag, startPoint x: 249, startPoint y: 162, endPoint x: -25, endPoint y: 162, distance: 273.8
click at [0, 162] on html "**********" at bounding box center [305, 158] width 611 height 316
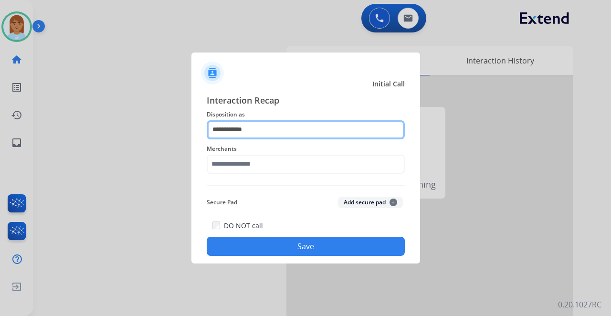
click at [278, 133] on input "**********" at bounding box center [306, 129] width 198 height 19
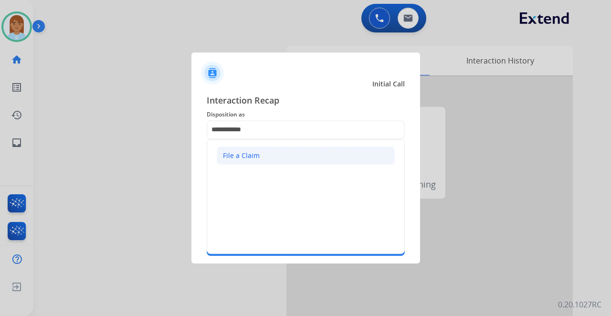
click at [269, 153] on li "File a Claim" at bounding box center [306, 155] width 178 height 18
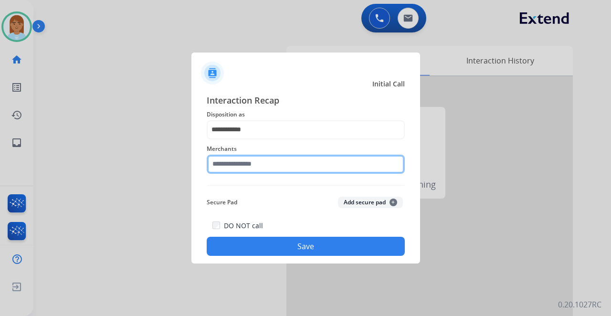
click at [261, 169] on input "text" at bounding box center [306, 164] width 198 height 19
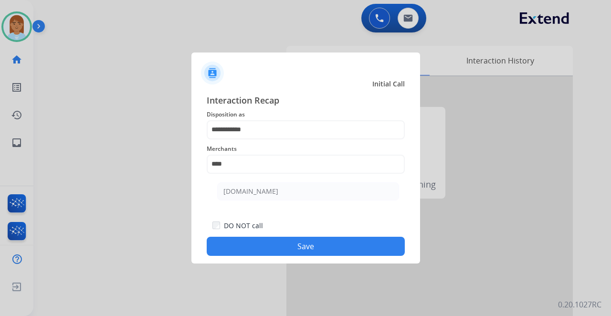
drag, startPoint x: 264, startPoint y: 189, endPoint x: 274, endPoint y: 182, distance: 12.6
click at [264, 188] on div "[DOMAIN_NAME]" at bounding box center [250, 192] width 55 height 10
type input "**********"
click at [292, 248] on button "Save" at bounding box center [306, 246] width 198 height 19
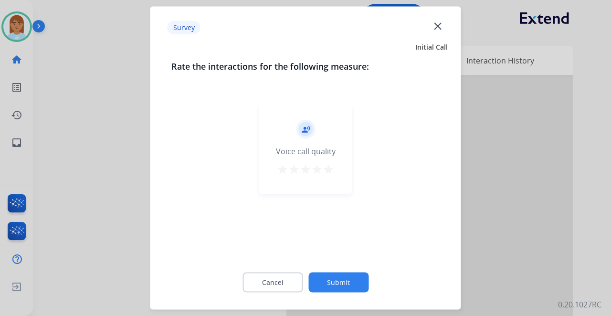
click at [324, 175] on mat-icon "star" at bounding box center [328, 169] width 11 height 11
drag, startPoint x: 342, startPoint y: 167, endPoint x: 349, endPoint y: 175, distance: 10.1
click at [342, 167] on div "record_voice_over Voice call quality star star star star star" at bounding box center [305, 149] width 93 height 91
click at [348, 267] on div "Cancel Submit" at bounding box center [305, 282] width 269 height 43
click at [360, 279] on button "Submit" at bounding box center [338, 282] width 60 height 20
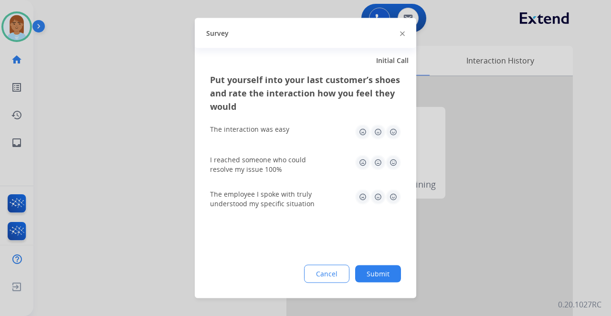
drag, startPoint x: 391, startPoint y: 128, endPoint x: 407, endPoint y: 149, distance: 26.5
click at [392, 128] on img at bounding box center [392, 132] width 15 height 15
click at [391, 164] on img at bounding box center [392, 162] width 15 height 15
click at [400, 193] on img at bounding box center [392, 196] width 15 height 15
click at [371, 283] on div "Put yourself into your last customer’s shoes and rate the interaction how you f…" at bounding box center [305, 185] width 221 height 225
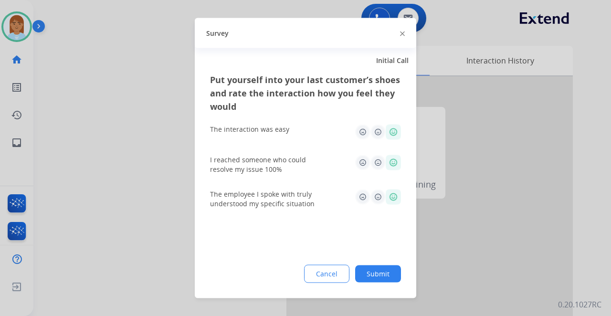
click at [375, 275] on button "Submit" at bounding box center [378, 273] width 46 height 17
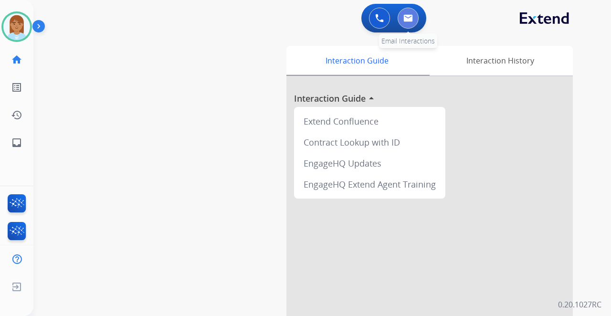
click at [401, 15] on button at bounding box center [407, 18] width 21 height 21
select select "**********"
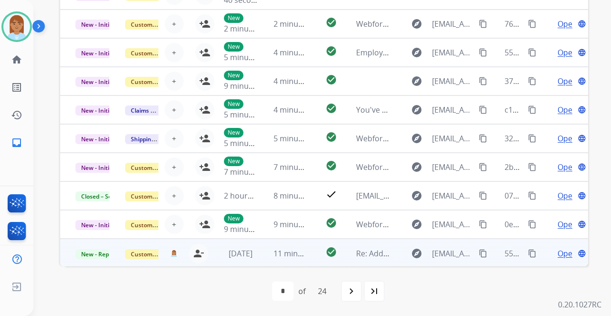
click at [557, 249] on span "Open" at bounding box center [567, 253] width 20 height 11
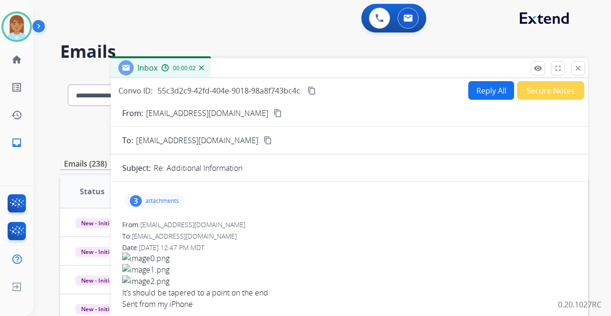
click at [478, 88] on button "Reply All" at bounding box center [491, 90] width 46 height 19
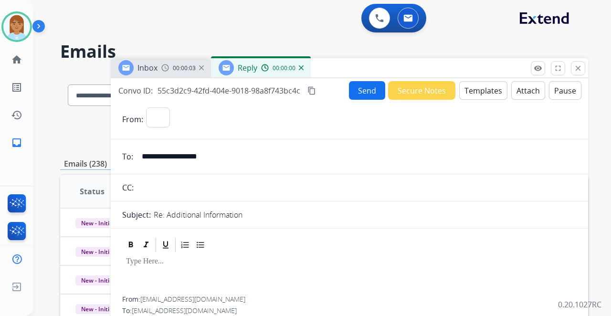
click at [475, 93] on button "Templates" at bounding box center [483, 90] width 48 height 19
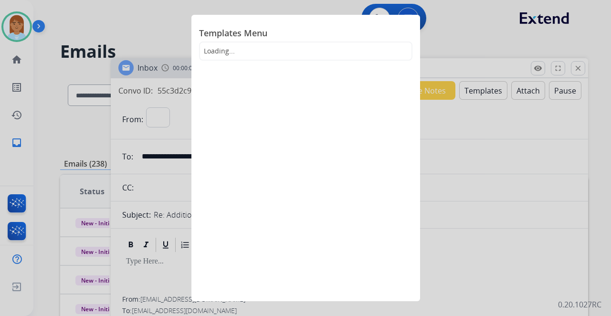
select select "**********"
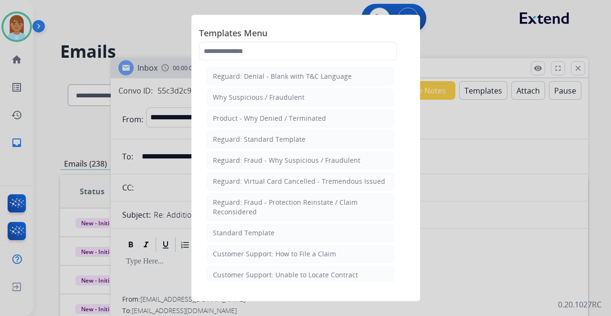
click at [259, 234] on div "Standard Template" at bounding box center [244, 233] width 62 height 10
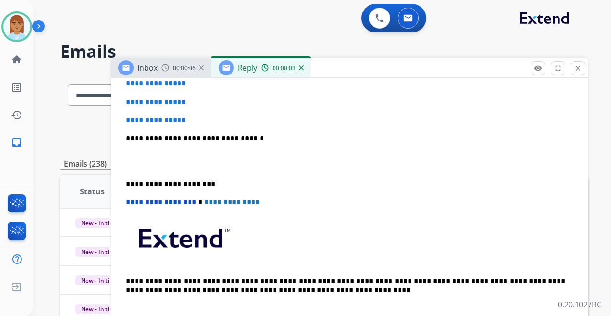
scroll to position [191, 0]
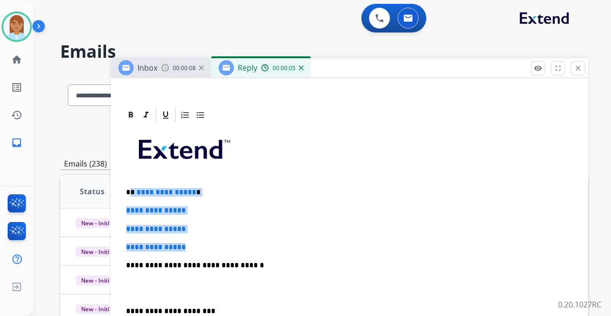
drag, startPoint x: 131, startPoint y: 189, endPoint x: 211, endPoint y: 234, distance: 91.4
click at [211, 235] on div "**********" at bounding box center [349, 288] width 454 height 328
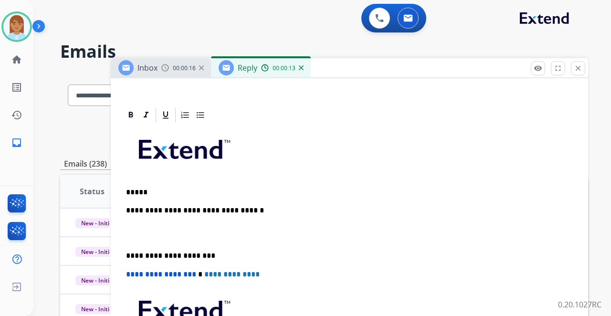
click at [175, 192] on p "*****" at bounding box center [345, 192] width 439 height 9
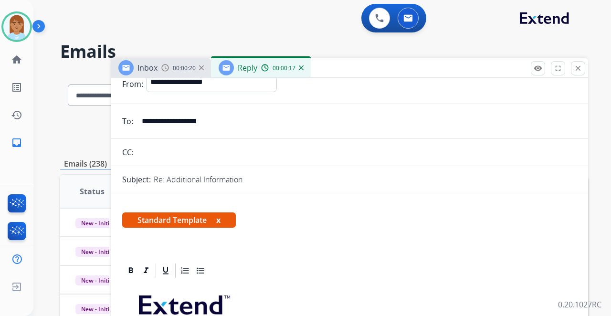
scroll to position [0, 0]
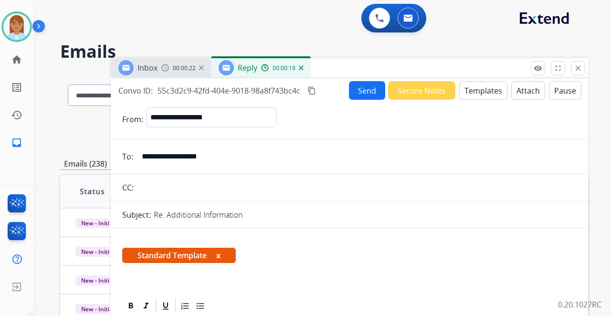
drag, startPoint x: 140, startPoint y: 157, endPoint x: 280, endPoint y: 155, distance: 139.8
click at [278, 162] on input "**********" at bounding box center [356, 156] width 440 height 19
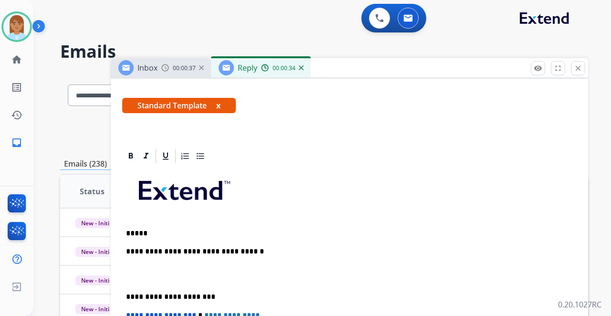
scroll to position [191, 0]
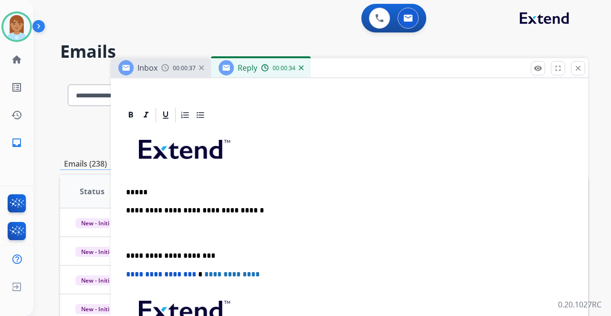
click at [166, 188] on p "*****" at bounding box center [345, 192] width 439 height 9
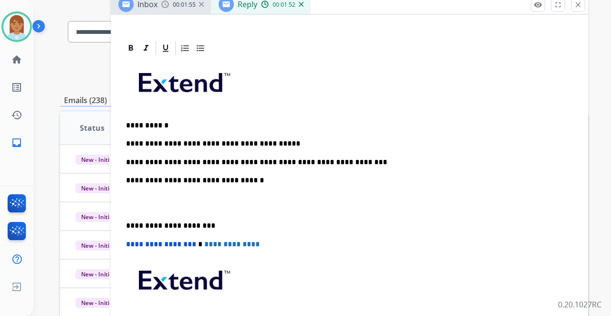
scroll to position [79, 0]
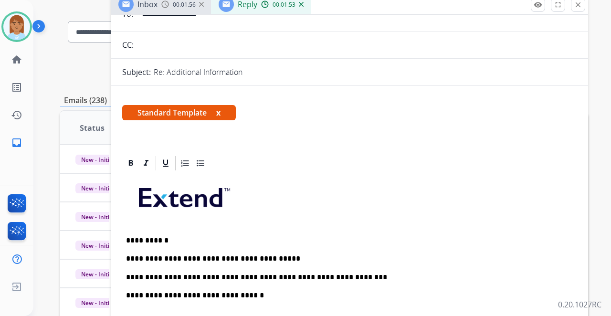
click at [354, 274] on p "**********" at bounding box center [345, 277] width 439 height 9
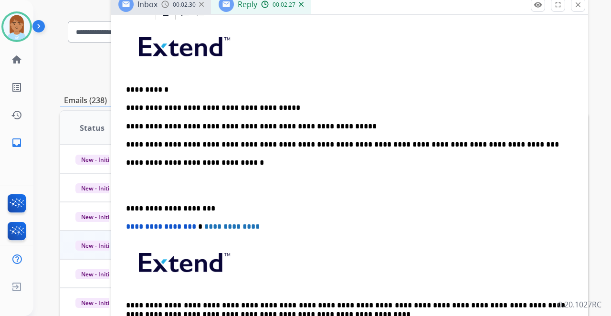
scroll to position [239, 0]
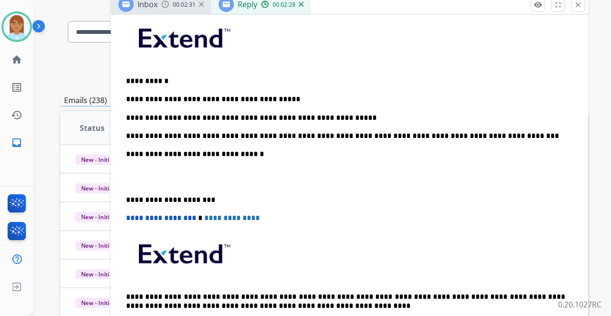
click at [146, 174] on p at bounding box center [349, 177] width 447 height 18
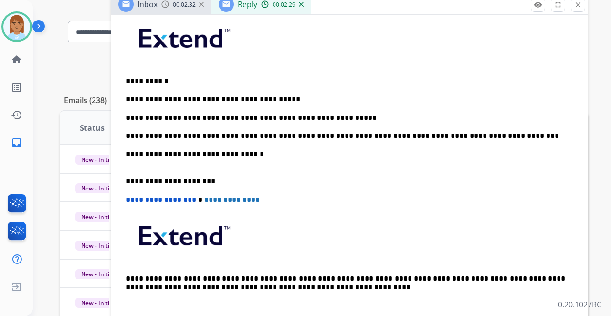
click at [155, 158] on p "**********" at bounding box center [345, 159] width 439 height 18
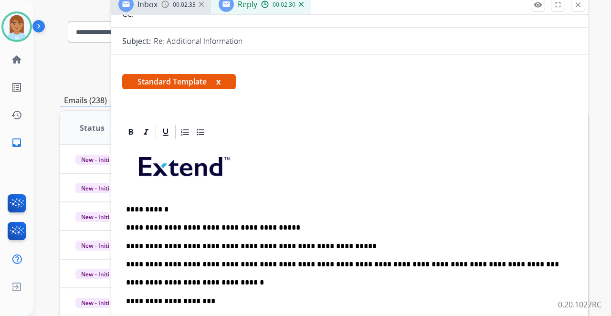
scroll to position [0, 0]
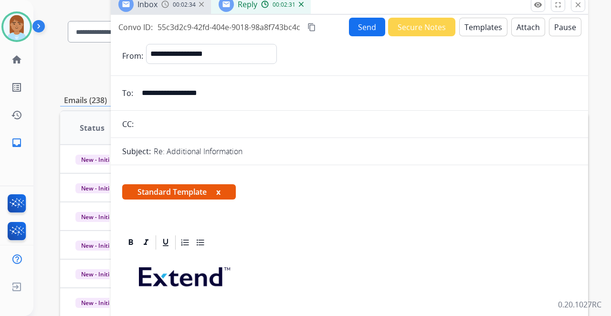
click at [349, 31] on button "Send" at bounding box center [367, 27] width 36 height 19
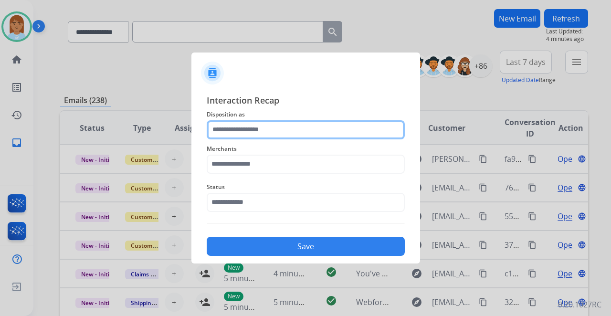
click at [282, 128] on input "text" at bounding box center [306, 129] width 198 height 19
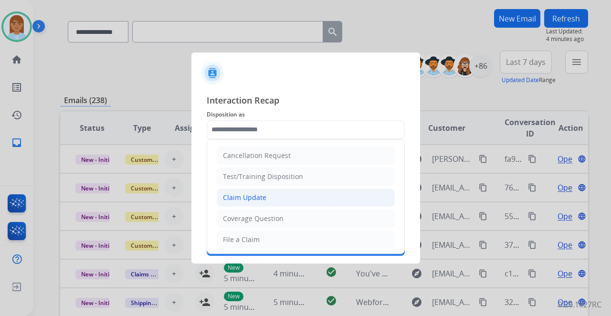
click at [262, 195] on div "Claim Update" at bounding box center [244, 198] width 43 height 10
type input "**********"
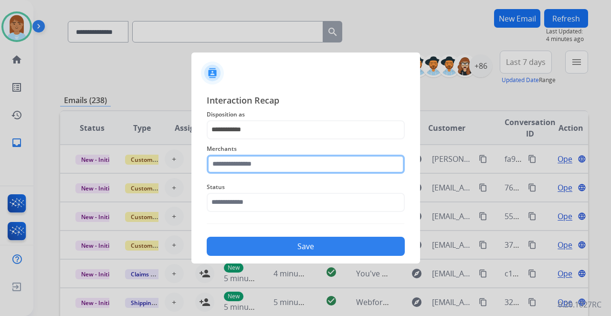
click at [249, 170] on div "Merchants" at bounding box center [306, 158] width 198 height 38
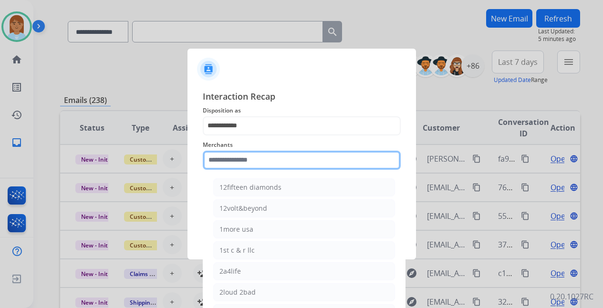
click at [211, 153] on input "text" at bounding box center [302, 160] width 198 height 19
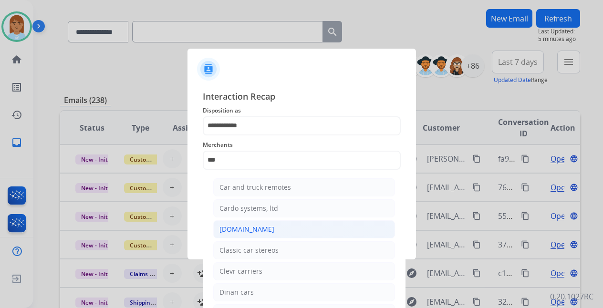
click at [256, 229] on div "Carparts.com" at bounding box center [246, 230] width 55 height 10
type input "**********"
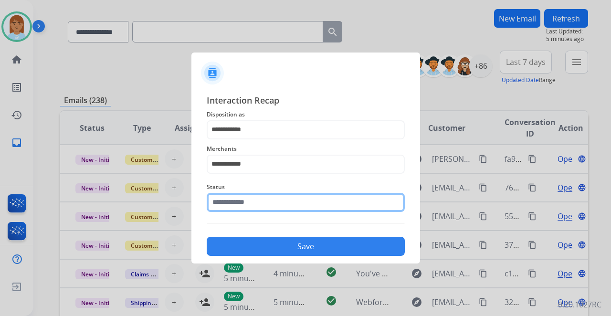
click at [255, 198] on input "text" at bounding box center [306, 202] width 198 height 19
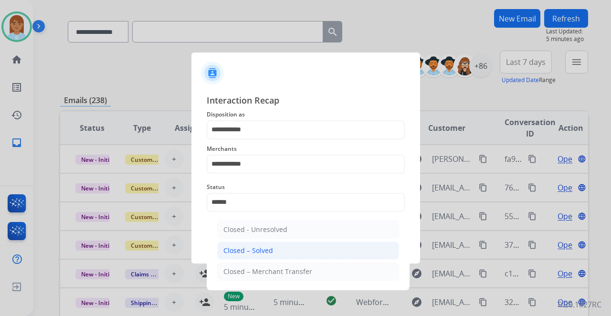
click at [256, 248] on div "Closed – Solved" at bounding box center [248, 251] width 50 height 10
type input "**********"
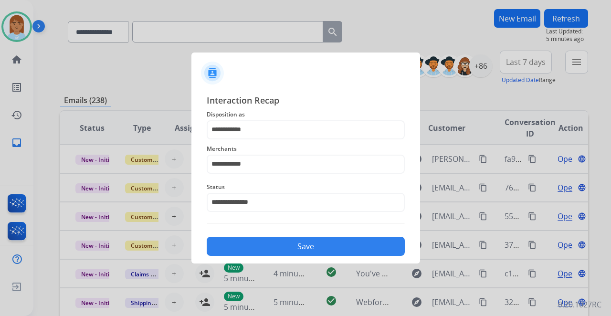
click at [283, 250] on button "Save" at bounding box center [306, 246] width 198 height 19
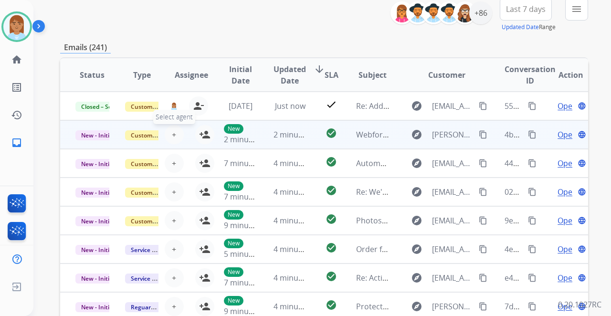
scroll to position [36, 0]
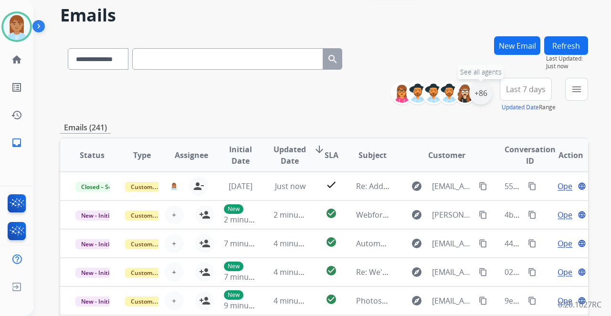
click at [487, 92] on div "+86" at bounding box center [480, 93] width 23 height 23
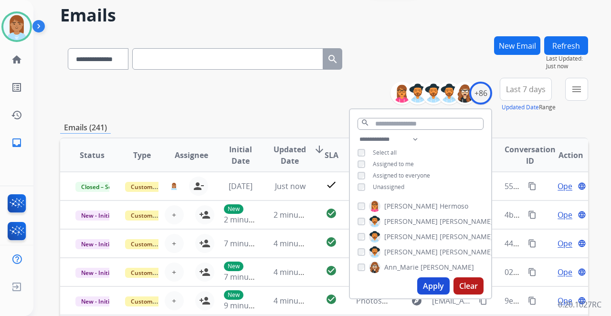
click at [439, 282] on button "Apply" at bounding box center [433, 285] width 32 height 17
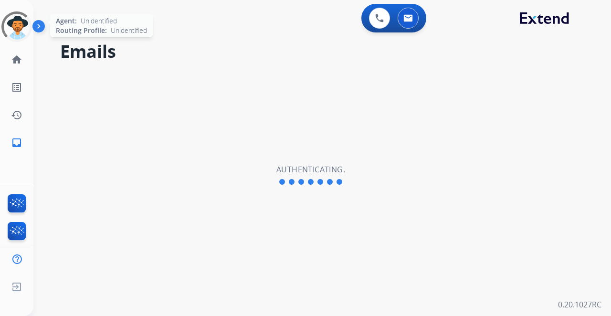
select select "**********"
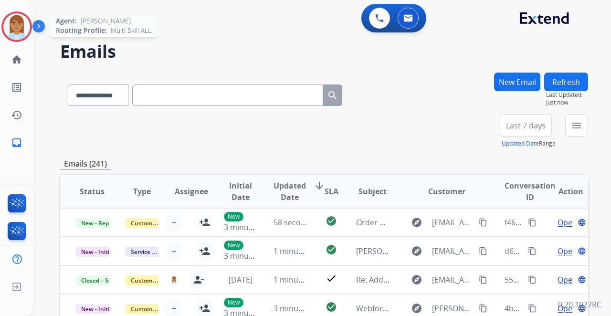
click at [14, 34] on img at bounding box center [16, 26] width 27 height 27
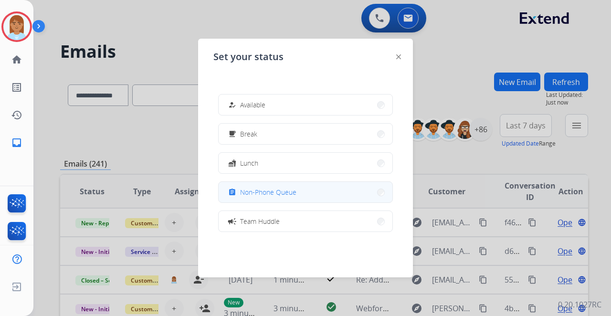
click at [342, 193] on button "assignment Non-Phone Queue" at bounding box center [306, 192] width 174 height 21
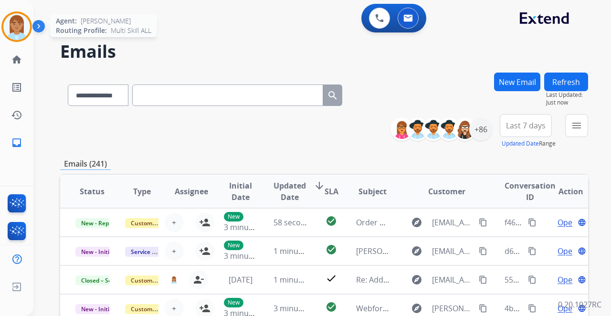
click at [22, 34] on img at bounding box center [16, 26] width 27 height 27
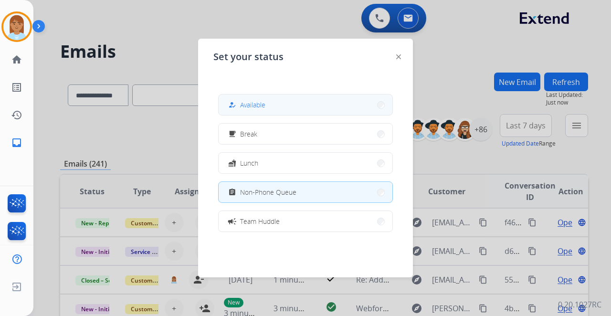
click at [251, 101] on span "Available" at bounding box center [252, 105] width 25 height 10
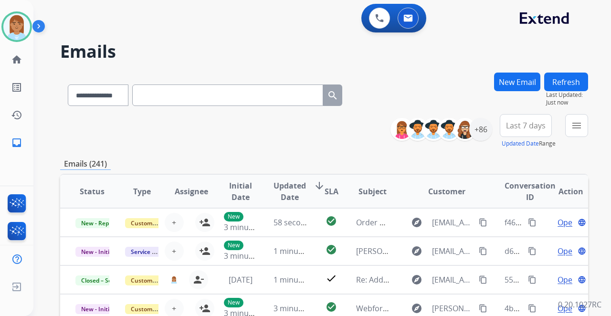
scroll to position [1, 0]
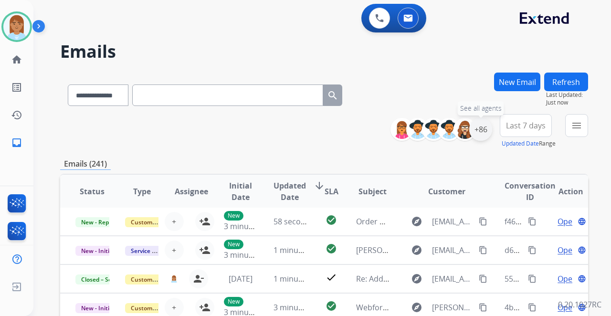
click at [484, 129] on div "+86" at bounding box center [480, 129] width 23 height 23
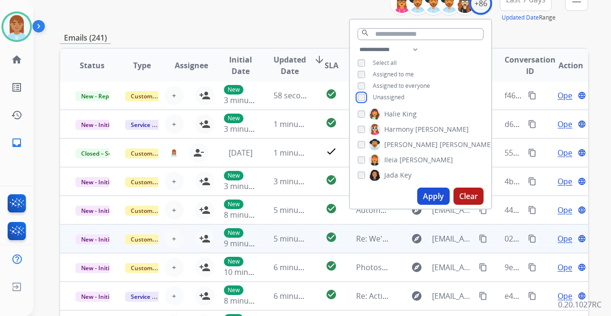
scroll to position [127, 0]
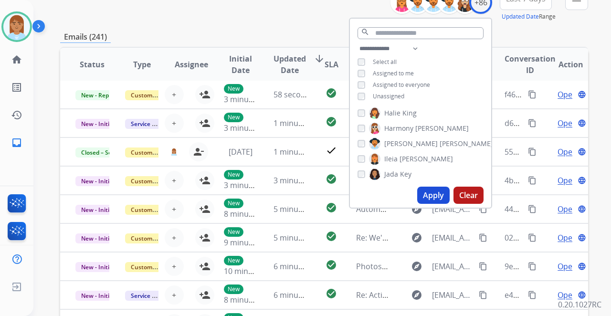
click at [427, 193] on button "Apply" at bounding box center [433, 195] width 32 height 17
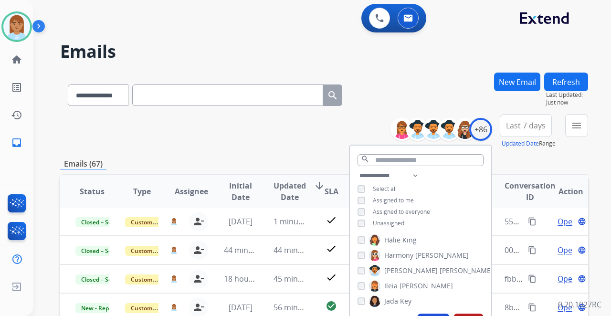
click at [529, 126] on span "Last 7 days" at bounding box center [526, 126] width 40 height 4
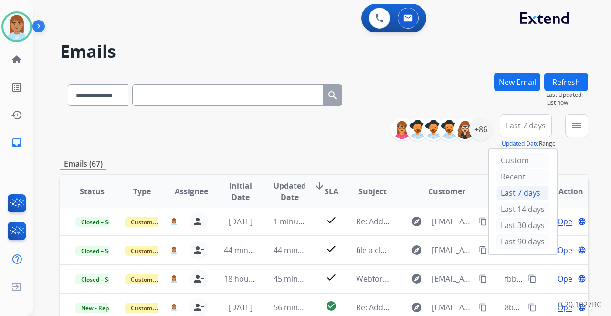
drag, startPoint x: 506, startPoint y: 240, endPoint x: 506, endPoint y: 235, distance: 5.7
click at [506, 241] on div "Last 90 days" at bounding box center [522, 241] width 52 height 14
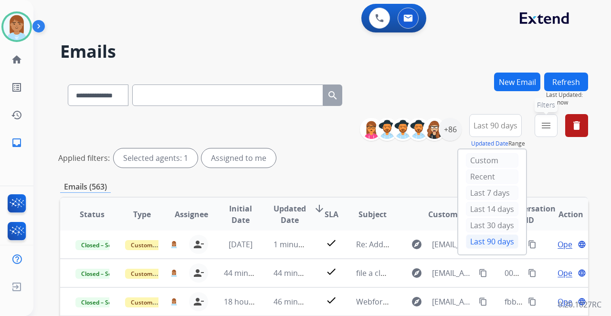
click at [547, 123] on mat-icon "menu" at bounding box center [545, 125] width 11 height 11
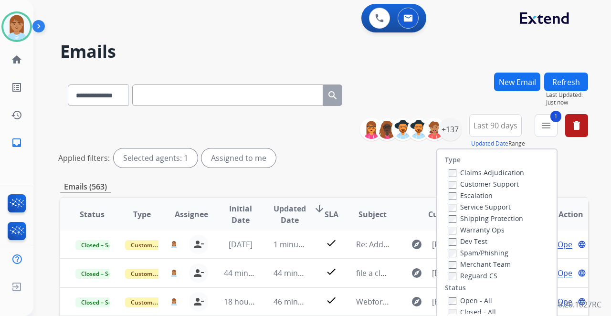
click at [450, 219] on label "Shipping Protection" at bounding box center [485, 218] width 74 height 9
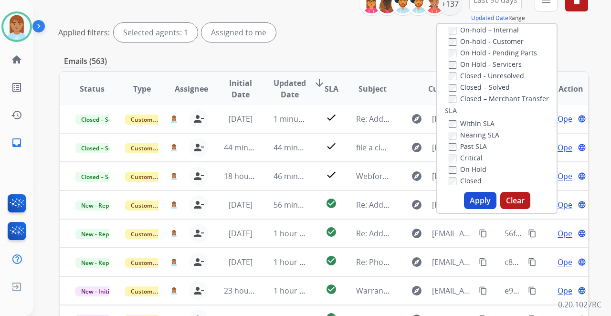
scroll to position [127, 0]
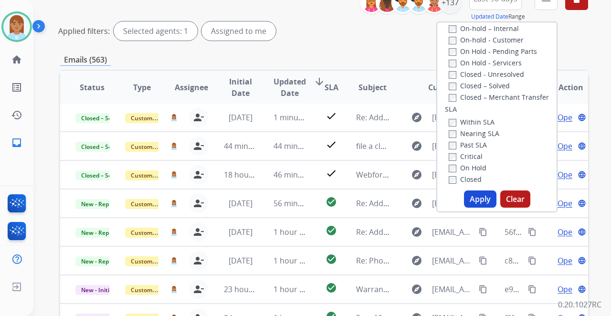
click at [486, 201] on button "Apply" at bounding box center [480, 198] width 32 height 17
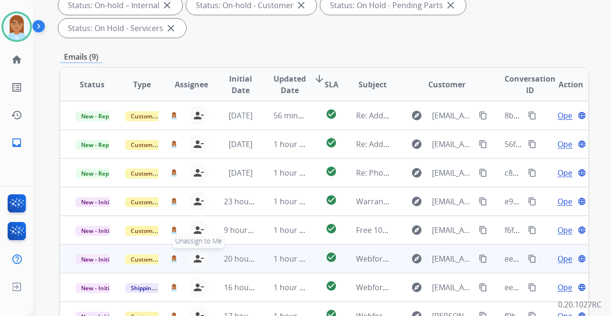
scroll to position [222, 0]
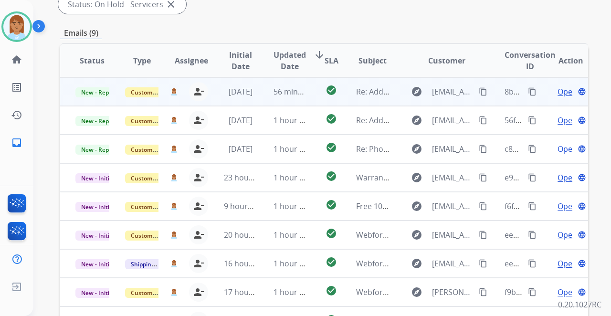
click at [557, 86] on span "Open" at bounding box center [567, 91] width 20 height 11
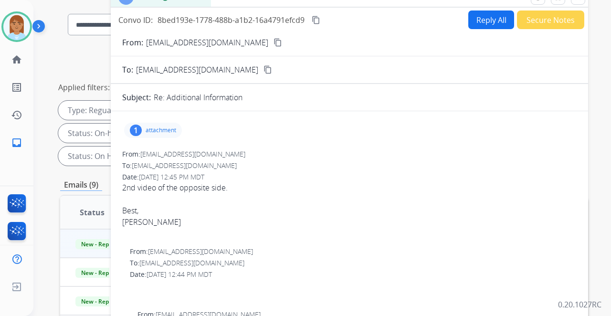
scroll to position [63, 0]
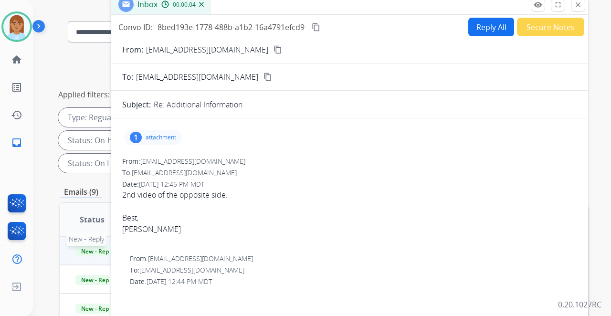
click at [100, 246] on span "New - Reply" at bounding box center [96, 251] width 43 height 10
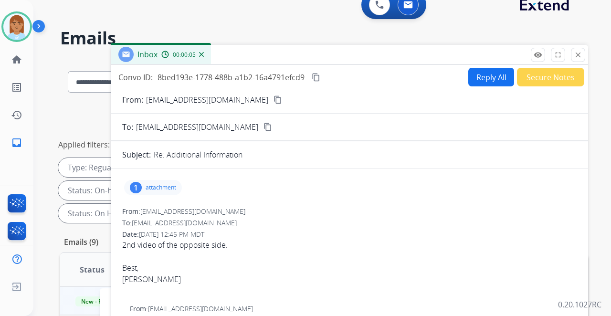
scroll to position [0, 0]
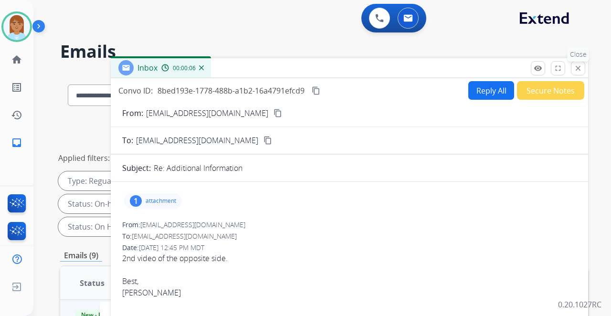
click at [576, 69] on mat-icon "close" at bounding box center [577, 68] width 9 height 9
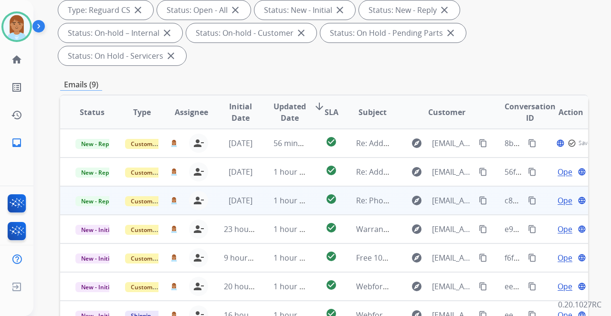
scroll to position [191, 0]
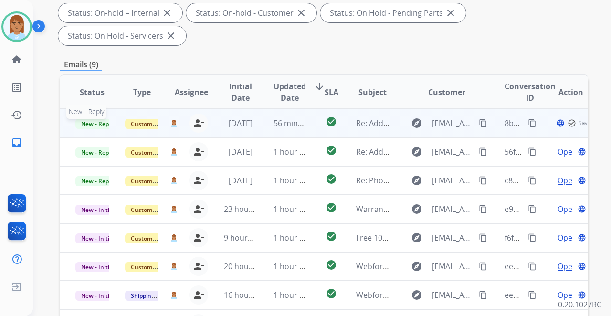
click at [82, 119] on span "New - Reply" at bounding box center [96, 124] width 43 height 10
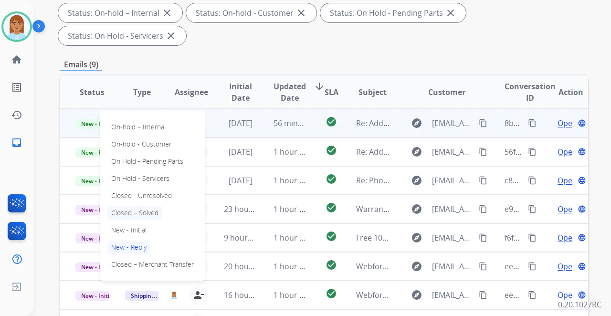
click at [129, 206] on p "Closed – Solved" at bounding box center [134, 212] width 55 height 13
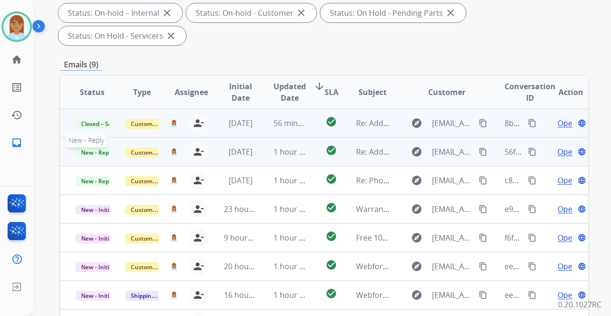
click at [99, 147] on span "New - Reply" at bounding box center [96, 152] width 43 height 10
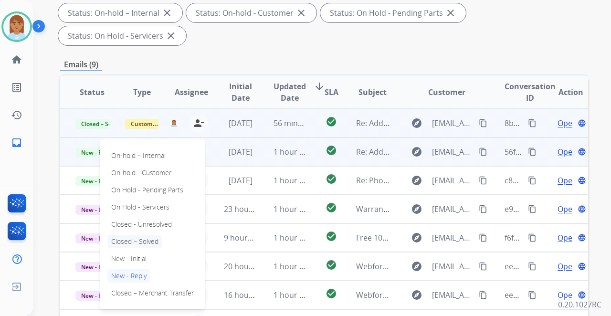
click at [142, 235] on p "Closed – Solved" at bounding box center [134, 241] width 55 height 13
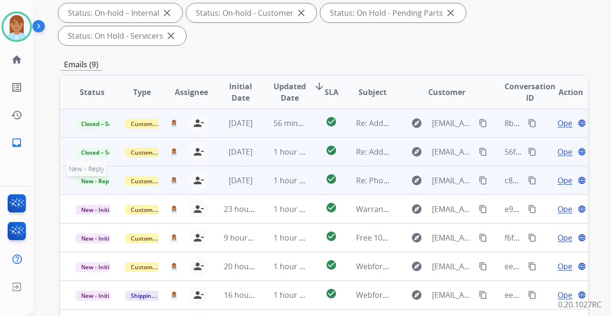
click at [85, 176] on span "New - Reply" at bounding box center [96, 181] width 43 height 10
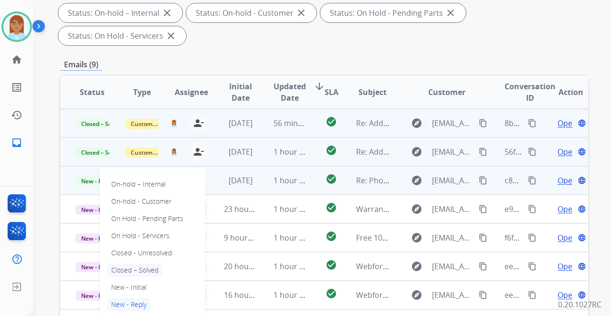
click at [142, 263] on p "Closed – Solved" at bounding box center [134, 269] width 55 height 13
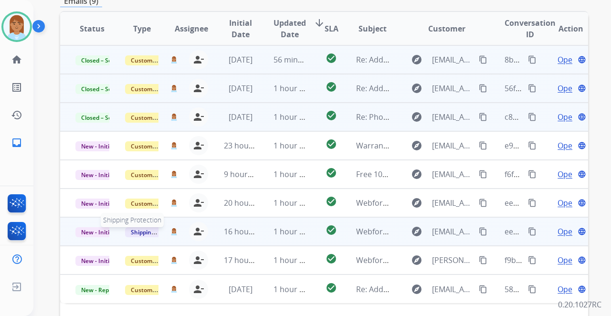
scroll to position [296, 0]
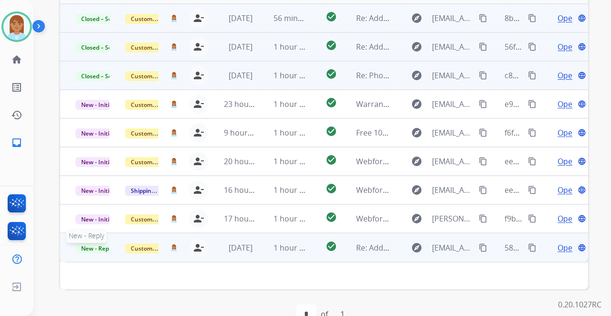
click at [84, 243] on span "New - Reply" at bounding box center [96, 248] width 43 height 10
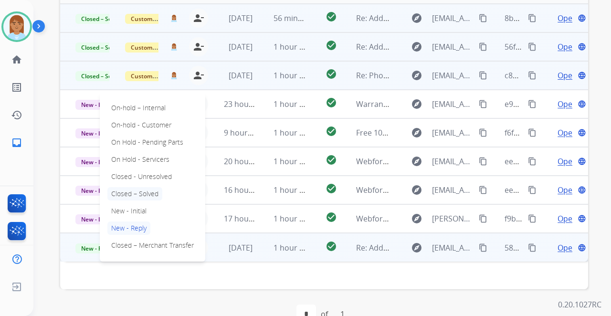
click at [135, 187] on p "Closed – Solved" at bounding box center [134, 193] width 55 height 13
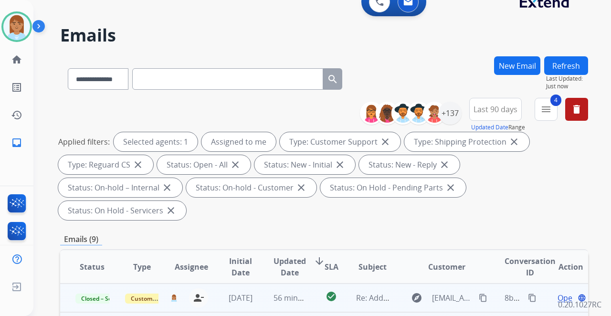
scroll to position [0, 0]
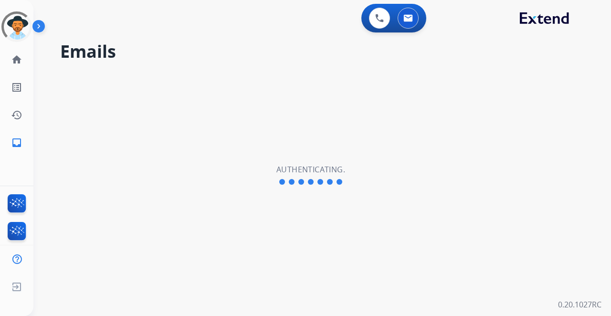
select select "**********"
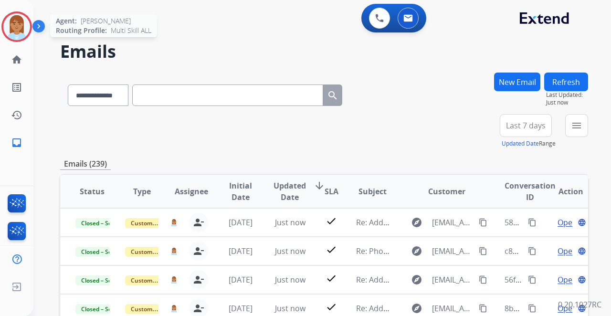
click at [21, 25] on img at bounding box center [16, 26] width 27 height 27
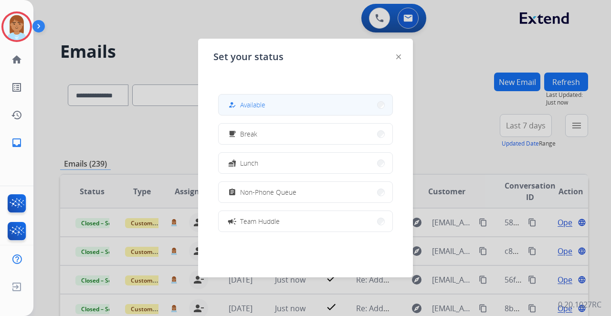
click at [270, 101] on button "how_to_reg Available" at bounding box center [306, 104] width 174 height 21
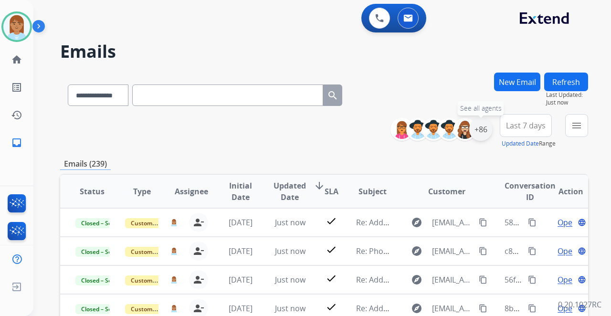
click at [477, 126] on div "+86" at bounding box center [480, 129] width 23 height 23
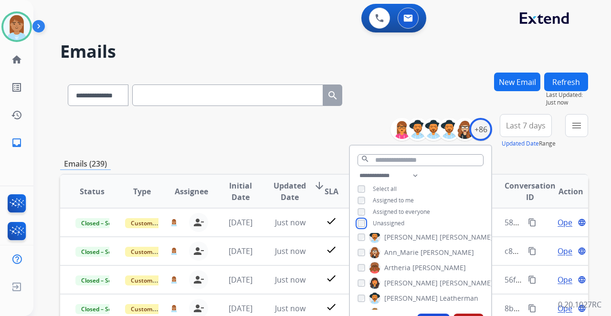
scroll to position [63, 0]
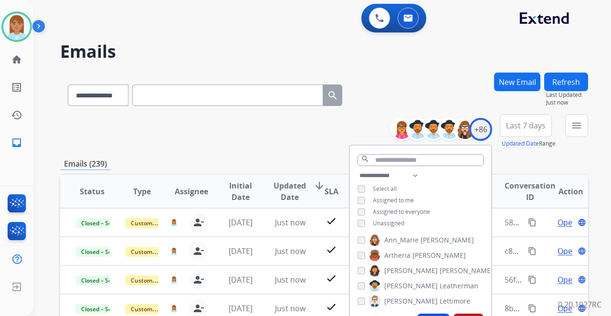
click at [437, 315] on button "Apply" at bounding box center [433, 321] width 32 height 17
click at [515, 126] on span "Last 7 days" at bounding box center [526, 126] width 40 height 4
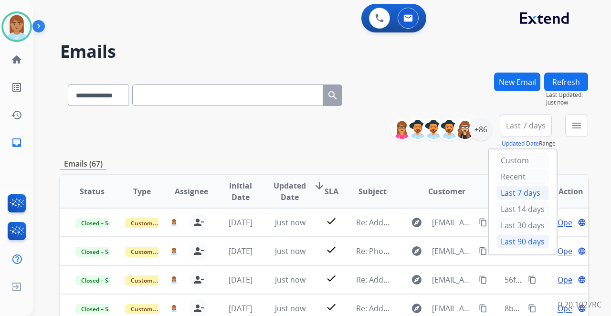
click at [509, 239] on div "Last 90 days" at bounding box center [522, 241] width 52 height 14
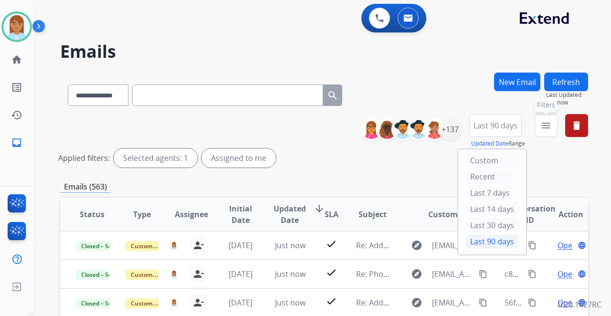
drag, startPoint x: 537, startPoint y: 122, endPoint x: 557, endPoint y: 133, distance: 22.8
click at [537, 124] on button "menu Filters" at bounding box center [545, 125] width 23 height 23
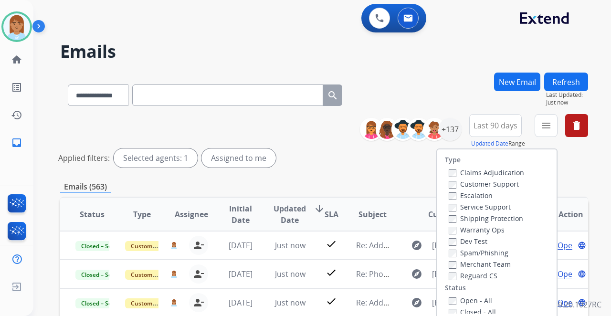
click at [445, 180] on div "Claims Adjudication Customer Support Escalation Service Support Shipping Protec…" at bounding box center [484, 224] width 79 height 114
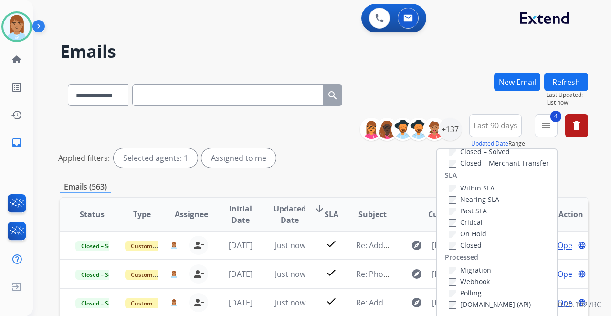
scroll to position [159, 0]
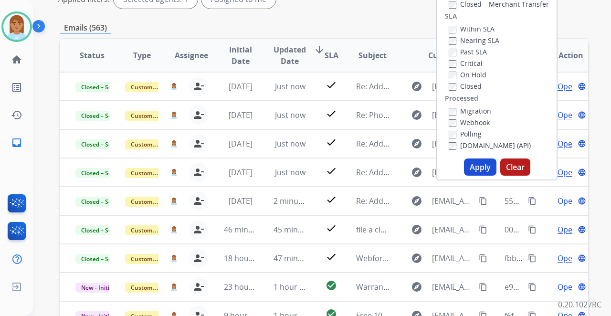
click at [476, 170] on button "Apply" at bounding box center [480, 166] width 32 height 17
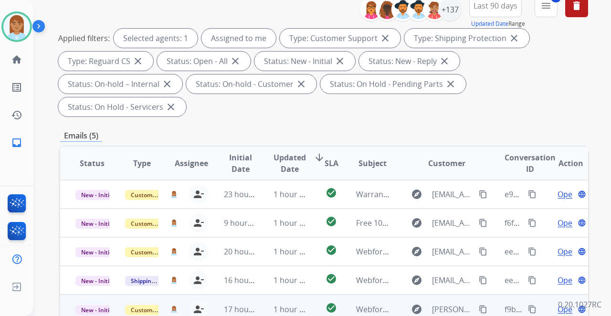
scroll to position [191, 0]
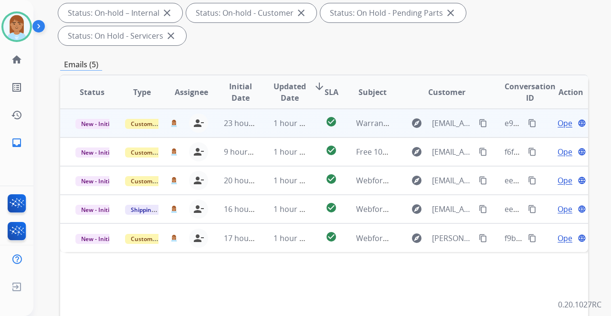
click at [557, 117] on span "Open" at bounding box center [567, 122] width 20 height 11
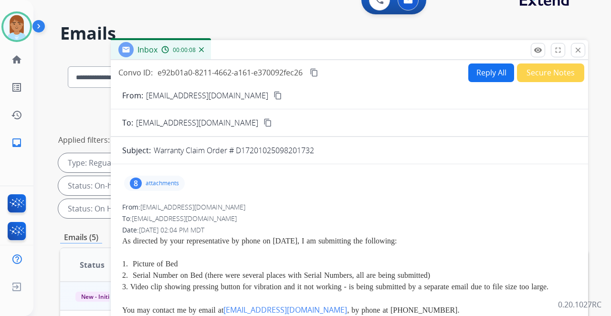
scroll to position [0, 0]
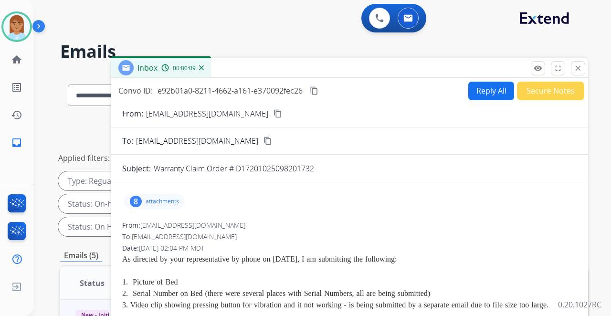
click at [478, 94] on button "Reply All" at bounding box center [491, 91] width 46 height 19
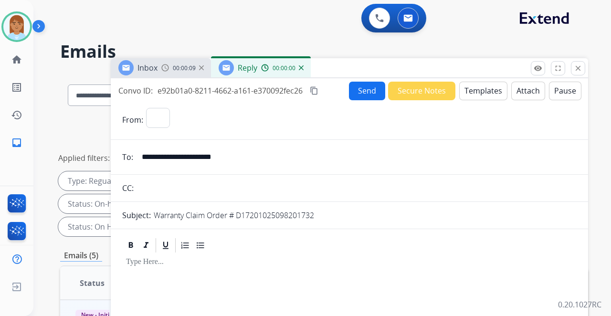
select select "**********"
click at [478, 86] on button "Templates" at bounding box center [483, 91] width 48 height 19
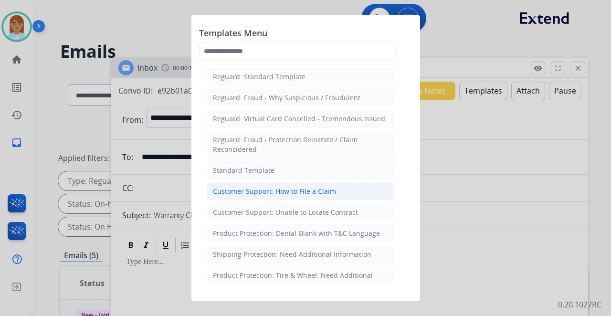
scroll to position [63, 0]
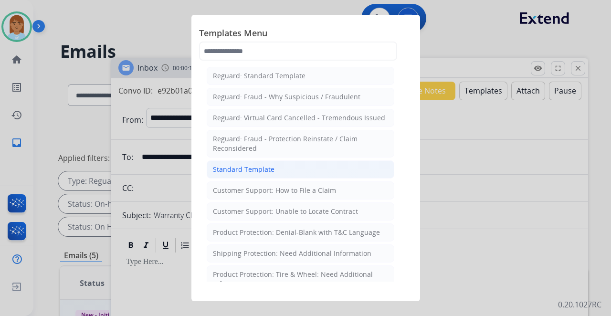
click at [268, 168] on div "Standard Template" at bounding box center [244, 170] width 62 height 10
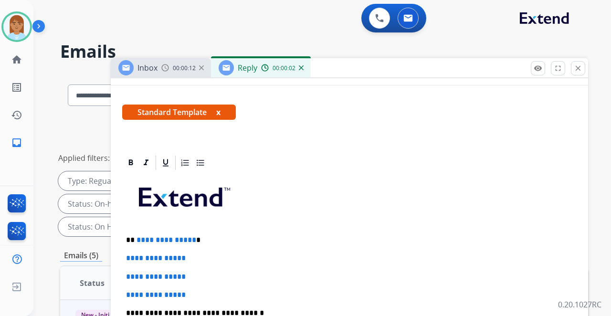
scroll to position [191, 0]
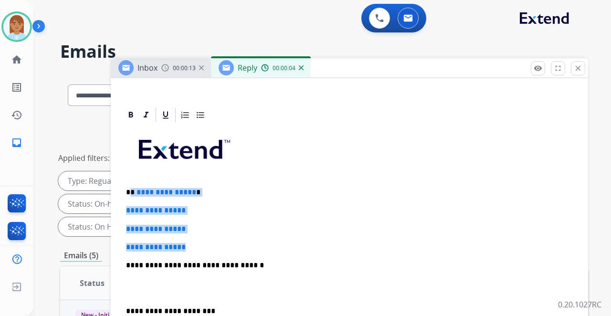
drag, startPoint x: 130, startPoint y: 191, endPoint x: 217, endPoint y: 240, distance: 99.4
click at [217, 240] on div "**********" at bounding box center [349, 288] width 454 height 328
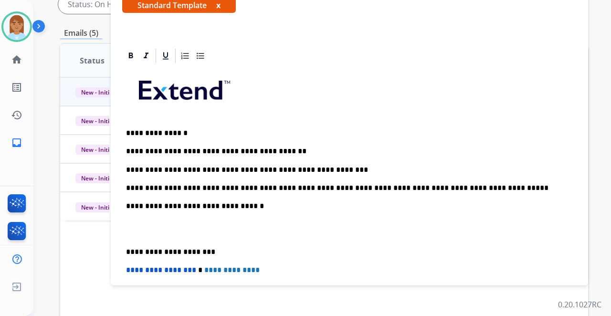
scroll to position [95, 0]
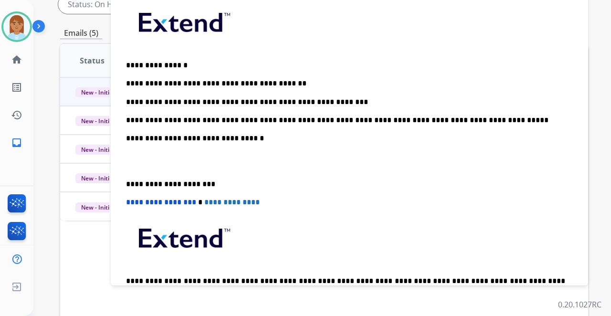
click at [175, 146] on div "**********" at bounding box center [349, 161] width 454 height 328
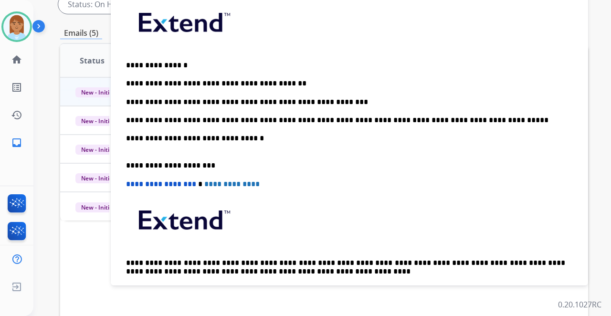
click at [143, 150] on p "**********" at bounding box center [345, 143] width 439 height 18
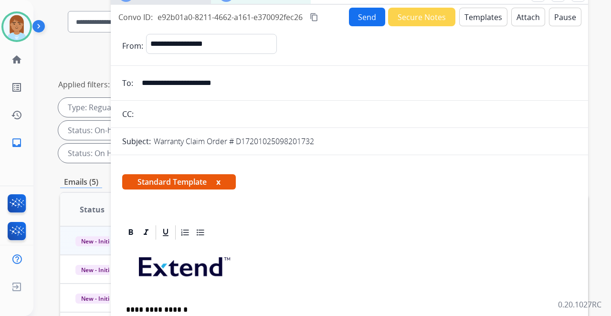
scroll to position [0, 0]
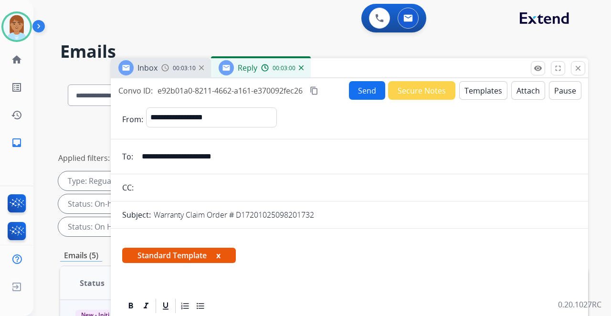
click at [373, 91] on button "Send" at bounding box center [367, 90] width 36 height 19
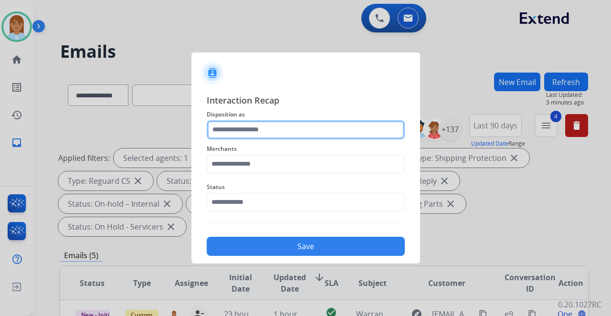
click at [246, 125] on input "text" at bounding box center [306, 129] width 198 height 19
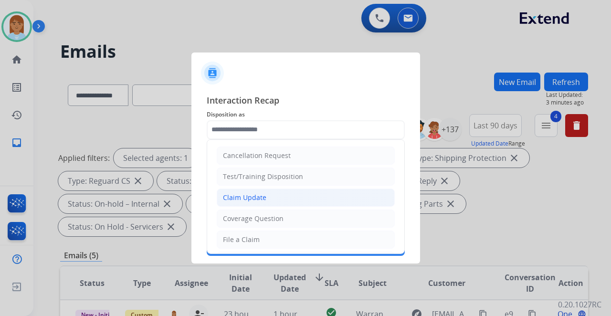
click at [235, 201] on div "Claim Update" at bounding box center [244, 198] width 43 height 10
type input "**********"
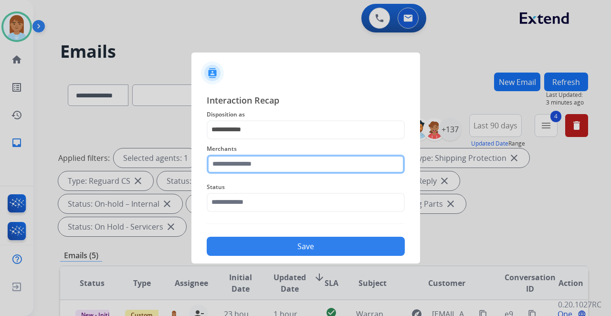
click at [233, 173] on div "Merchants" at bounding box center [306, 158] width 198 height 38
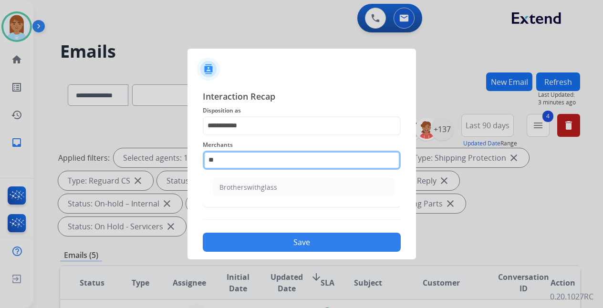
type input "*"
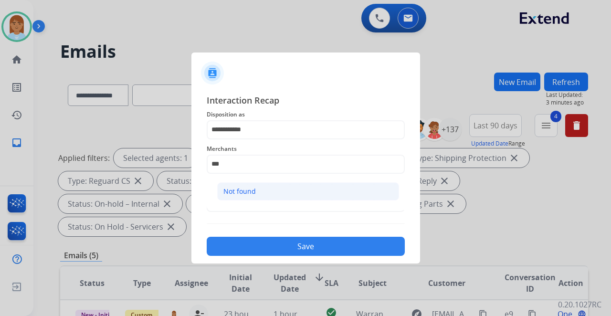
click at [280, 188] on li "Not found" at bounding box center [308, 191] width 182 height 18
type input "*********"
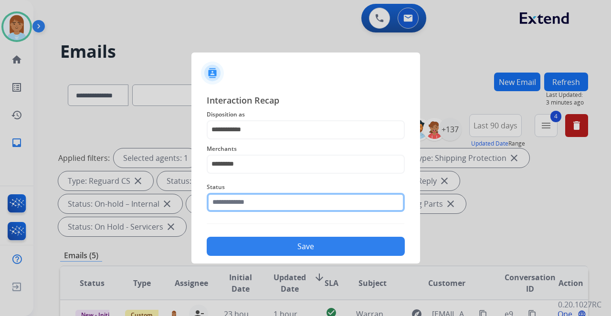
click at [275, 210] on div "Status" at bounding box center [306, 196] width 198 height 38
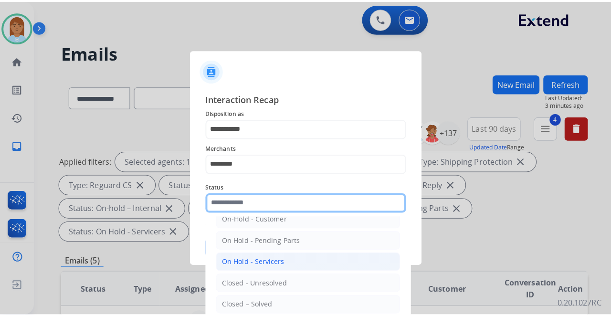
scroll to position [54, 0]
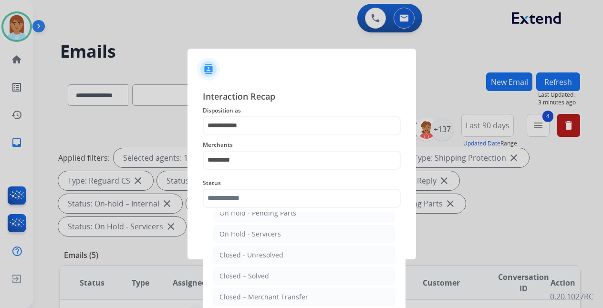
click at [235, 276] on div "Closed – Solved" at bounding box center [244, 276] width 50 height 10
type input "**********"
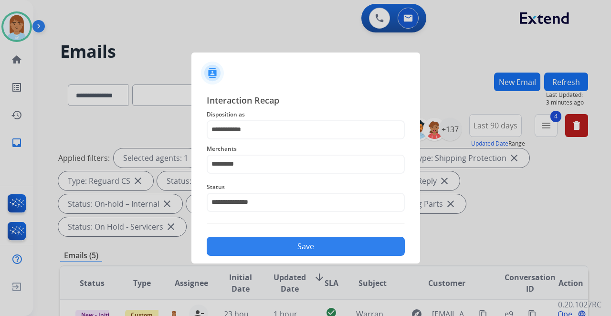
click at [282, 244] on button "Save" at bounding box center [306, 246] width 198 height 19
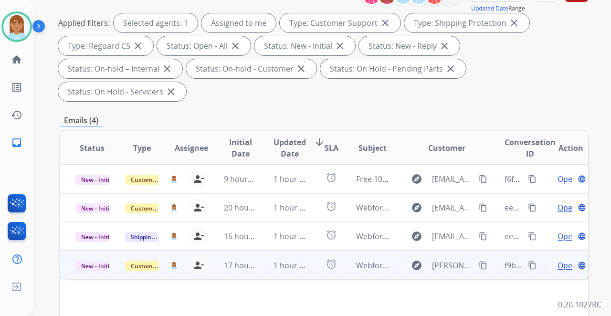
scroll to position [159, 0]
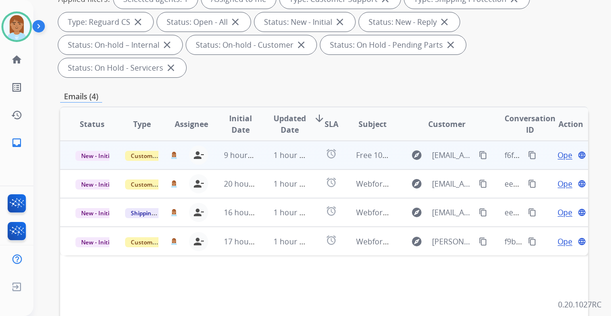
click at [566, 149] on div "Open language" at bounding box center [570, 154] width 34 height 11
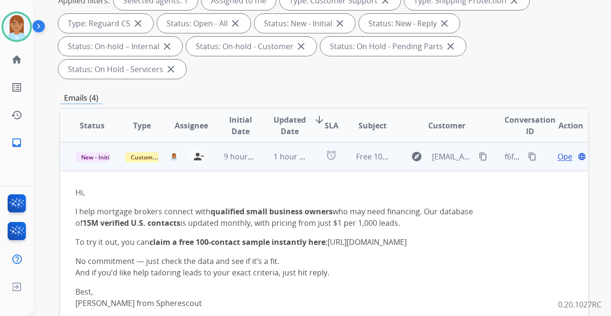
scroll to position [191, 0]
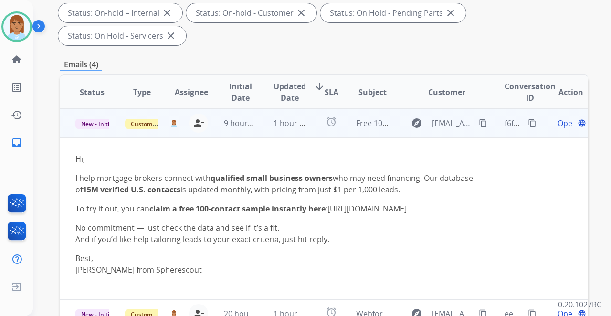
click at [557, 117] on span "Open" at bounding box center [567, 122] width 20 height 11
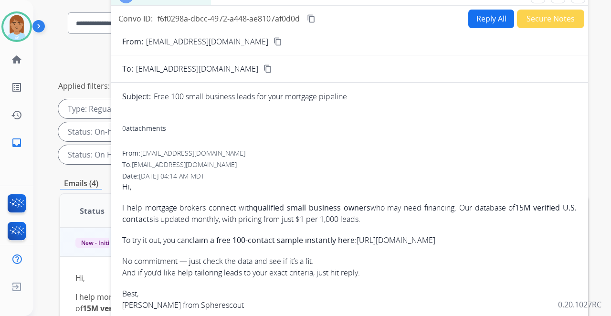
scroll to position [0, 0]
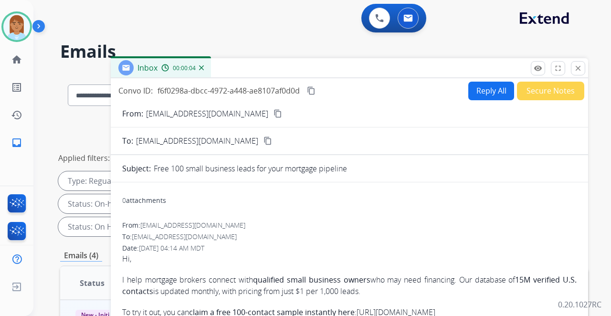
click at [525, 96] on button "Secure Notes" at bounding box center [550, 91] width 67 height 19
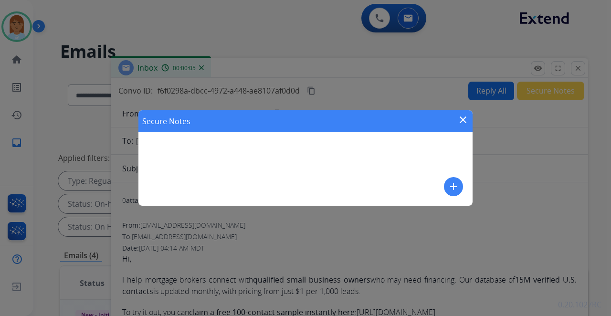
click at [262, 185] on div "Secure Notes close add" at bounding box center [305, 157] width 334 height 95
click at [460, 187] on button "add" at bounding box center [453, 186] width 19 height 19
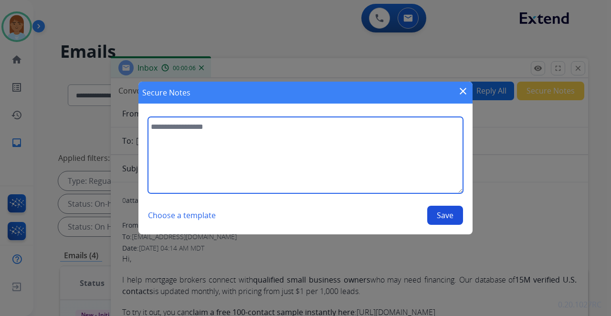
click at [336, 163] on textarea at bounding box center [305, 155] width 315 height 76
type textarea "*"
type textarea "**********"
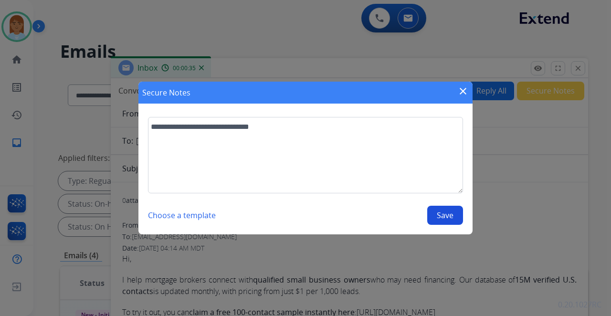
click at [193, 210] on button "Choose a template" at bounding box center [182, 215] width 68 height 19
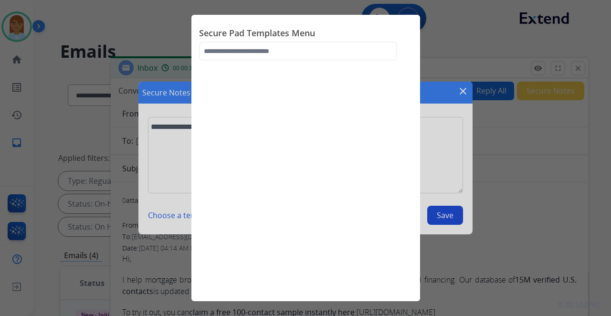
click at [468, 34] on div at bounding box center [305, 158] width 611 height 316
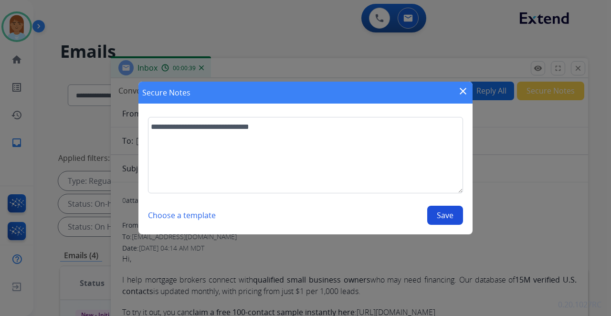
click at [451, 213] on button "Save" at bounding box center [445, 215] width 36 height 19
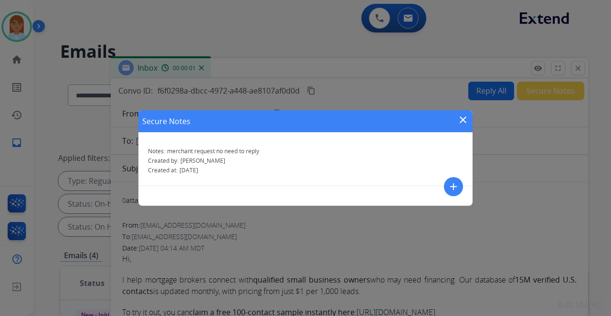
click at [464, 120] on mat-icon "close" at bounding box center [462, 119] width 11 height 11
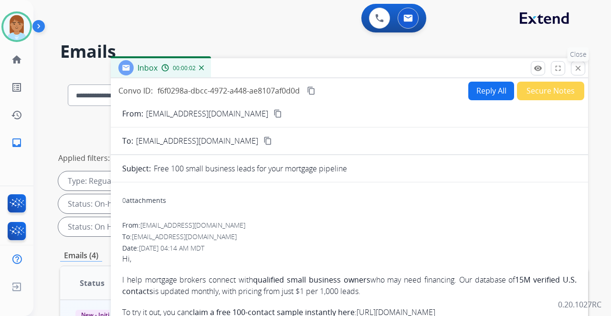
drag, startPoint x: 576, startPoint y: 66, endPoint x: 571, endPoint y: 72, distance: 7.8
click at [576, 66] on mat-icon "close" at bounding box center [577, 68] width 9 height 9
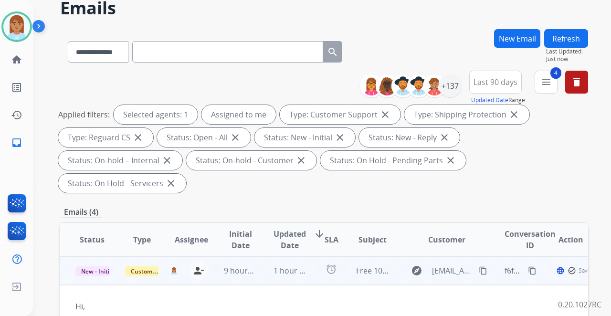
scroll to position [127, 0]
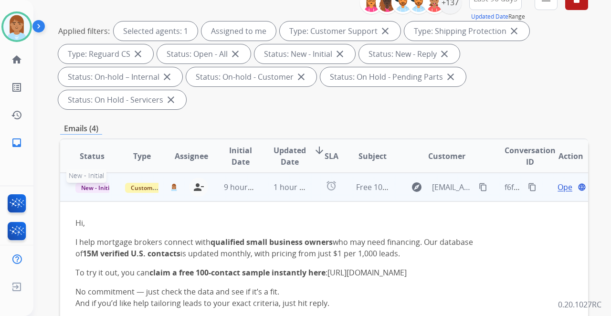
click at [107, 183] on span "New - Initial" at bounding box center [97, 188] width 44 height 10
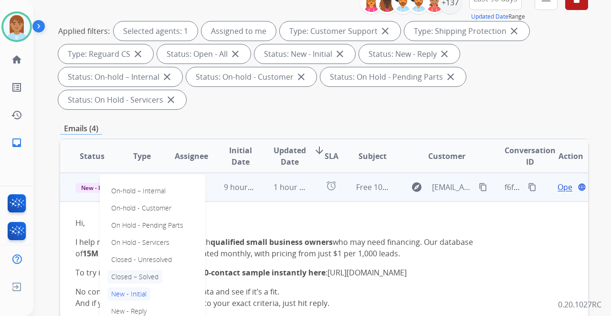
scroll to position [2, 0]
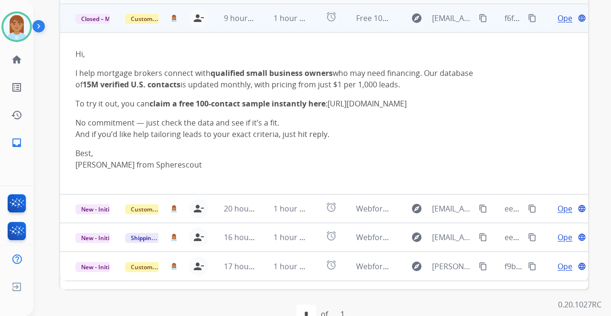
click at [89, 200] on td "New - Initial" at bounding box center [85, 208] width 50 height 29
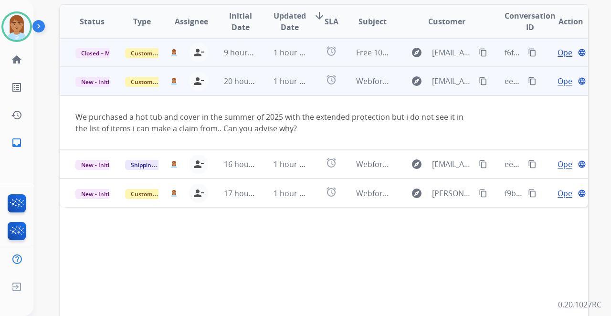
scroll to position [200, 0]
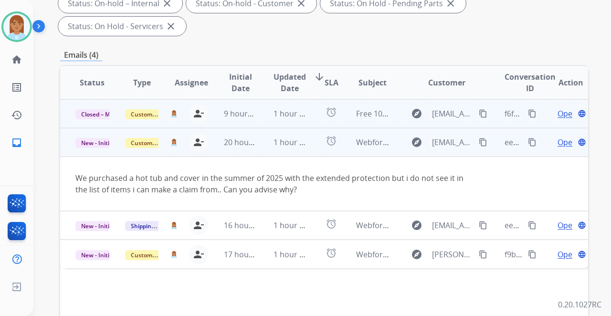
click at [557, 136] on span "Open" at bounding box center [567, 141] width 20 height 11
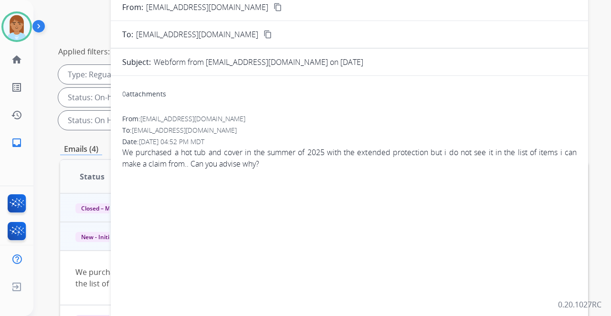
scroll to position [10, 0]
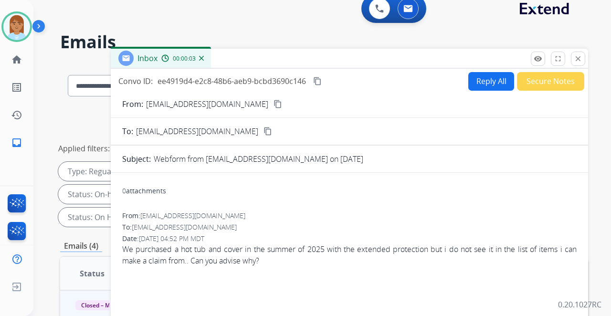
click at [480, 77] on button "Reply All" at bounding box center [491, 81] width 46 height 19
select select "**********"
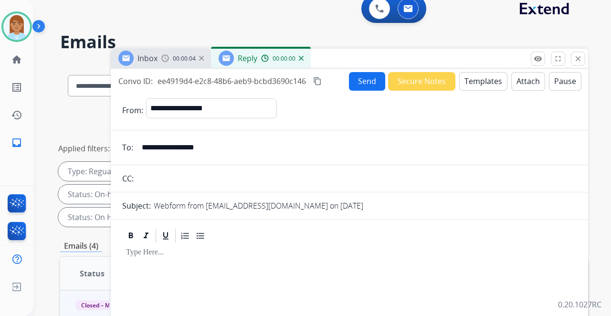
click at [470, 87] on button "Templates" at bounding box center [483, 81] width 48 height 19
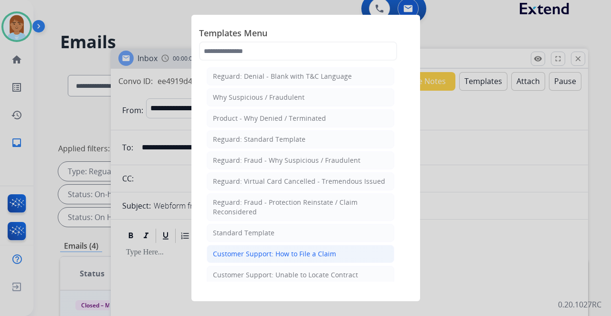
click at [354, 256] on li "Customer Support: How to File a Claim" at bounding box center [300, 254] width 187 height 18
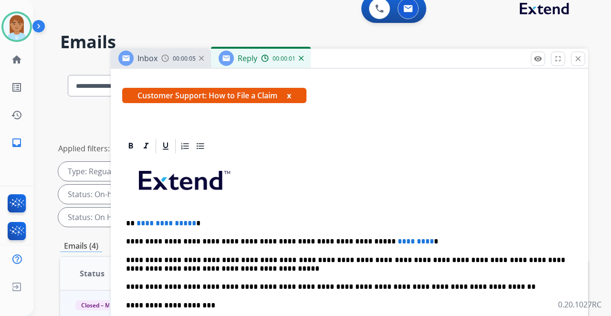
scroll to position [183, 0]
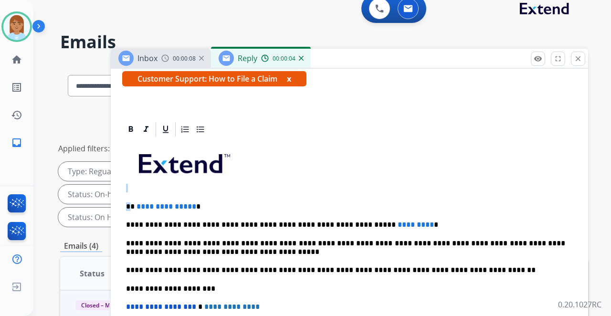
drag, startPoint x: 131, startPoint y: 186, endPoint x: 226, endPoint y: 169, distance: 96.9
click at [226, 169] on div "**********" at bounding box center [349, 283] width 454 height 291
click at [173, 179] on div "**********" at bounding box center [349, 283] width 454 height 291
click at [133, 202] on p "**********" at bounding box center [345, 206] width 439 height 9
drag, startPoint x: 130, startPoint y: 187, endPoint x: 211, endPoint y: 187, distance: 81.6
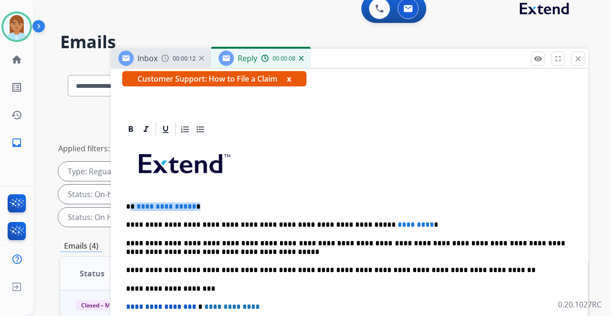
click at [212, 202] on p "**********" at bounding box center [345, 206] width 439 height 9
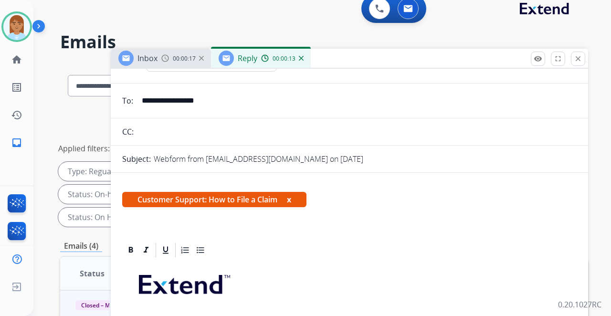
scroll to position [0, 0]
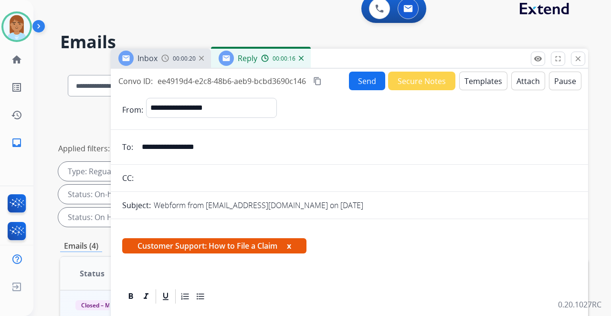
drag, startPoint x: 143, startPoint y: 147, endPoint x: 257, endPoint y: 143, distance: 113.6
click at [257, 143] on input "**********" at bounding box center [356, 146] width 440 height 19
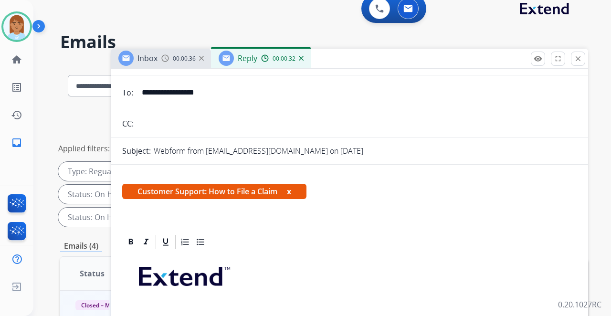
scroll to position [159, 0]
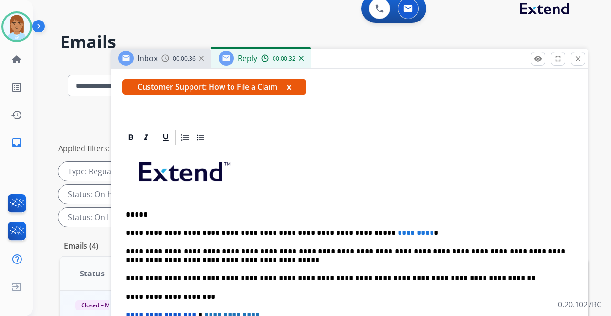
click at [152, 215] on p "*****" at bounding box center [345, 214] width 439 height 9
drag, startPoint x: 344, startPoint y: 231, endPoint x: 441, endPoint y: 233, distance: 96.9
click at [441, 233] on p "**********" at bounding box center [345, 233] width 439 height 9
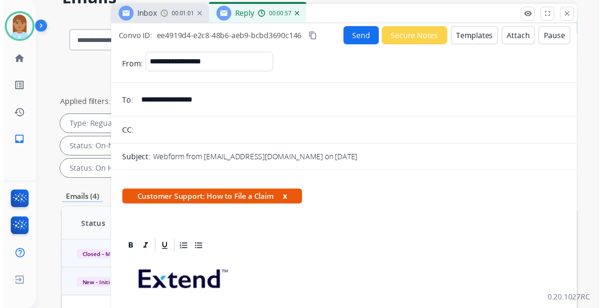
scroll to position [0, 0]
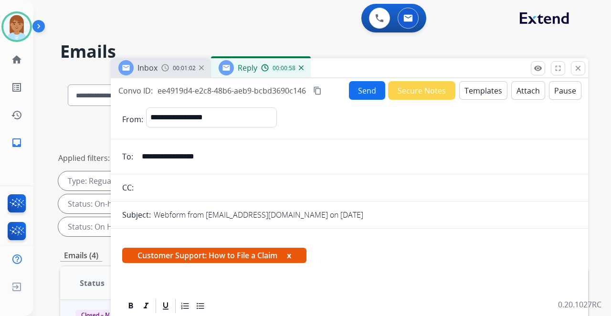
click at [366, 93] on button "Send" at bounding box center [367, 90] width 36 height 19
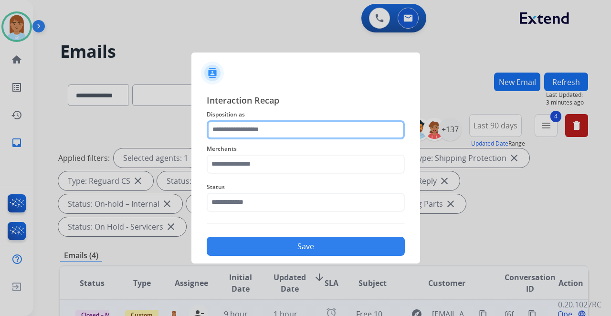
click at [307, 128] on input "text" at bounding box center [306, 129] width 198 height 19
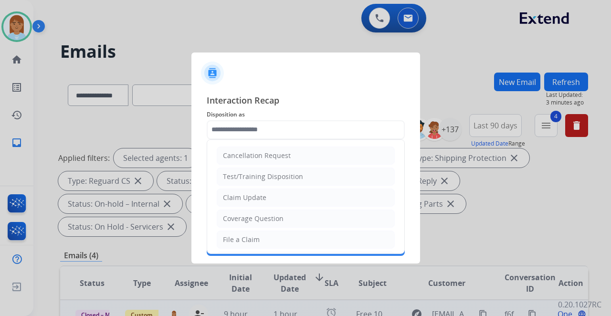
click at [274, 237] on li "File a Claim" at bounding box center [306, 239] width 178 height 18
type input "**********"
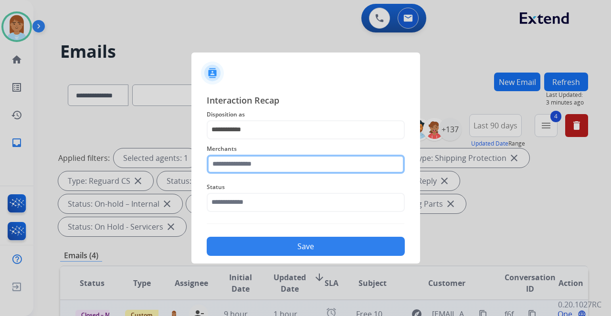
click at [280, 168] on input "text" at bounding box center [306, 164] width 198 height 19
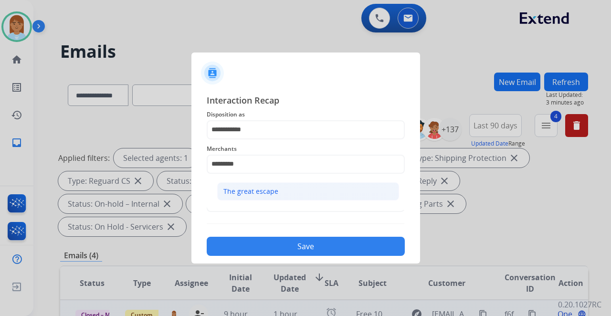
click at [276, 188] on div "The great escape" at bounding box center [250, 192] width 55 height 10
type input "**********"
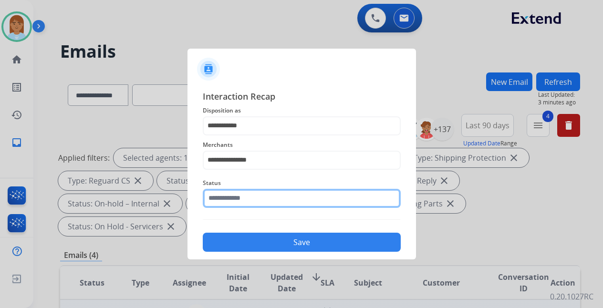
click at [267, 197] on input "text" at bounding box center [302, 198] width 198 height 19
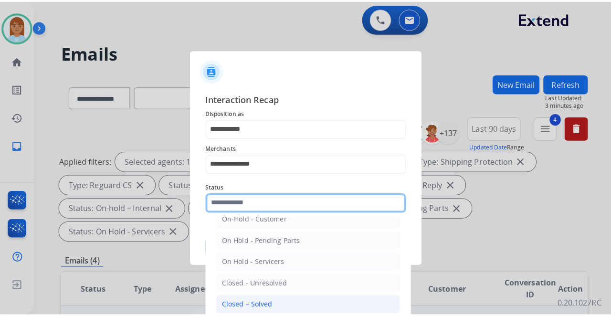
scroll to position [54, 0]
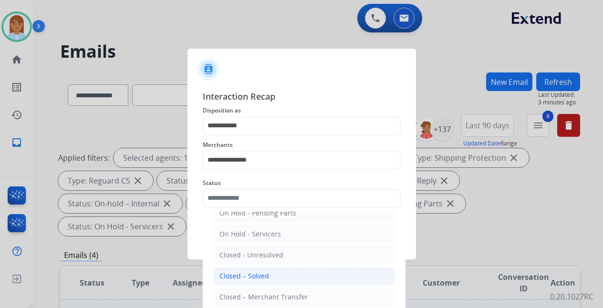
click at [259, 274] on div "Closed – Solved" at bounding box center [244, 276] width 50 height 10
type input "**********"
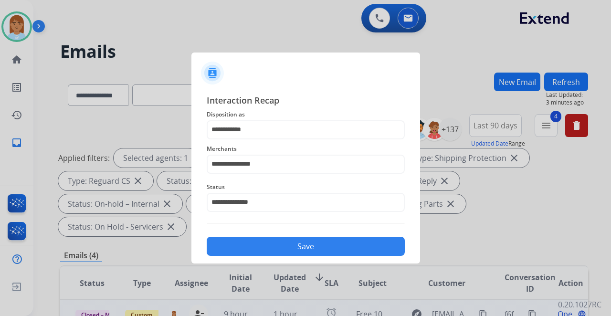
click at [264, 255] on button "Save" at bounding box center [306, 246] width 198 height 19
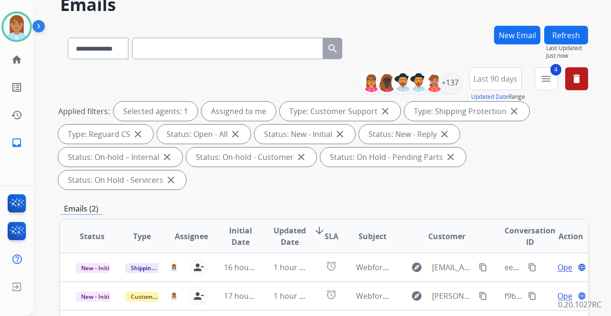
scroll to position [191, 0]
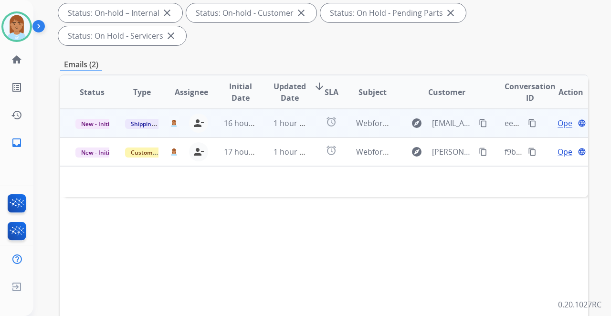
click at [557, 117] on span "Open" at bounding box center [567, 122] width 20 height 11
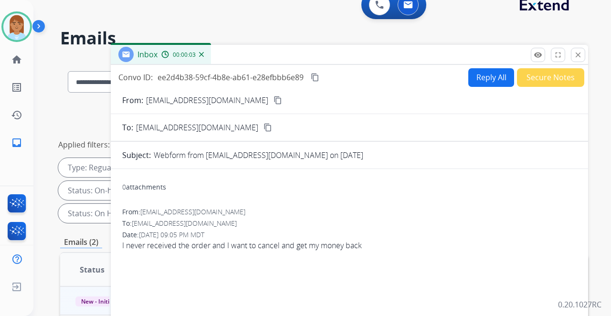
scroll to position [0, 0]
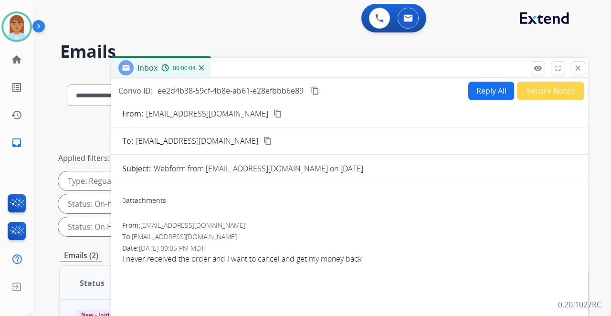
click at [472, 93] on button "Reply All" at bounding box center [491, 91] width 46 height 19
select select "**********"
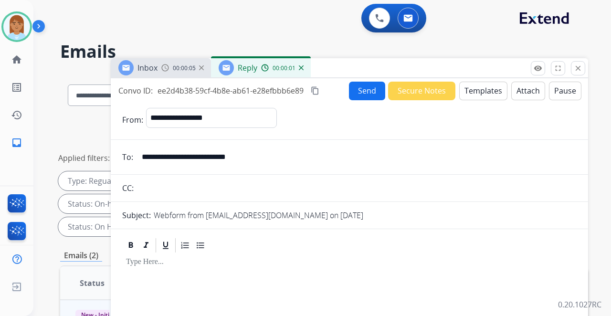
click at [490, 88] on button "Templates" at bounding box center [483, 91] width 48 height 19
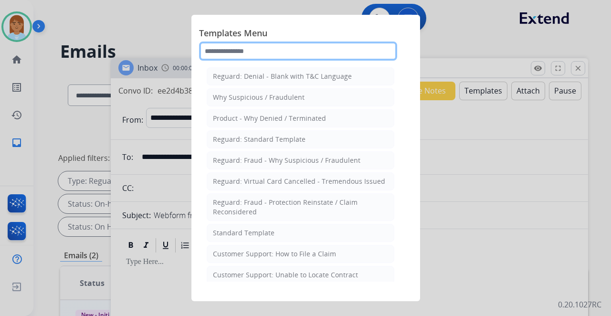
click at [266, 49] on input "text" at bounding box center [298, 51] width 198 height 19
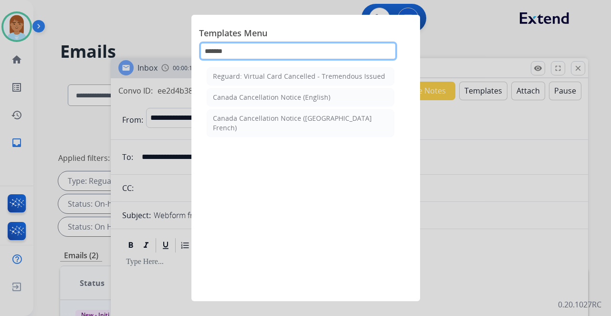
type input "********"
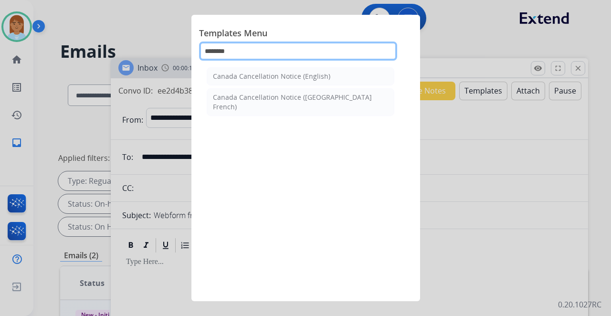
drag, startPoint x: 339, startPoint y: 50, endPoint x: 85, endPoint y: 96, distance: 258.5
click at [85, 96] on app-templates-menu-modal "Templates Menu ******** Canada Cancellation Notice (English) Canada Cancellatio…" at bounding box center [305, 158] width 611 height 316
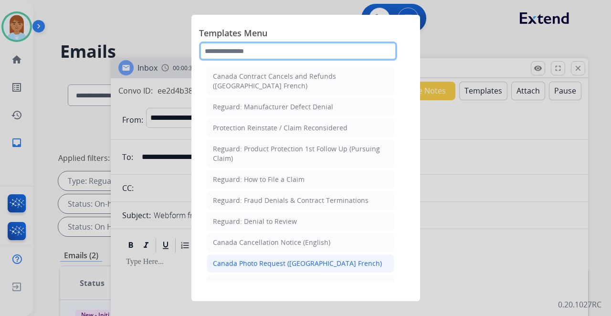
scroll to position [964, 0]
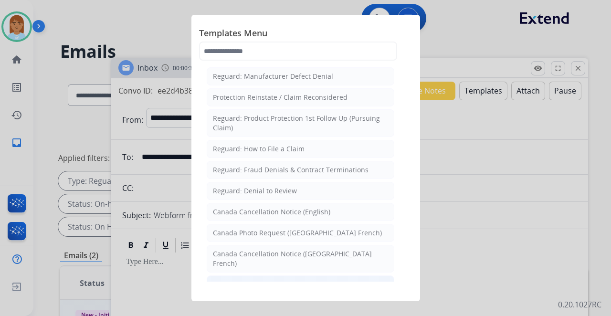
click at [256, 275] on li "Product - Prior Written Notice" at bounding box center [300, 284] width 187 height 18
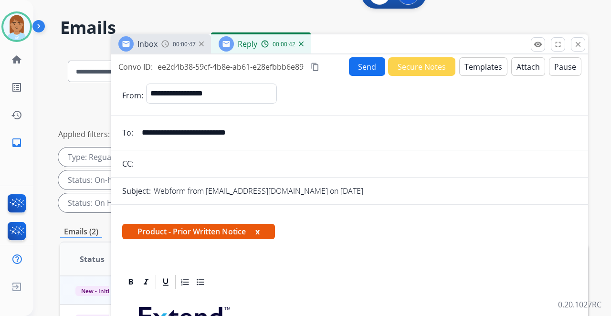
scroll to position [0, 0]
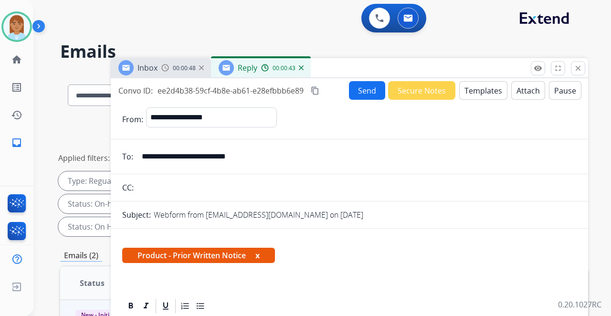
click at [467, 92] on button "Templates" at bounding box center [483, 90] width 48 height 19
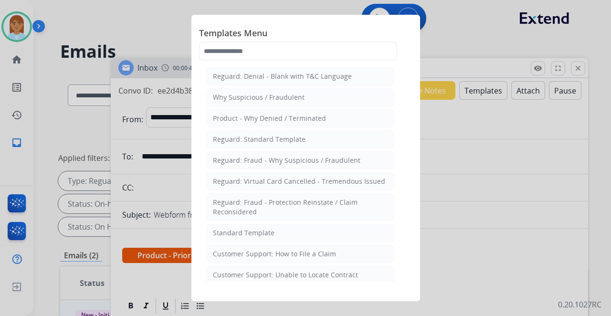
drag, startPoint x: 275, startPoint y: 228, endPoint x: 276, endPoint y: 234, distance: 6.7
click at [275, 234] on li "Standard Template" at bounding box center [300, 233] width 187 height 18
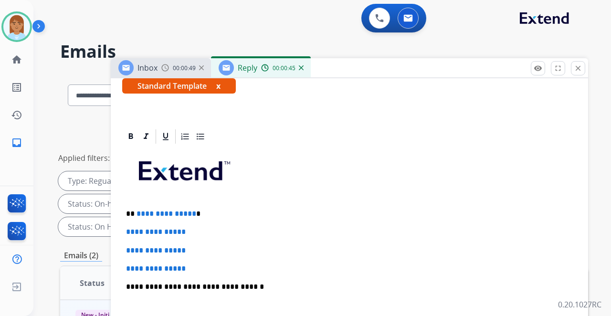
scroll to position [208, 0]
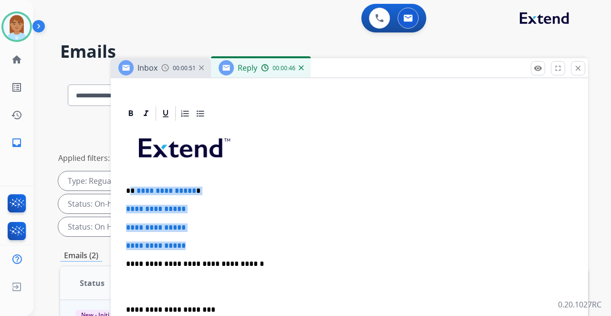
drag, startPoint x: 132, startPoint y: 173, endPoint x: 219, endPoint y: 218, distance: 97.5
click at [219, 218] on div "**********" at bounding box center [349, 286] width 454 height 328
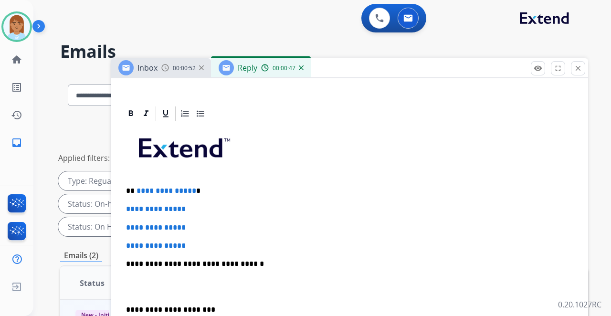
scroll to position [154, 0]
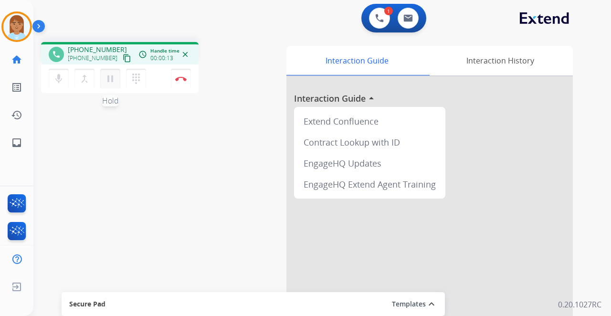
click at [110, 74] on mat-icon "pause" at bounding box center [109, 78] width 11 height 11
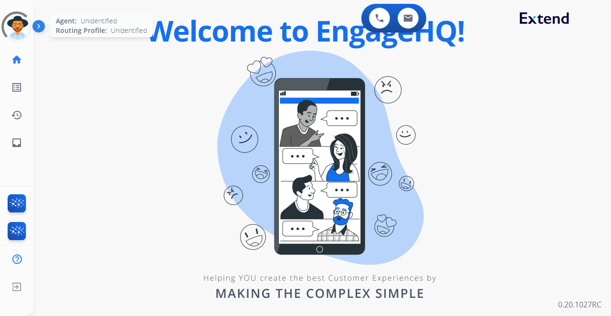
click at [22, 31] on div at bounding box center [17, 27] width 34 height 34
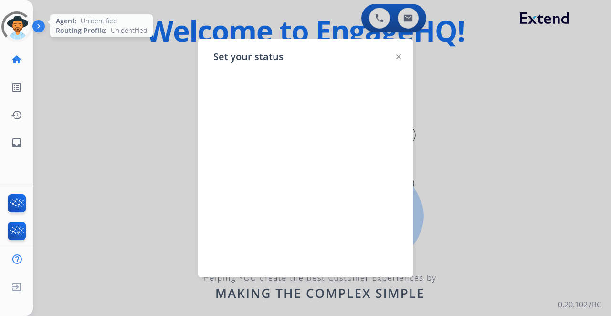
click at [13, 35] on div at bounding box center [16, 26] width 31 height 31
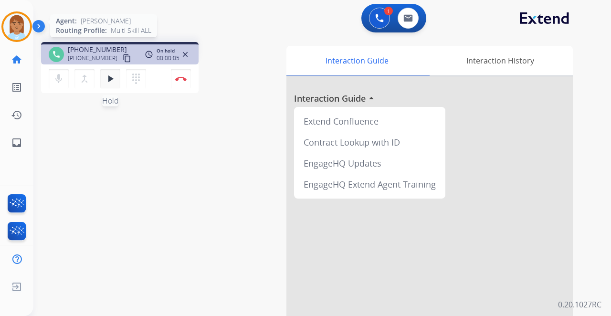
click at [112, 85] on button "play_arrow Hold" at bounding box center [110, 79] width 20 height 20
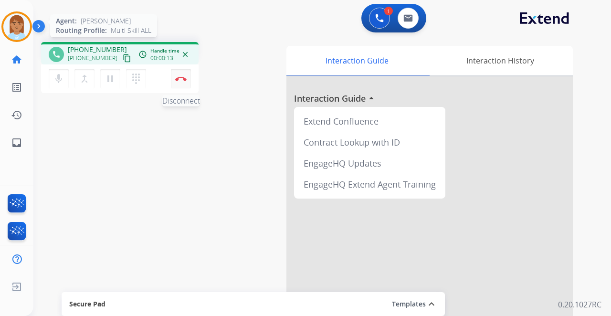
click at [178, 84] on button "Disconnect" at bounding box center [181, 79] width 20 height 20
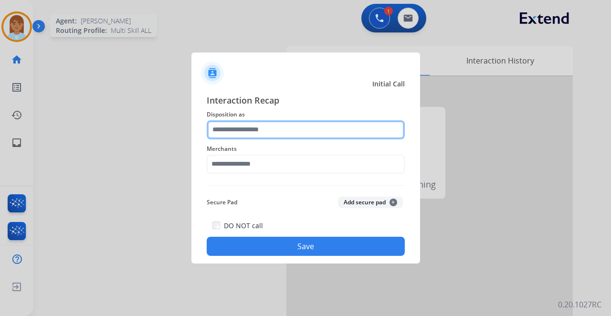
click at [240, 125] on input "text" at bounding box center [306, 129] width 198 height 19
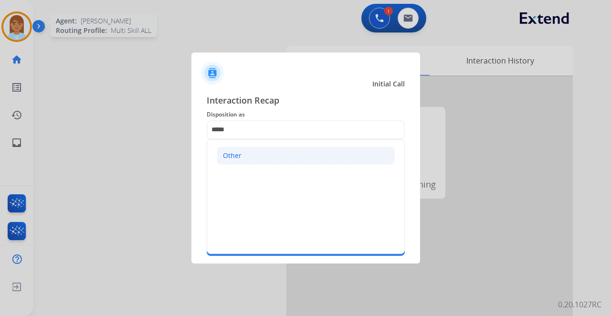
click at [281, 153] on li "Other" at bounding box center [306, 155] width 178 height 18
type input "*****"
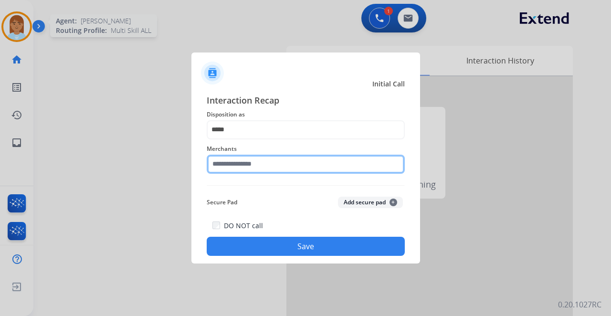
click at [242, 165] on input "text" at bounding box center [306, 164] width 198 height 19
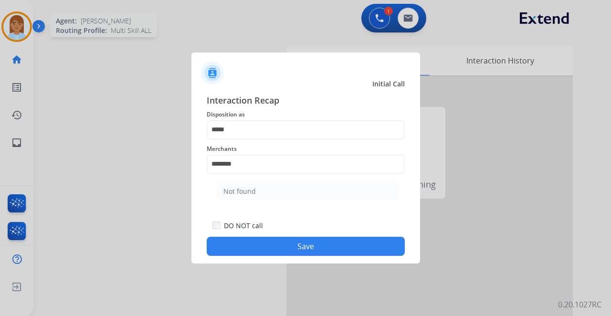
click at [262, 193] on li "Not found" at bounding box center [308, 191] width 182 height 18
type input "*********"
click at [288, 251] on button "Save" at bounding box center [306, 246] width 198 height 19
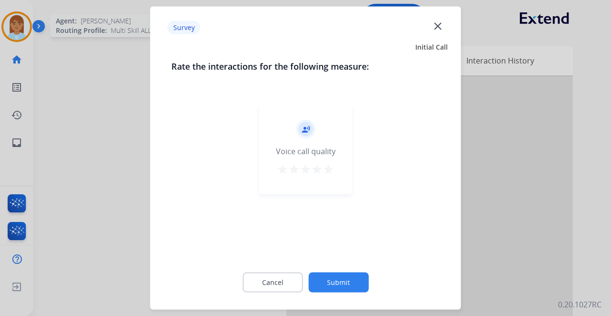
click at [321, 167] on mat-icon "star" at bounding box center [316, 169] width 11 height 11
click at [328, 168] on mat-icon "star" at bounding box center [328, 169] width 11 height 11
click at [343, 290] on button "Submit" at bounding box center [338, 282] width 60 height 20
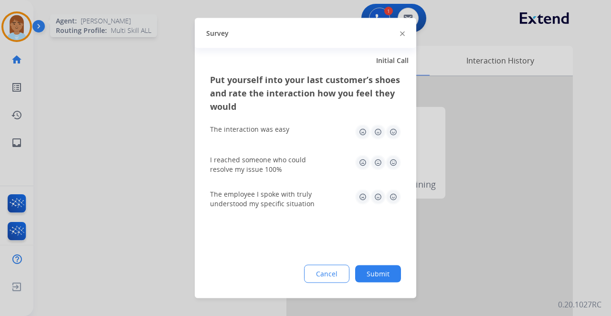
drag, startPoint x: 394, startPoint y: 133, endPoint x: 393, endPoint y: 137, distance: 5.0
click at [394, 133] on img at bounding box center [392, 132] width 15 height 15
click at [390, 162] on img at bounding box center [392, 162] width 15 height 15
click at [391, 198] on img at bounding box center [392, 196] width 15 height 15
click at [389, 275] on button "Submit" at bounding box center [378, 273] width 46 height 17
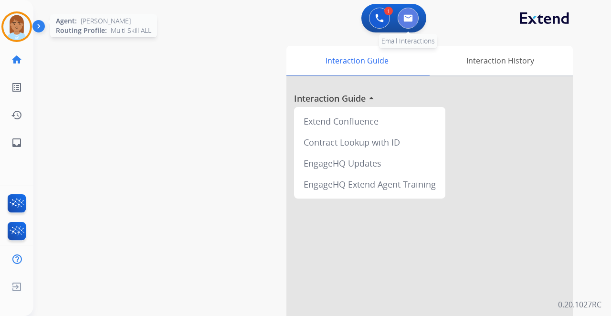
click at [411, 21] on img at bounding box center [408, 18] width 10 height 8
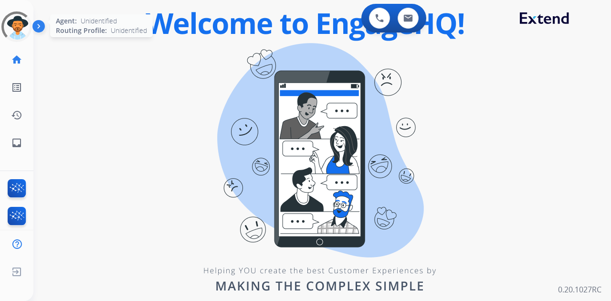
click at [19, 32] on div at bounding box center [16, 26] width 31 height 31
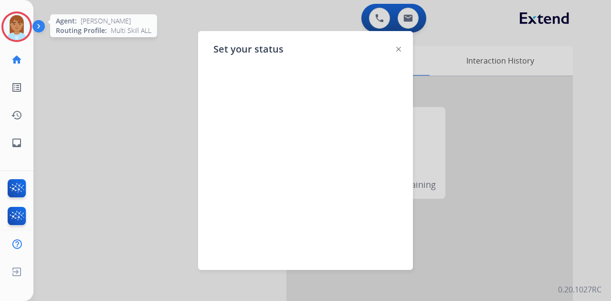
click at [11, 23] on img at bounding box center [16, 26] width 27 height 27
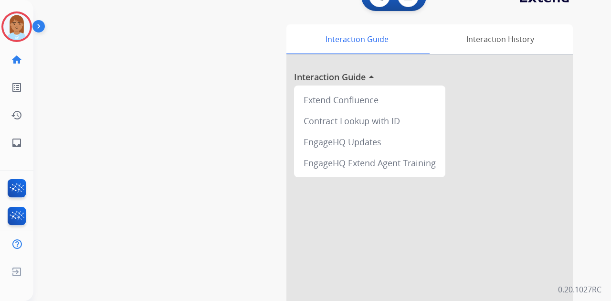
scroll to position [31, 0]
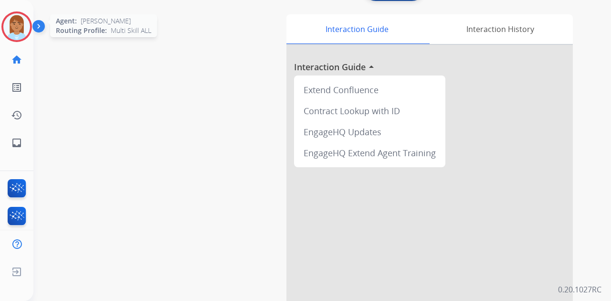
click at [23, 34] on img at bounding box center [16, 26] width 27 height 27
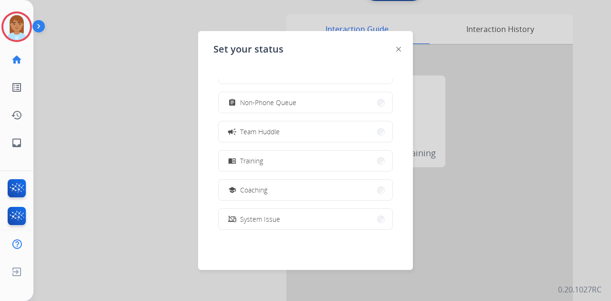
scroll to position [151, 0]
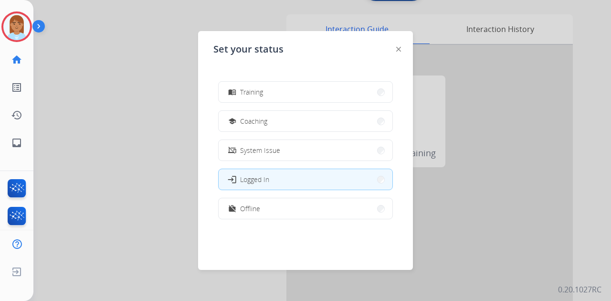
click at [280, 222] on div "how_to_reg Available free_breakfast Break fastfood Lunch assignment Non-Phone Q…" at bounding box center [305, 155] width 184 height 153
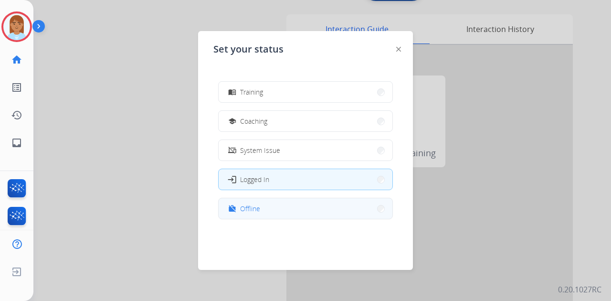
click at [284, 211] on button "work_off Offline" at bounding box center [306, 208] width 174 height 21
